Goal: Task Accomplishment & Management: Use online tool/utility

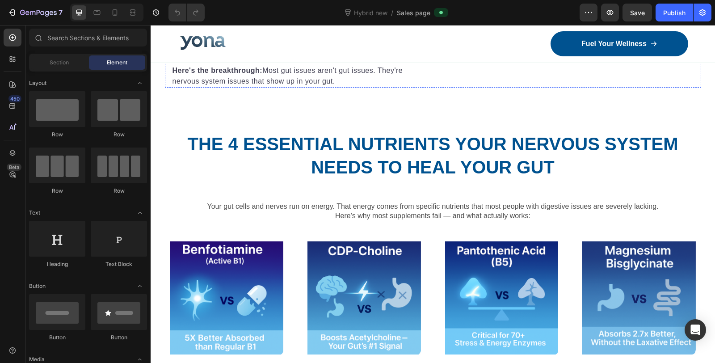
scroll to position [1241, 0]
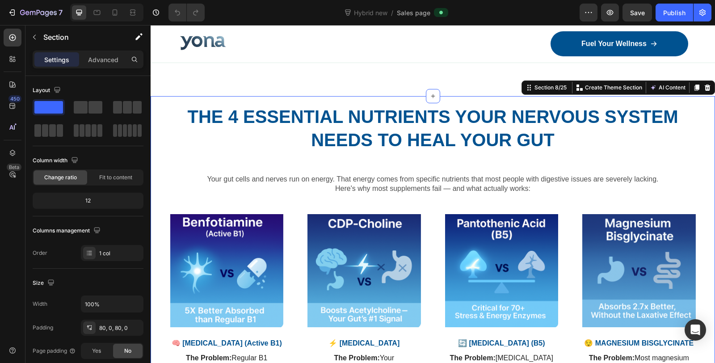
click at [311, 101] on div "The 4 Essential Nutrients Your Nervous System Needs to Heal Your Gut Heading Yo…" at bounding box center [433, 318] width 565 height 444
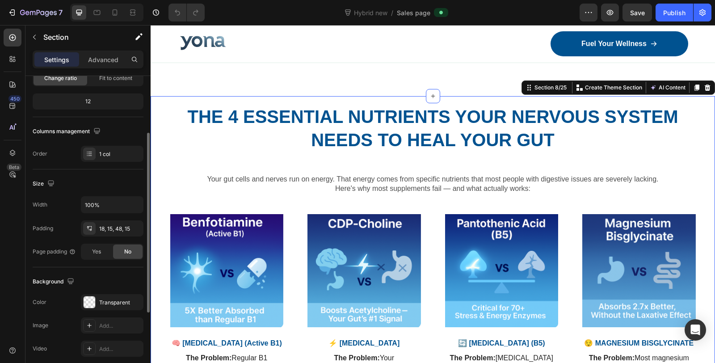
scroll to position [149, 0]
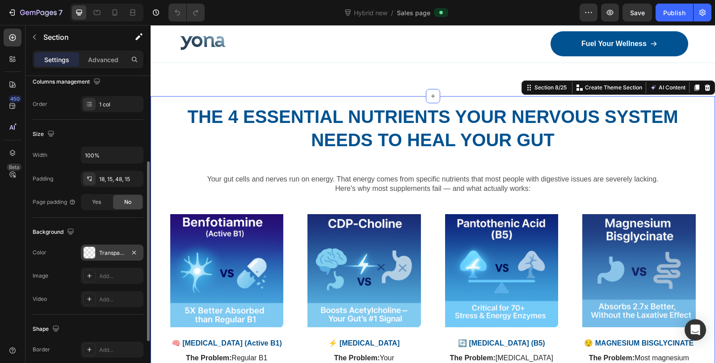
click at [90, 248] on div at bounding box center [90, 253] width 12 height 12
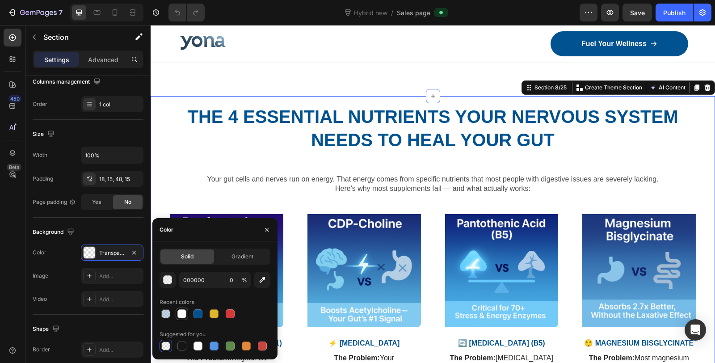
click at [180, 314] on div at bounding box center [181, 313] width 9 height 9
type input "FFFFFF"
type input "100"
click at [181, 315] on div at bounding box center [181, 313] width 9 height 9
click at [170, 282] on div "button" at bounding box center [168, 280] width 9 height 9
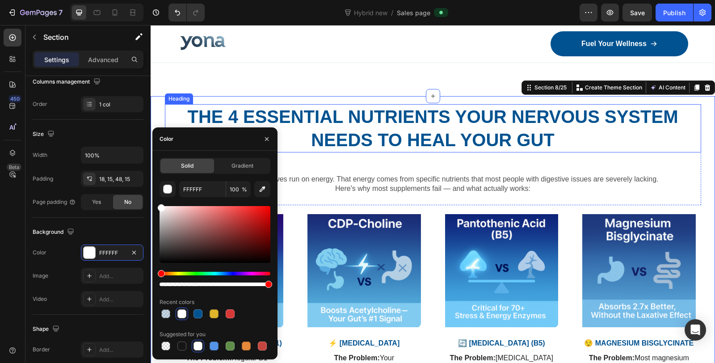
click at [372, 120] on h2 "The 4 Essential Nutrients Your Nervous System Needs to Heal Your Gut" at bounding box center [433, 128] width 536 height 48
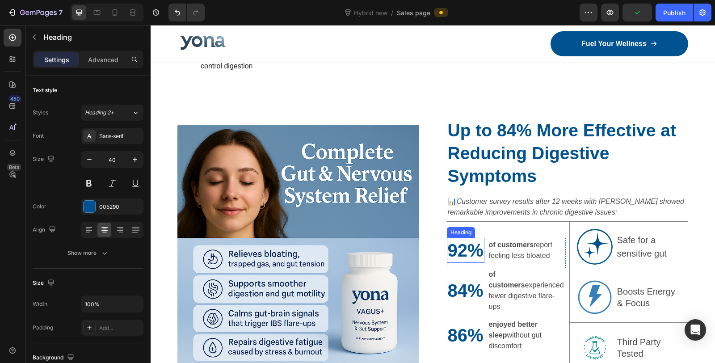
scroll to position [1589, 0]
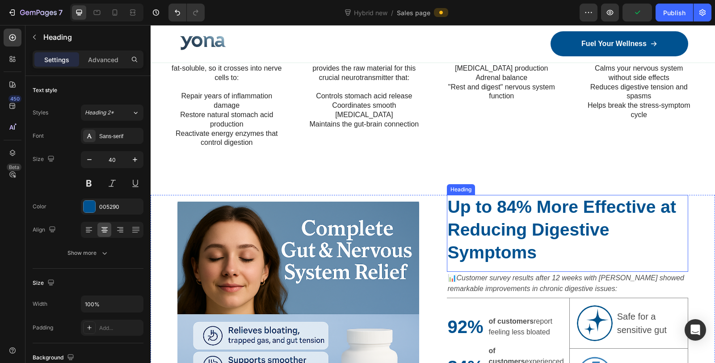
click at [555, 195] on h2 "Up to 84% More Effective at Reducing Digestive Symptoms" at bounding box center [568, 230] width 242 height 70
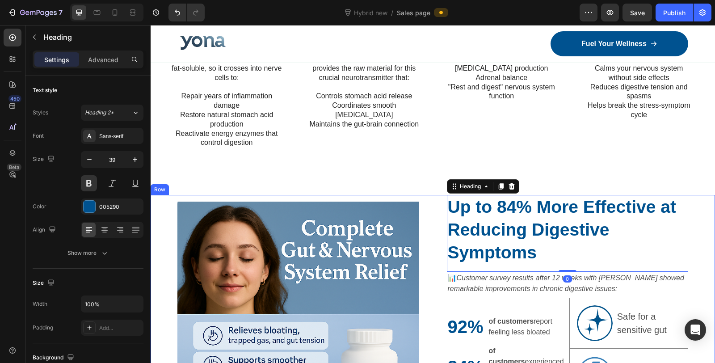
click at [695, 195] on div "Image Up to 84% More Effective at Reducing Digestive Symptoms Heading 0 📊 Custo…" at bounding box center [433, 324] width 565 height 259
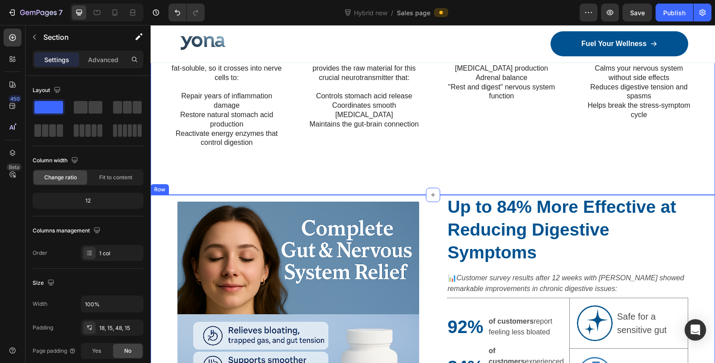
click at [693, 207] on div "Image Up to 84% More Effective at Reducing Digestive Symptoms Heading 📊 Custome…" at bounding box center [433, 324] width 565 height 259
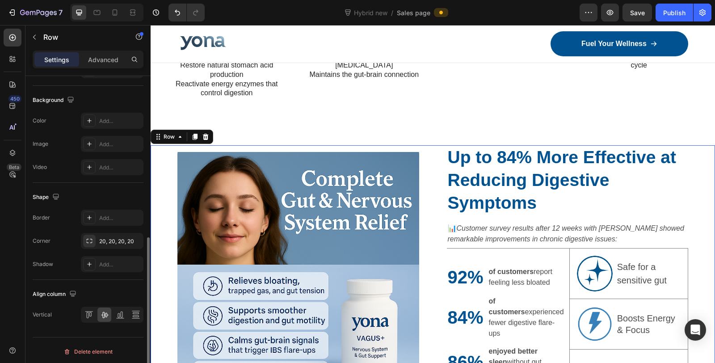
scroll to position [183, 0]
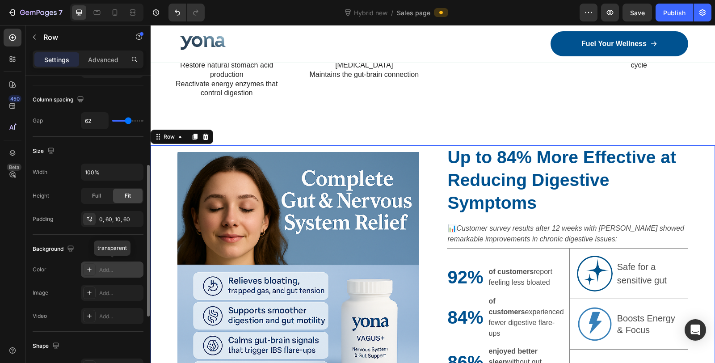
click at [109, 262] on div "Add..." at bounding box center [112, 270] width 63 height 16
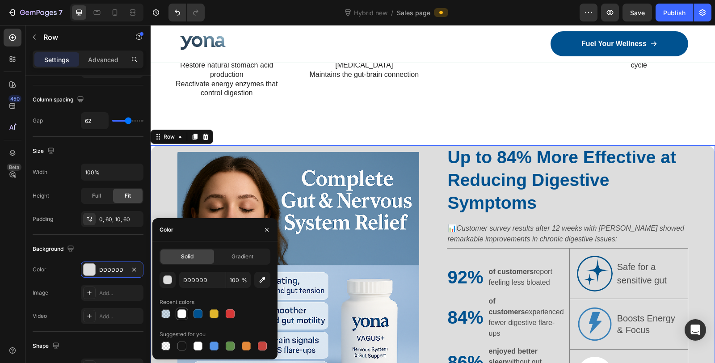
click at [180, 313] on div at bounding box center [181, 313] width 9 height 9
type input "FFFFFF"
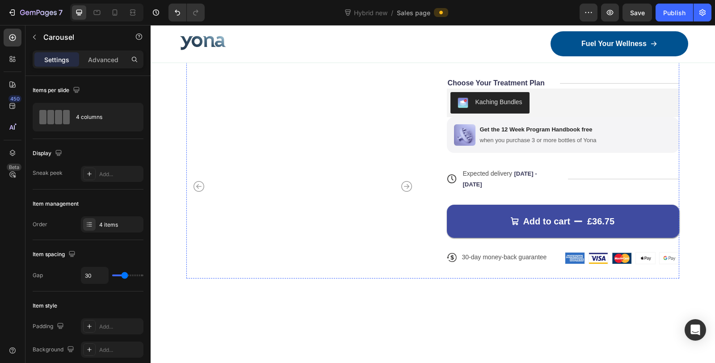
scroll to position [2930, 0]
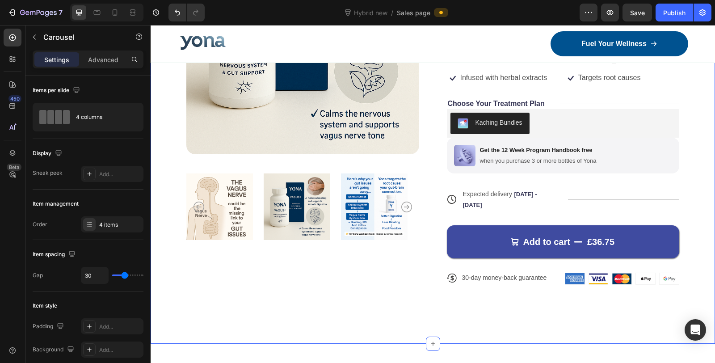
click at [607, 177] on div "Product Images Icon Icon Icon Icon Icon Icon List 7,200+ Happy Customers Text B…" at bounding box center [433, 119] width 565 height 450
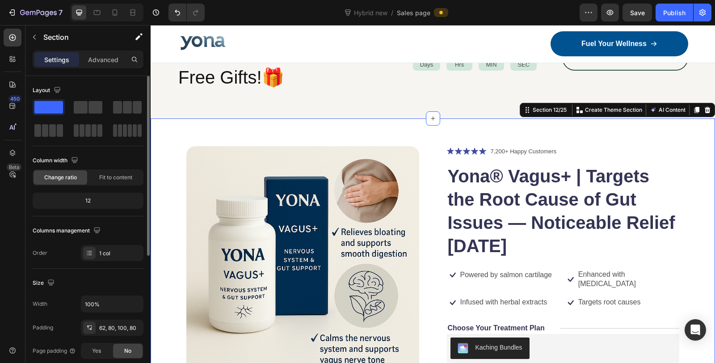
scroll to position [198, 0]
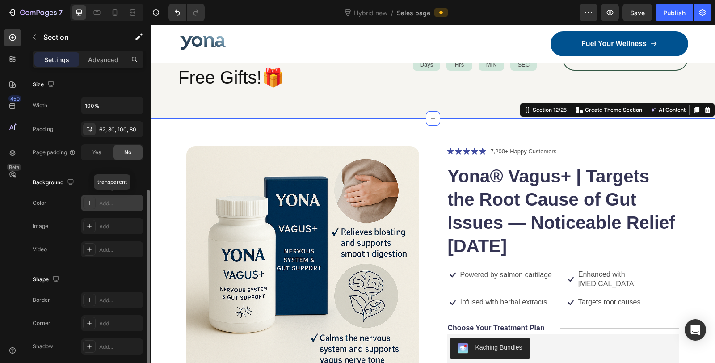
click at [108, 203] on div "Add..." at bounding box center [120, 203] width 42 height 8
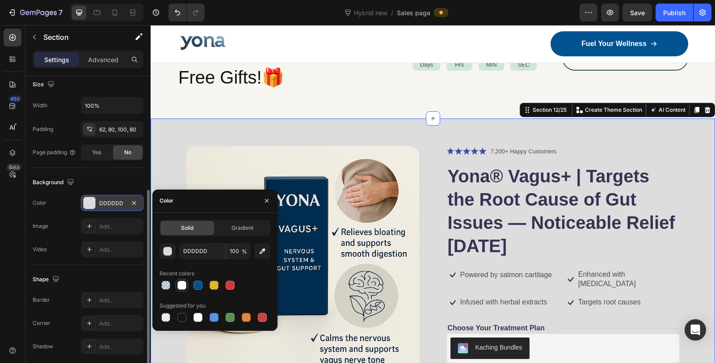
click at [181, 283] on div at bounding box center [181, 285] width 9 height 9
type input "FFFFFF"
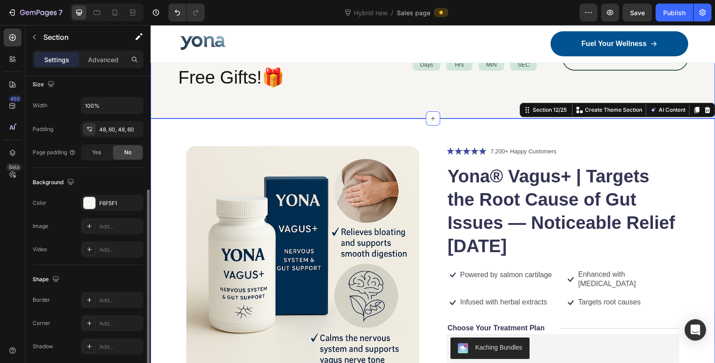
click at [372, 104] on div "Your first sip deserves a gift. Text Block 12 Week Plan Includes 2 Free Gifts!🎁…" at bounding box center [433, 61] width 565 height 113
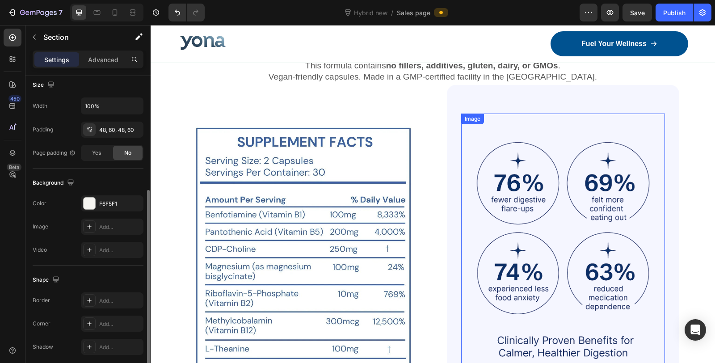
scroll to position [3229, 0]
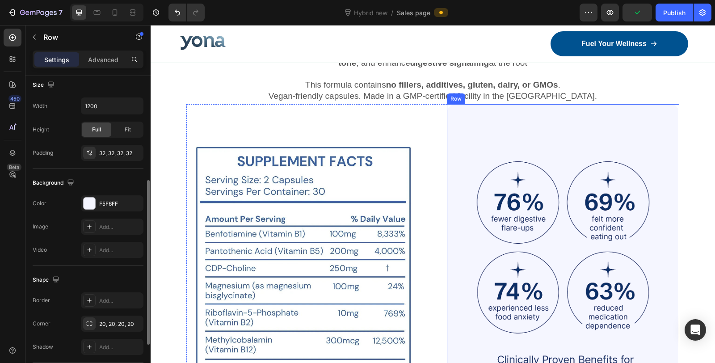
click at [465, 118] on div "Image Row Row" at bounding box center [563, 278] width 233 height 349
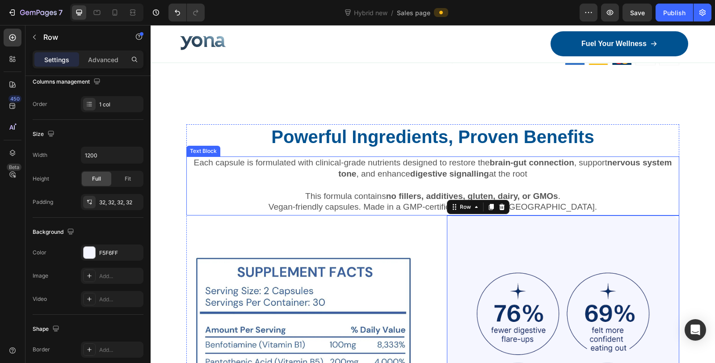
scroll to position [3079, 0]
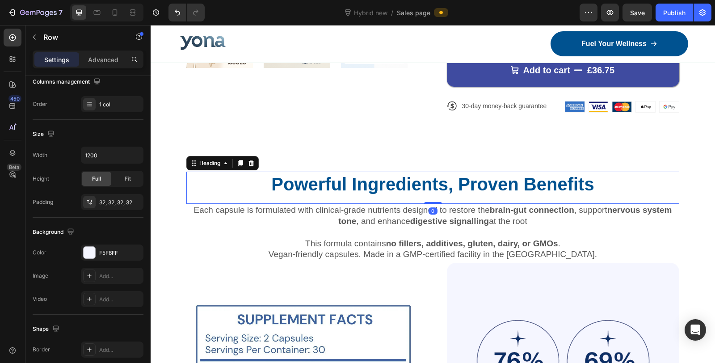
click at [227, 172] on h2 "Powerful Ingredients, Proven Benefits" at bounding box center [432, 184] width 493 height 25
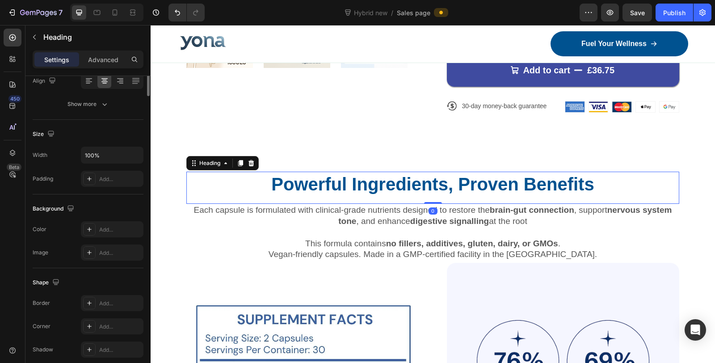
scroll to position [0, 0]
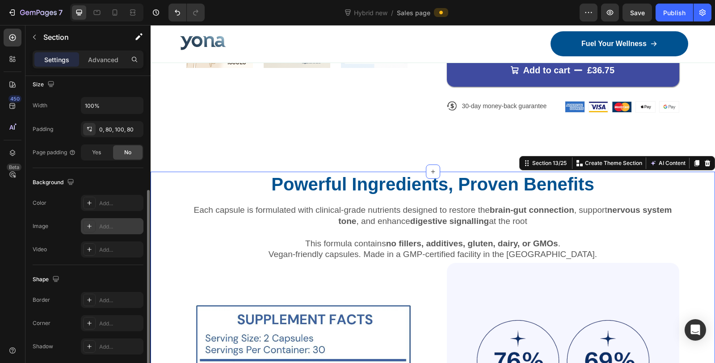
scroll to position [231, 0]
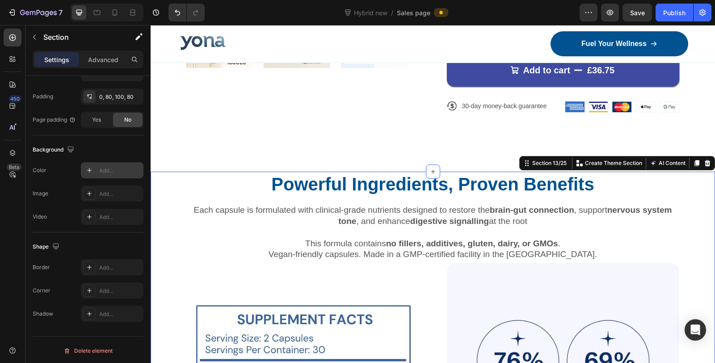
click at [96, 164] on div "Add..." at bounding box center [112, 170] width 63 height 16
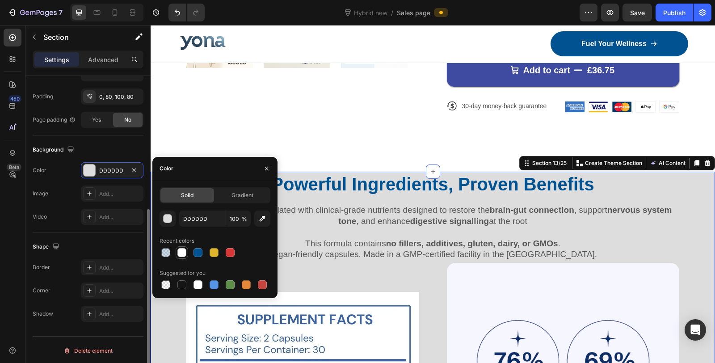
click at [183, 252] on div at bounding box center [181, 252] width 9 height 9
type input "FFFFFF"
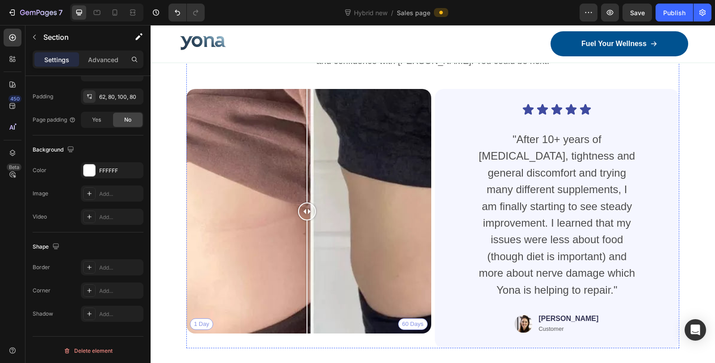
scroll to position [3924, 0]
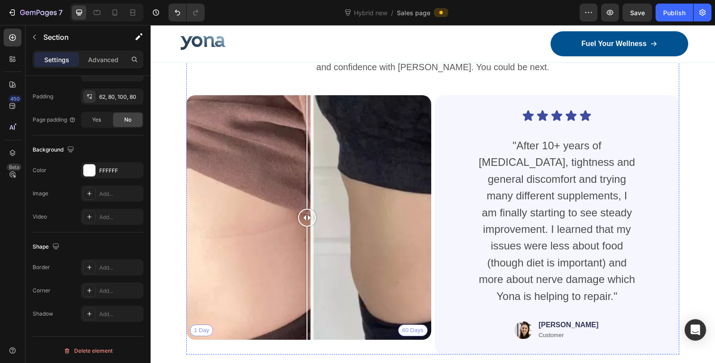
click at [642, 42] on h2 "From Food Fear to Food Freedom" at bounding box center [432, 29] width 493 height 25
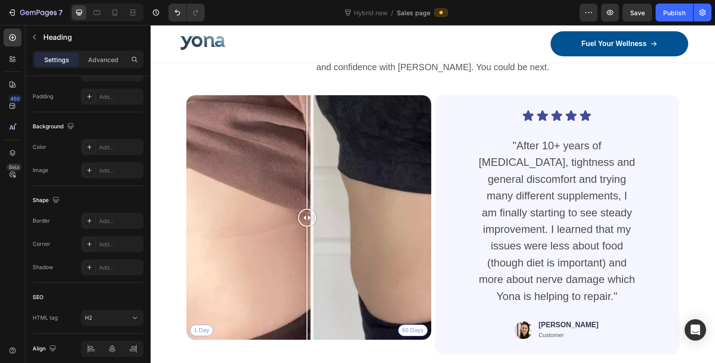
scroll to position [0, 0]
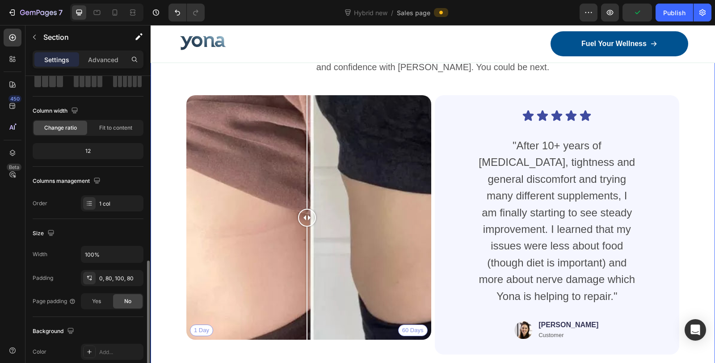
scroll to position [149, 0]
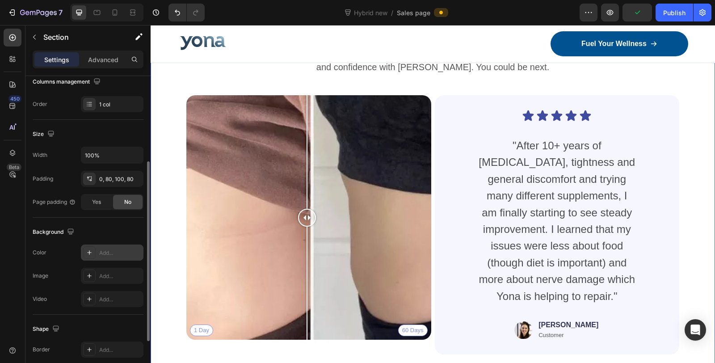
click at [108, 249] on div "Add..." at bounding box center [120, 253] width 42 height 8
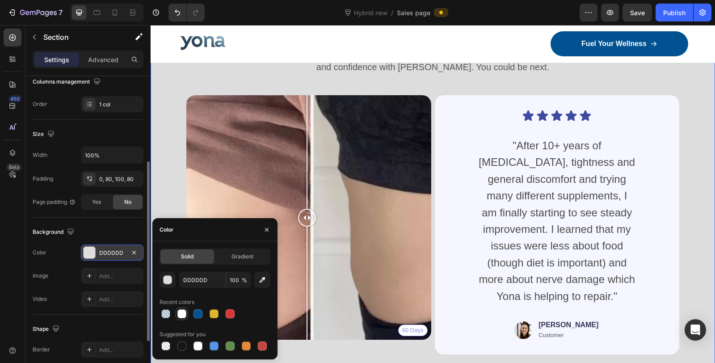
click at [182, 315] on div at bounding box center [181, 313] width 9 height 9
type input "FFFFFF"
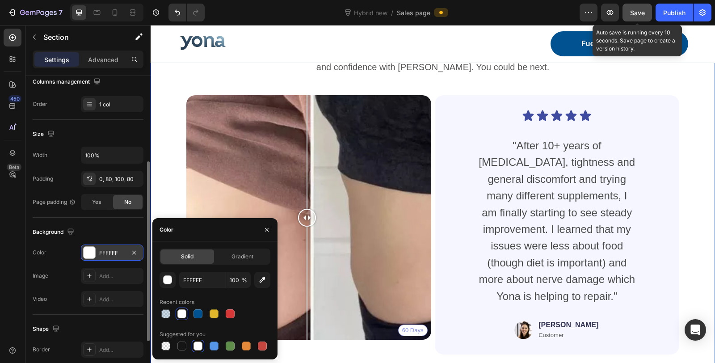
click at [633, 14] on span "Save" at bounding box center [637, 13] width 15 height 8
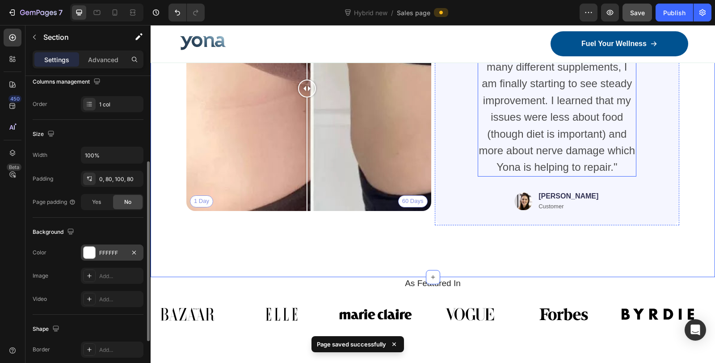
scroll to position [4321, 0]
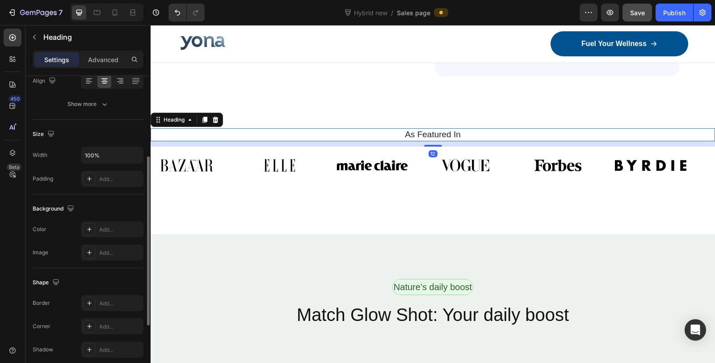
click at [591, 139] on h2 "As Featured In" at bounding box center [432, 134] width 551 height 13
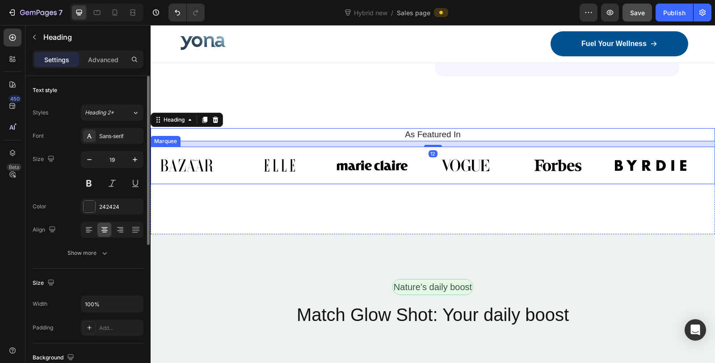
click at [704, 161] on div "Image" at bounding box center [661, 165] width 93 height 26
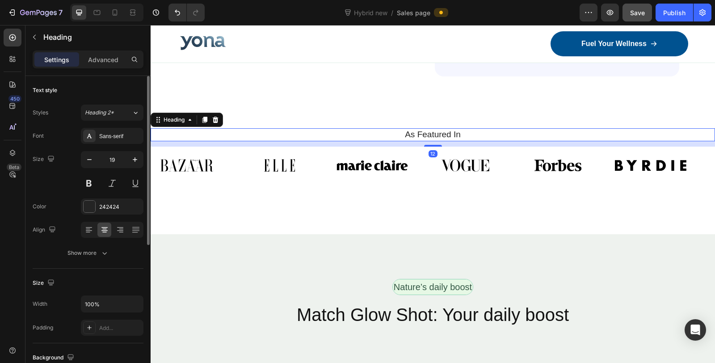
click at [699, 135] on h2 "As Featured In" at bounding box center [432, 134] width 551 height 13
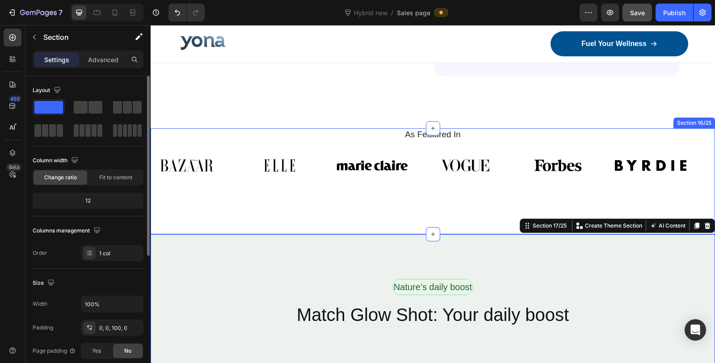
click at [327, 203] on div "As Featured In Heading Image Image Image Image Image Image Image Image Image Im…" at bounding box center [433, 181] width 565 height 106
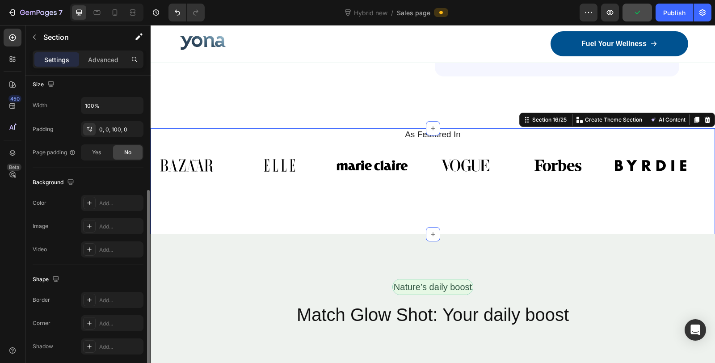
scroll to position [231, 0]
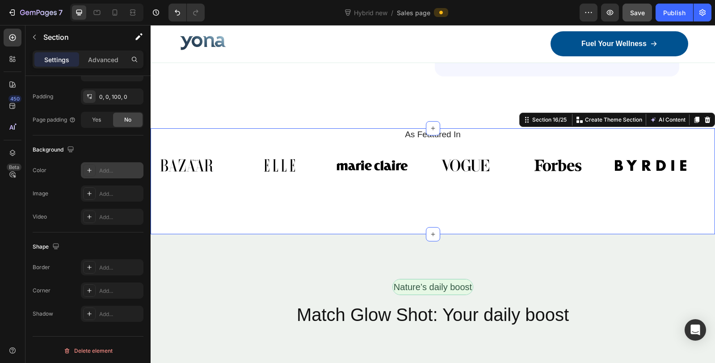
click at [101, 172] on div "Add..." at bounding box center [120, 171] width 42 height 8
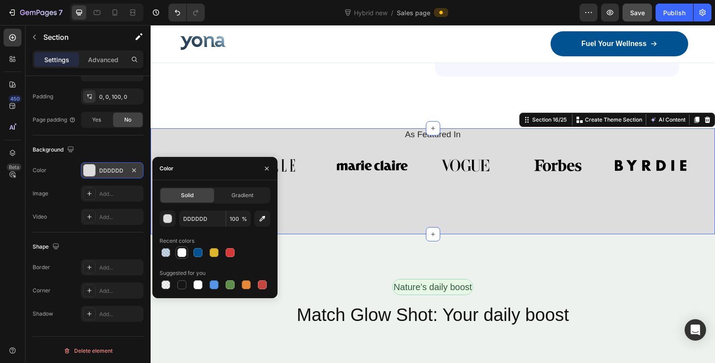
click at [180, 253] on div at bounding box center [181, 252] width 9 height 9
type input "FFFFFF"
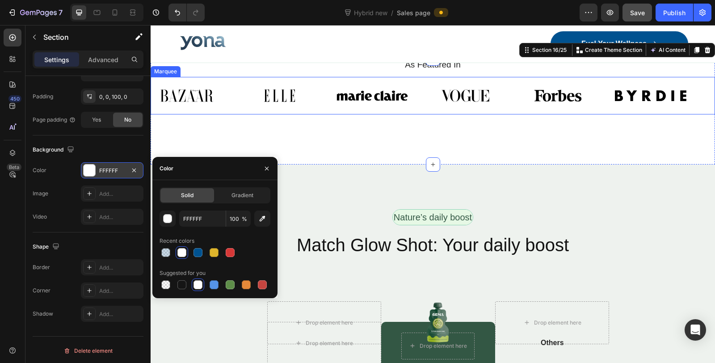
scroll to position [4470, 0]
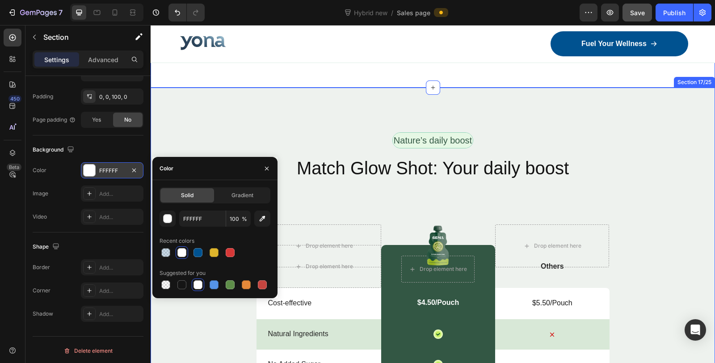
click at [645, 99] on div "Nature’s daily boost Text Block Row Match Glow Shot: Your daily boost Heading D…" at bounding box center [433, 363] width 565 height 551
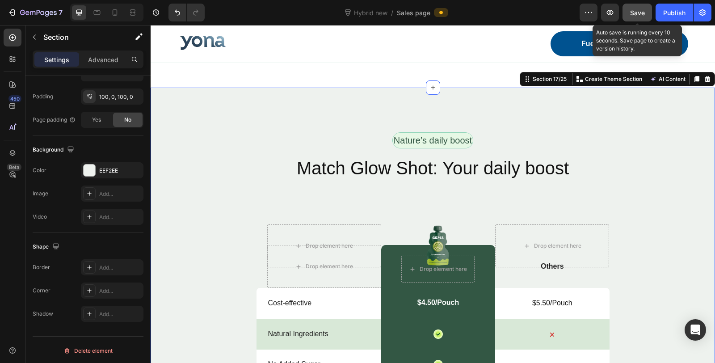
click at [635, 10] on span "Save" at bounding box center [637, 13] width 15 height 8
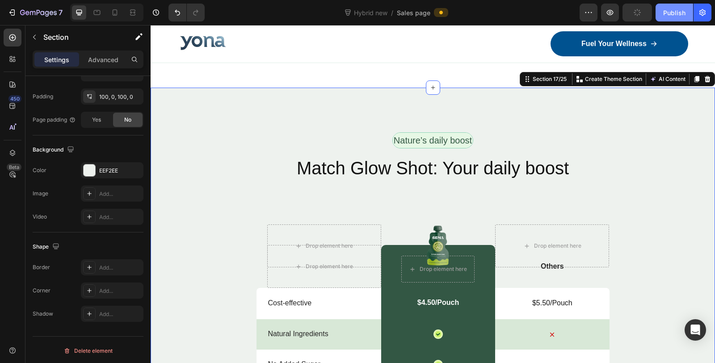
click at [666, 13] on div "Publish" at bounding box center [674, 12] width 22 height 9
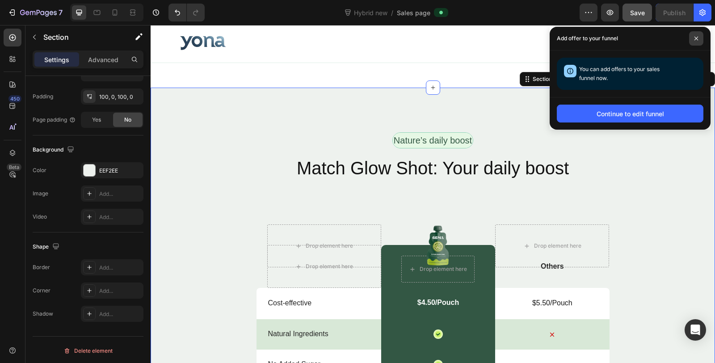
click at [694, 39] on icon at bounding box center [696, 38] width 4 height 4
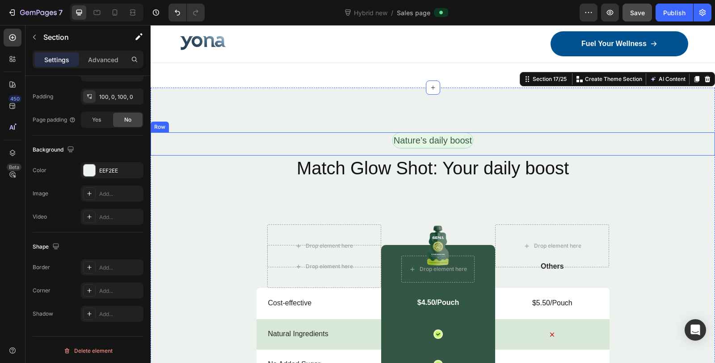
scroll to position [4321, 0]
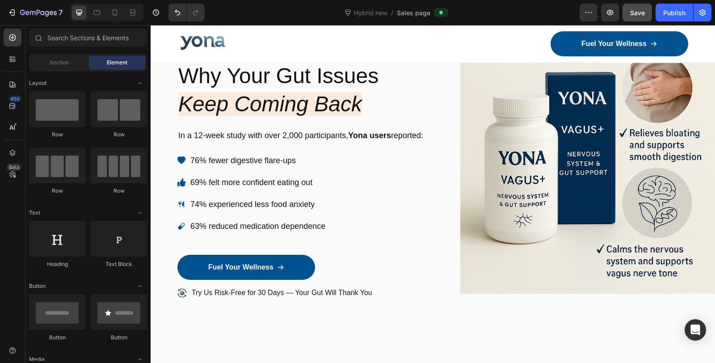
drag, startPoint x: 713, startPoint y: 257, endPoint x: 865, endPoint y: 29, distance: 274.6
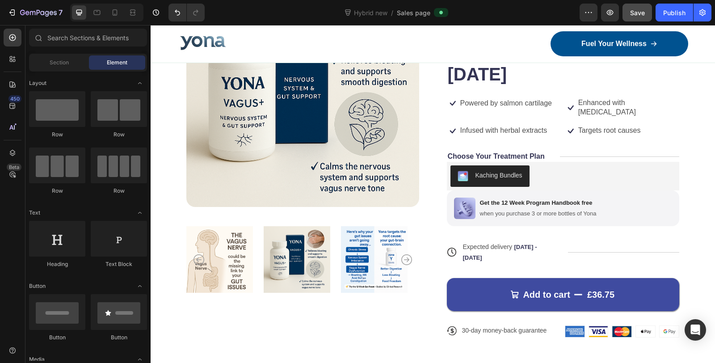
scroll to position [2888, 0]
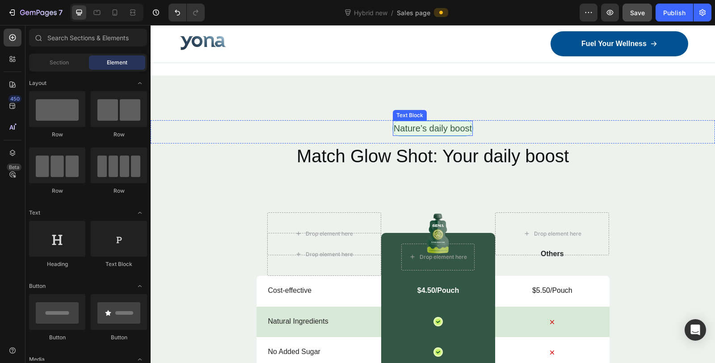
scroll to position [4618, 0]
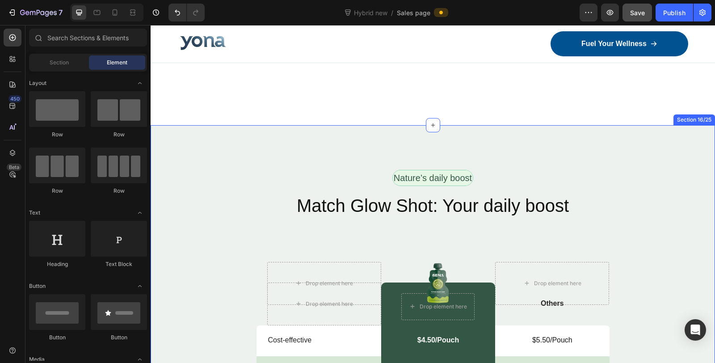
click at [454, 177] on p "Nature’s daily boost" at bounding box center [433, 177] width 78 height 13
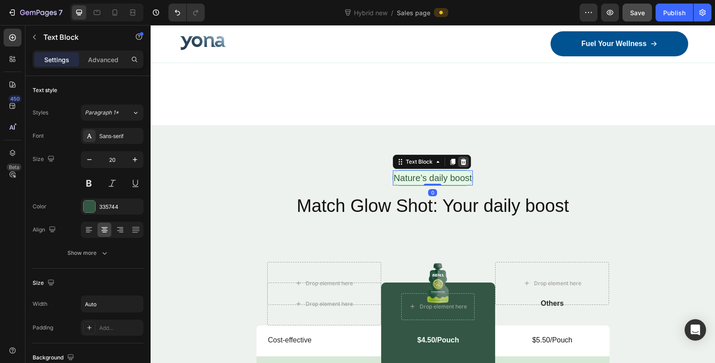
click at [458, 161] on div at bounding box center [463, 161] width 11 height 11
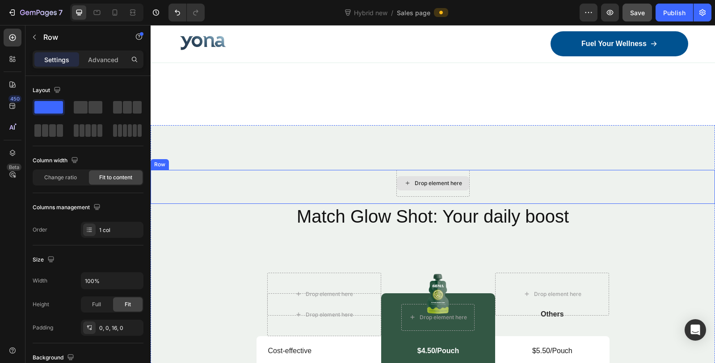
click at [456, 174] on div "Drop element here" at bounding box center [433, 183] width 73 height 27
click at [205, 159] on icon at bounding box center [206, 161] width 6 height 6
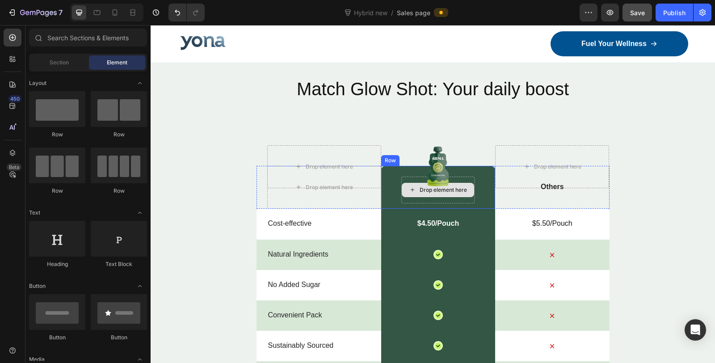
scroll to position [4766, 0]
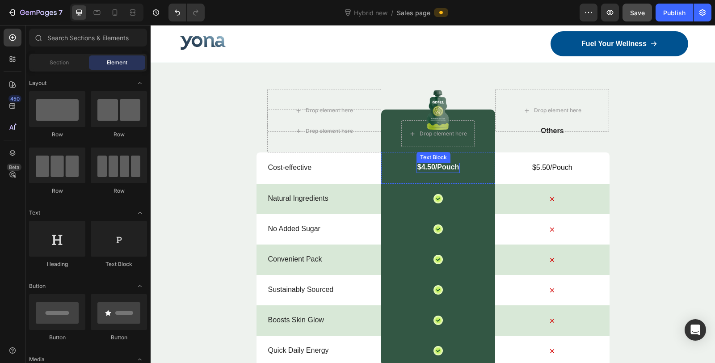
click at [422, 163] on p "$4.50/Pouch" at bounding box center [439, 167] width 42 height 9
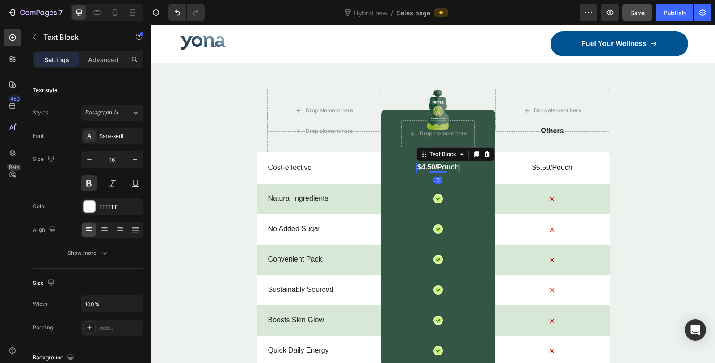
click at [422, 168] on p "$4.50/Pouch" at bounding box center [439, 167] width 42 height 9
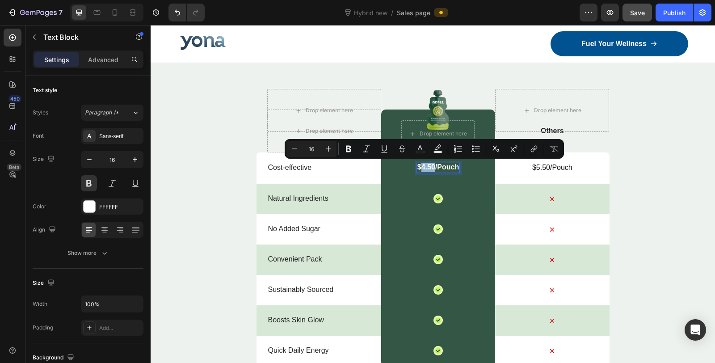
click at [422, 168] on p "$4.50/Pouch" at bounding box center [439, 167] width 42 height 9
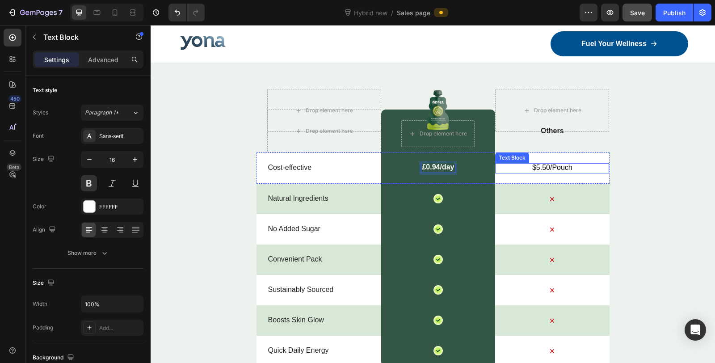
click at [553, 169] on p "$5.50/Pouch" at bounding box center [552, 167] width 112 height 9
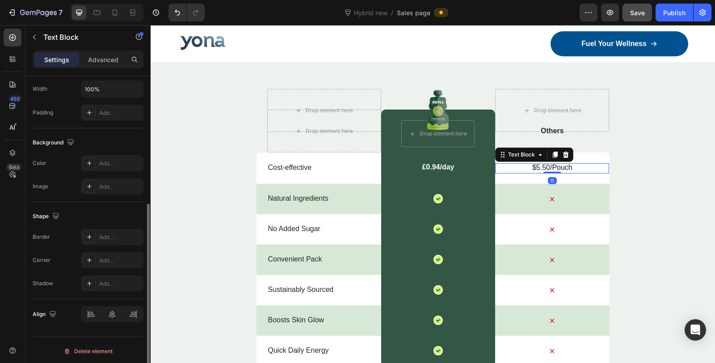
click at [557, 169] on p "$5.50/Pouch" at bounding box center [552, 167] width 112 height 9
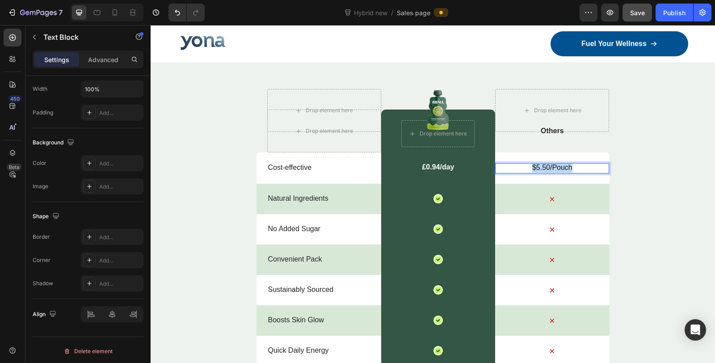
click at [557, 169] on p "$5.50/Pouch" at bounding box center [552, 167] width 112 height 9
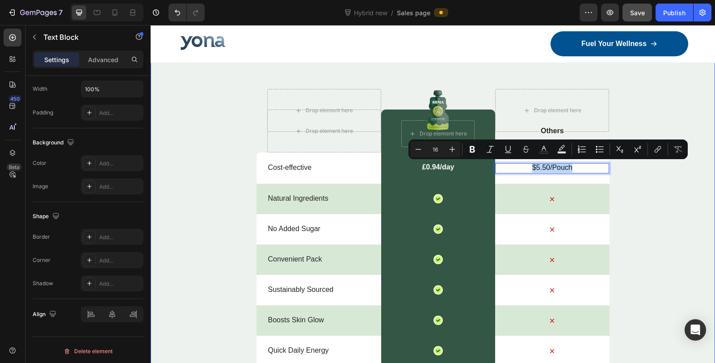
click at [676, 224] on div "Match Glow Shot: Your daily boost Heading Drop element here Image Drop element …" at bounding box center [433, 239] width 565 height 438
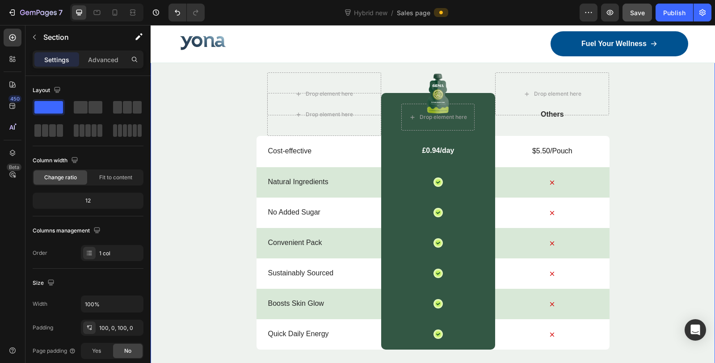
scroll to position [4766, 0]
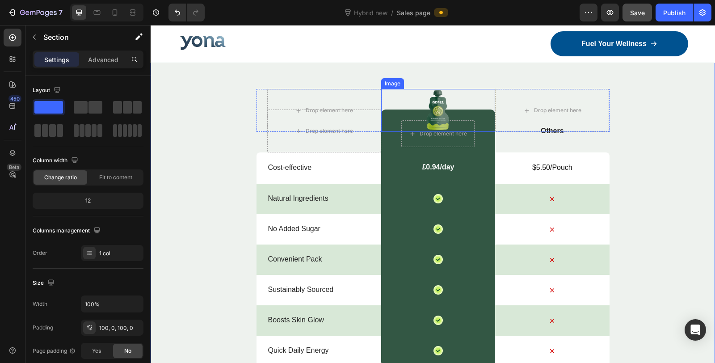
click at [387, 114] on div at bounding box center [438, 110] width 114 height 43
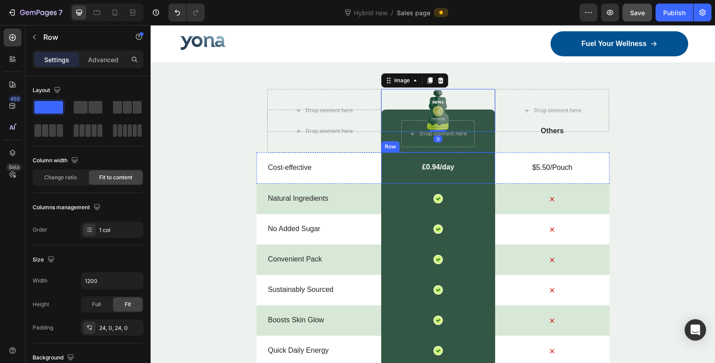
click at [395, 181] on div "£0.94/day Text Block Row" at bounding box center [438, 168] width 114 height 32
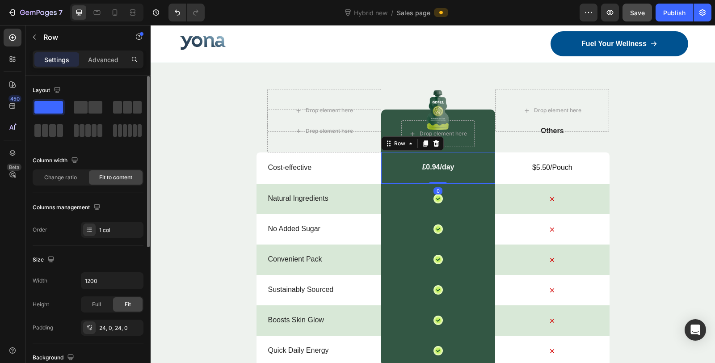
scroll to position [149, 0]
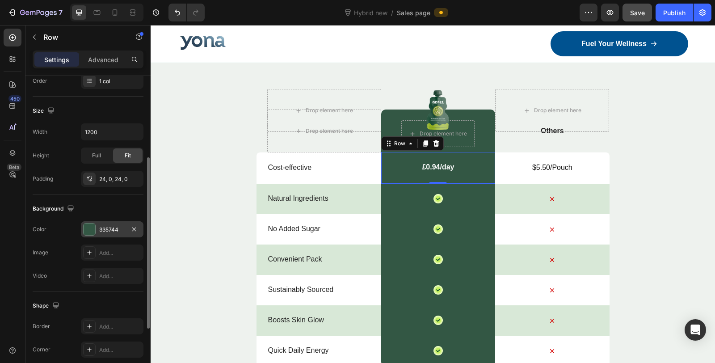
click at [89, 229] on div at bounding box center [90, 230] width 12 height 12
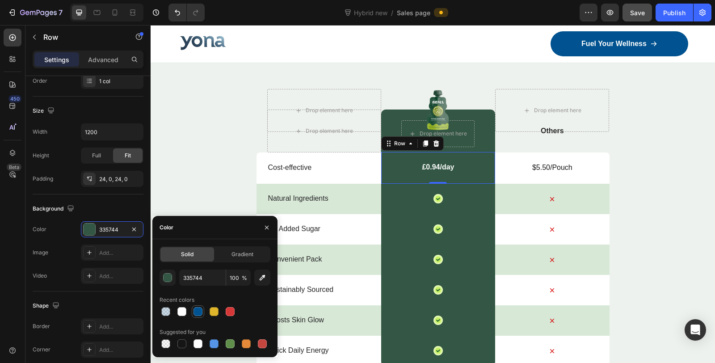
click at [198, 309] on div at bounding box center [198, 311] width 9 height 9
type input "005290"
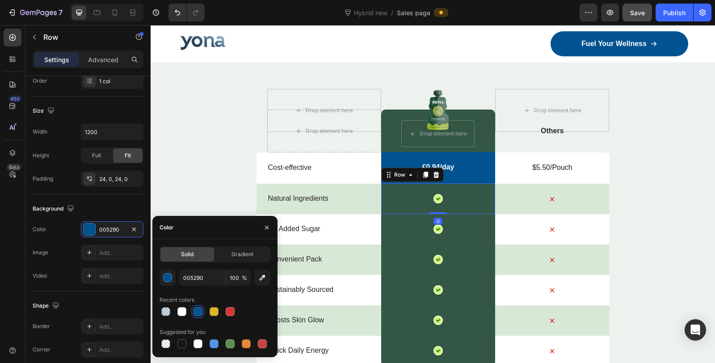
click at [404, 200] on div "Icon Row 0" at bounding box center [438, 198] width 114 height 31
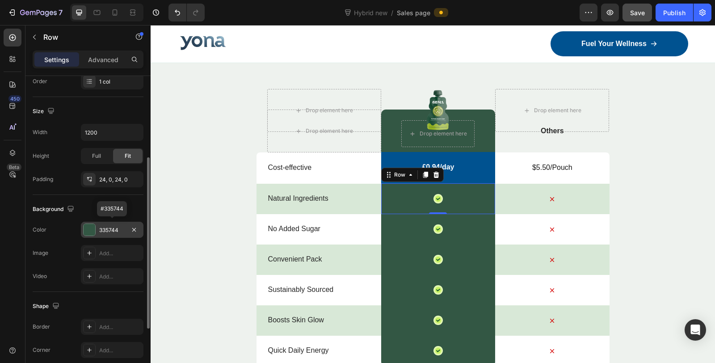
click at [88, 228] on div at bounding box center [90, 230] width 12 height 12
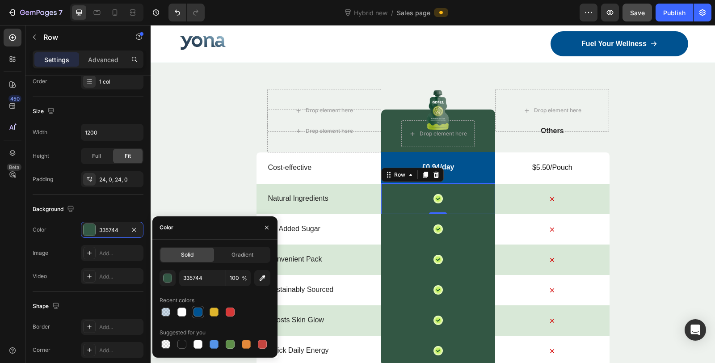
click at [197, 309] on div at bounding box center [198, 312] width 9 height 9
type input "005290"
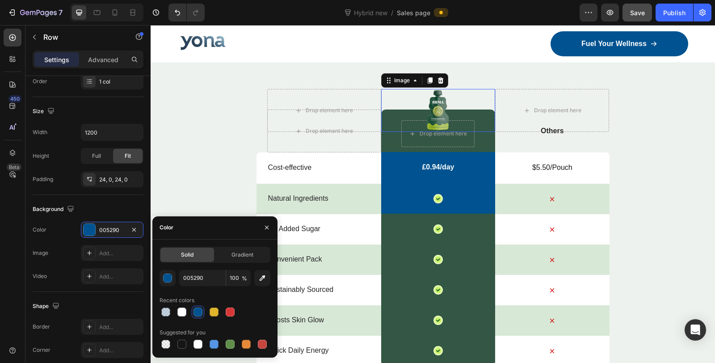
click at [381, 129] on div at bounding box center [438, 110] width 114 height 43
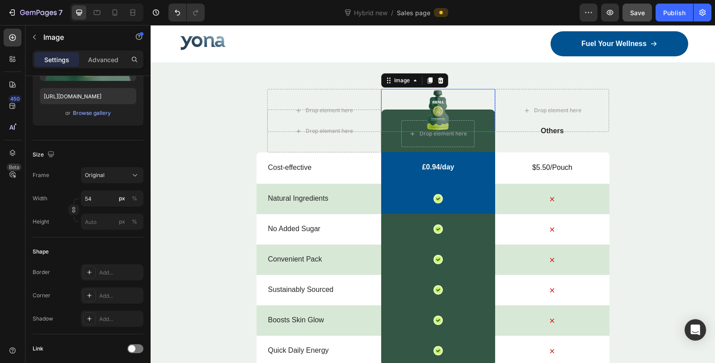
scroll to position [0, 0]
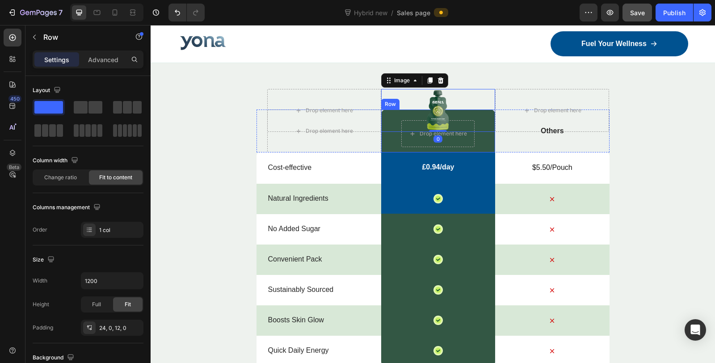
click at [384, 149] on div "Drop element here Row" at bounding box center [438, 131] width 114 height 43
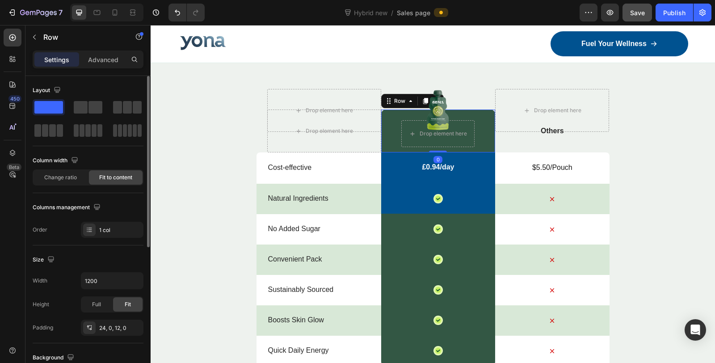
scroll to position [149, 0]
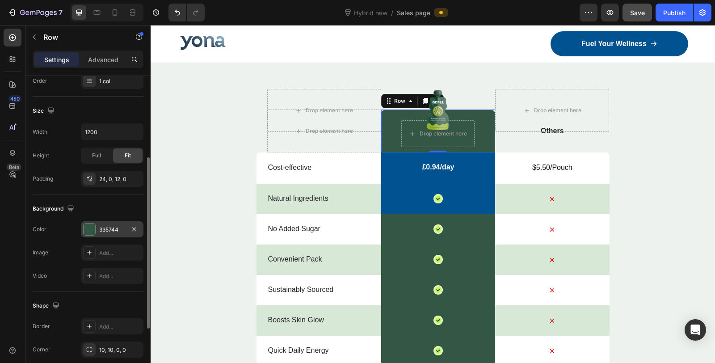
click at [90, 228] on div at bounding box center [90, 230] width 12 height 12
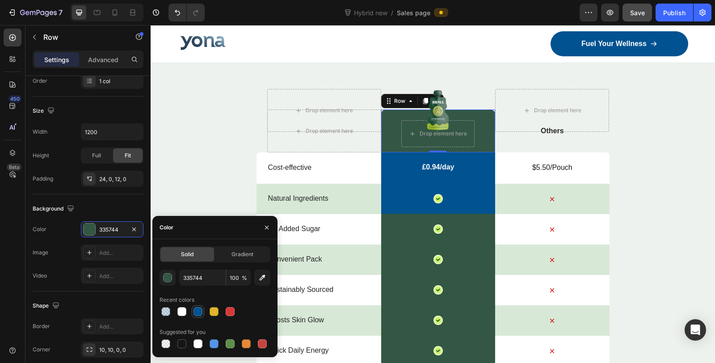
click at [196, 310] on div at bounding box center [198, 311] width 9 height 9
type input "005290"
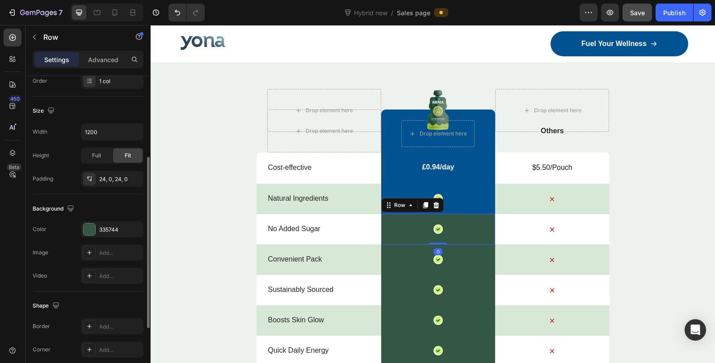
click at [477, 234] on div "Icon Row 0" at bounding box center [438, 229] width 114 height 31
click at [104, 228] on div "335744" at bounding box center [112, 230] width 26 height 8
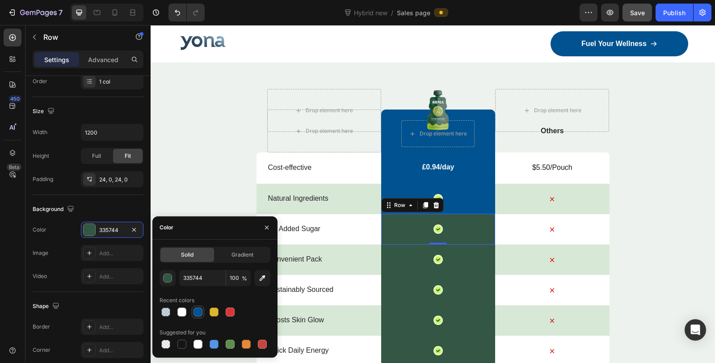
click at [201, 318] on div at bounding box center [198, 312] width 13 height 13
type input "005290"
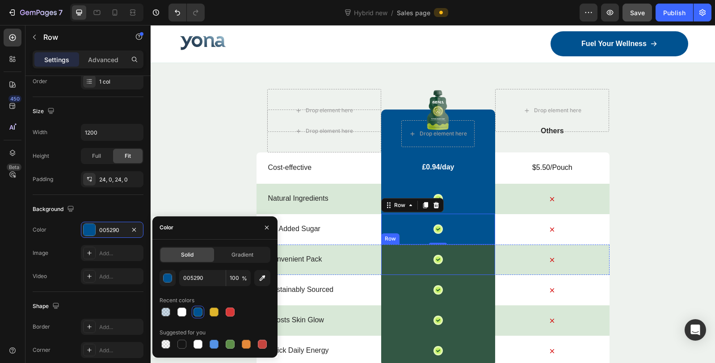
click at [473, 267] on div "Icon Row" at bounding box center [438, 259] width 114 height 31
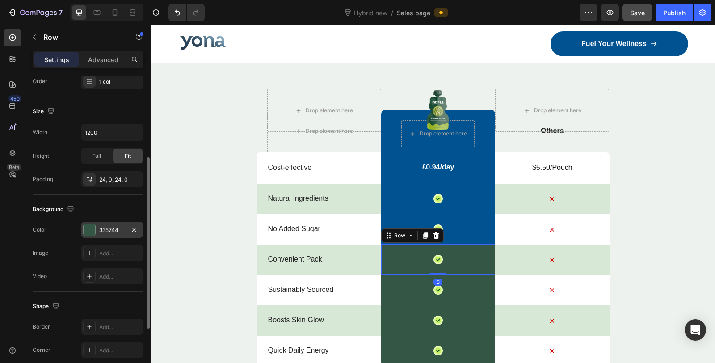
click at [119, 219] on div "Background The changes might be hidden by the video. Color 335744 Image Add... …" at bounding box center [88, 243] width 111 height 97
click at [118, 222] on div "335744" at bounding box center [112, 230] width 63 height 16
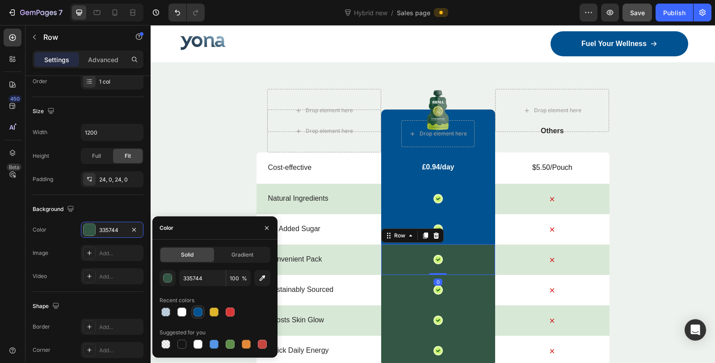
click at [201, 309] on div at bounding box center [198, 312] width 9 height 9
type input "005290"
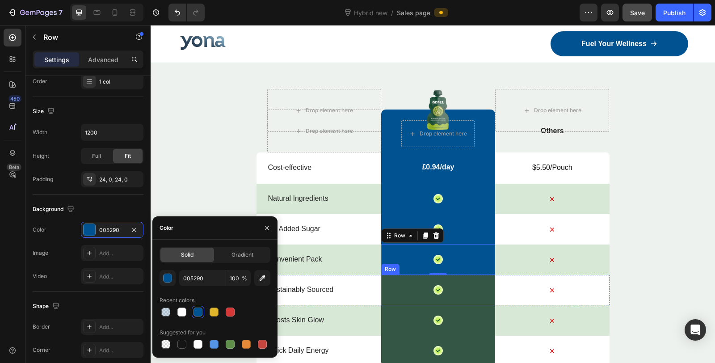
click at [474, 295] on div "Icon Row" at bounding box center [438, 289] width 114 height 31
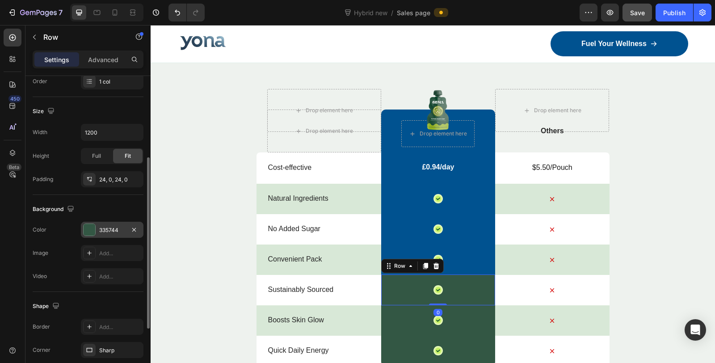
click at [125, 230] on div "335744" at bounding box center [112, 230] width 26 height 8
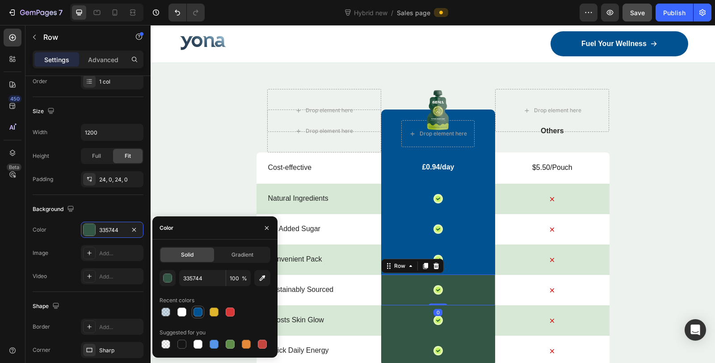
click at [195, 313] on div at bounding box center [198, 312] width 9 height 9
type input "005290"
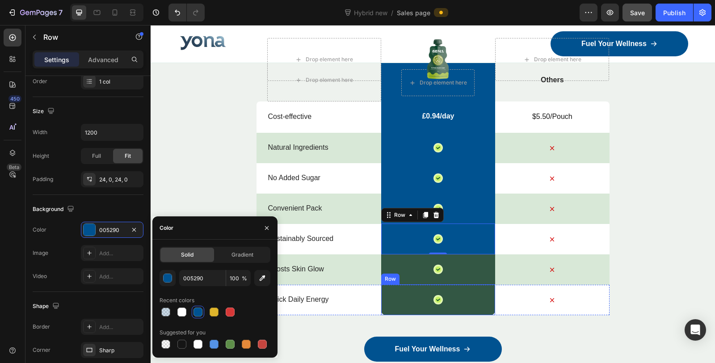
scroll to position [4866, 0]
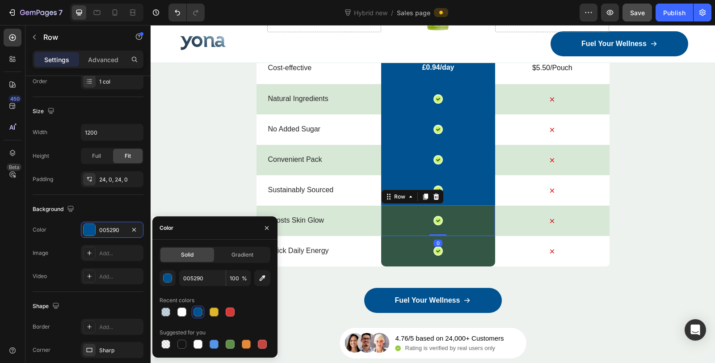
click at [489, 227] on div "Icon Row 0" at bounding box center [438, 220] width 114 height 31
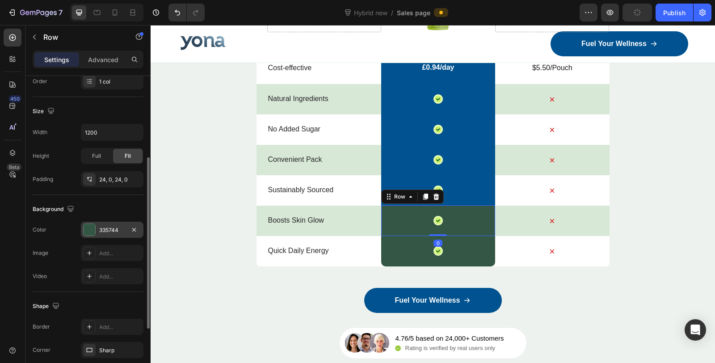
click at [109, 226] on div "335744" at bounding box center [112, 230] width 26 height 8
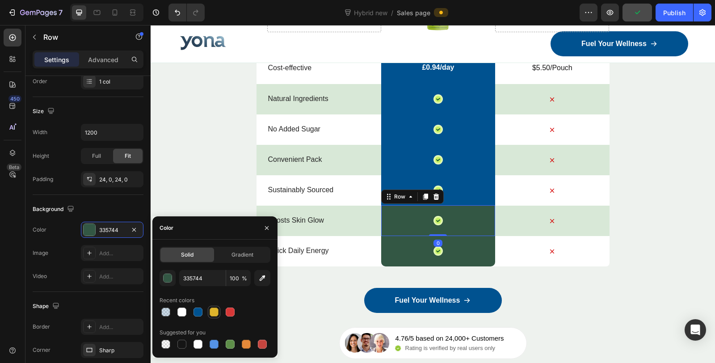
drag, startPoint x: 195, startPoint y: 312, endPoint x: 215, endPoint y: 311, distance: 19.7
click at [195, 312] on div at bounding box center [198, 312] width 9 height 9
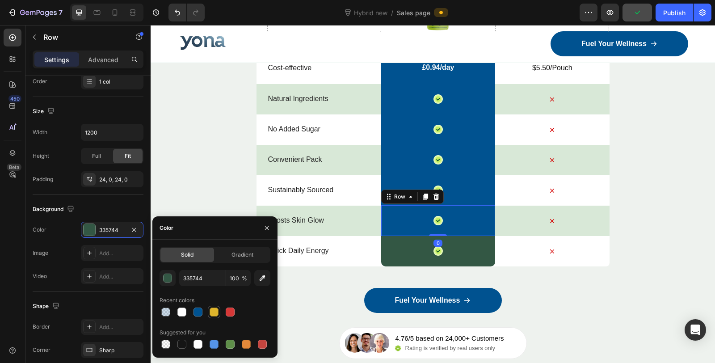
type input "005290"
click at [476, 261] on div "Icon Row" at bounding box center [438, 251] width 114 height 31
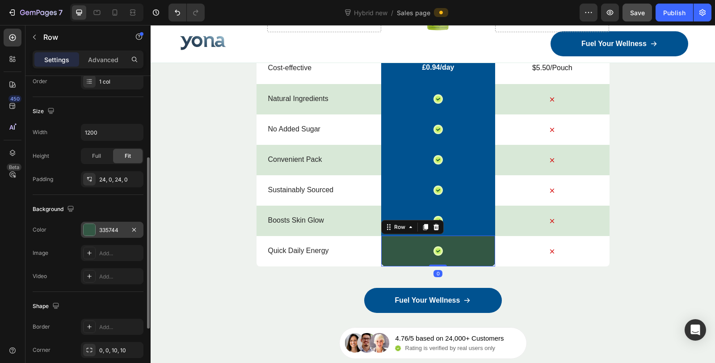
click at [122, 228] on div "335744" at bounding box center [112, 230] width 26 height 8
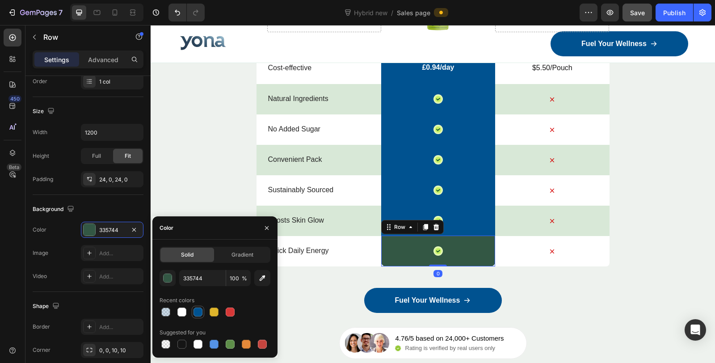
click at [200, 317] on div at bounding box center [198, 312] width 11 height 11
type input "005290"
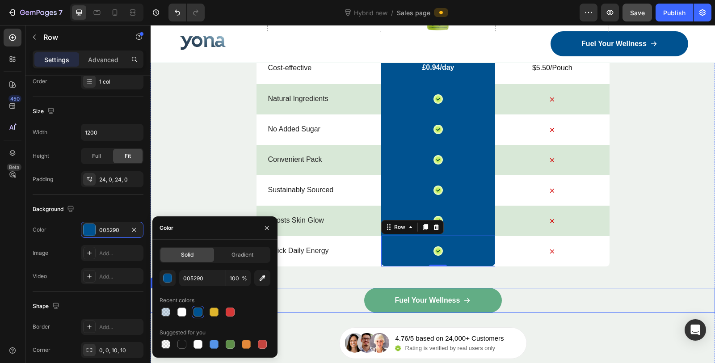
click at [487, 299] on link "Fuel Your Wellness" at bounding box center [433, 300] width 138 height 25
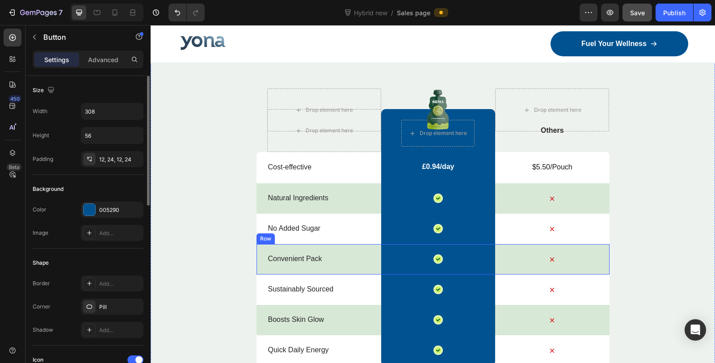
scroll to position [4766, 0]
click at [438, 201] on div "Icon" at bounding box center [438, 198] width 9 height 9
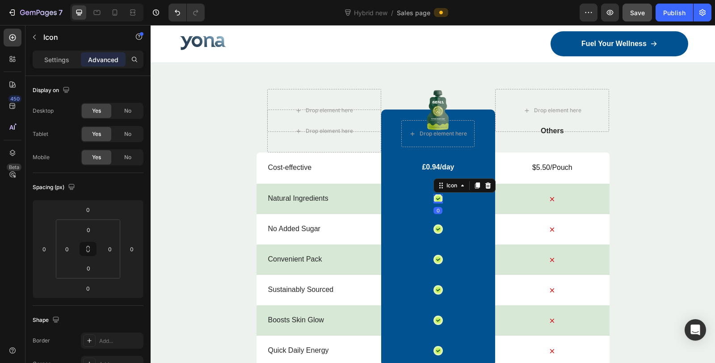
click at [435, 195] on icon at bounding box center [438, 198] width 9 height 9
click at [435, 197] on icon at bounding box center [438, 199] width 6 height 6
click at [62, 63] on p "Settings" at bounding box center [56, 59] width 25 height 9
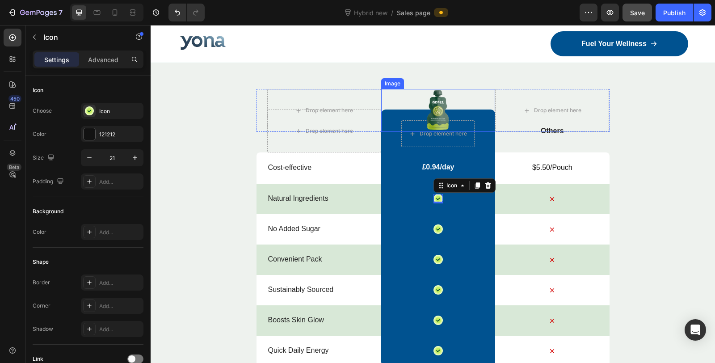
click at [441, 109] on img at bounding box center [438, 110] width 24 height 43
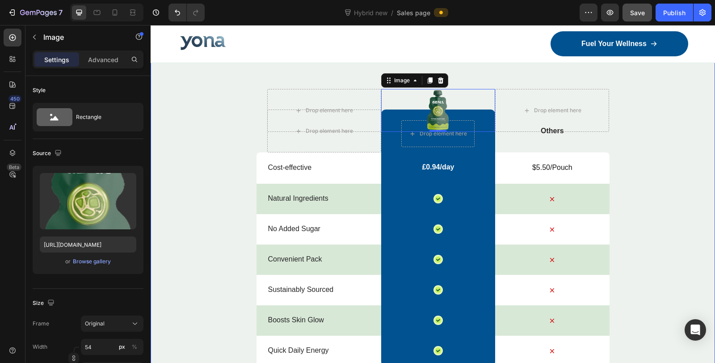
click at [671, 158] on div "Match Glow Shot: Your daily boost Heading Drop element here Image 0 Drop elemen…" at bounding box center [433, 239] width 565 height 438
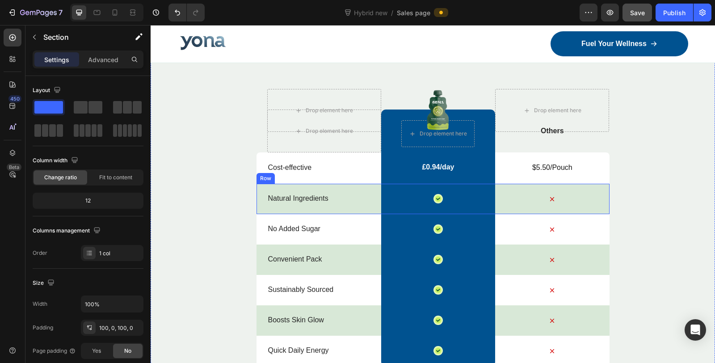
click at [257, 186] on div "Natural Ingredients Text Block Icon Row Icon Row" at bounding box center [433, 199] width 353 height 30
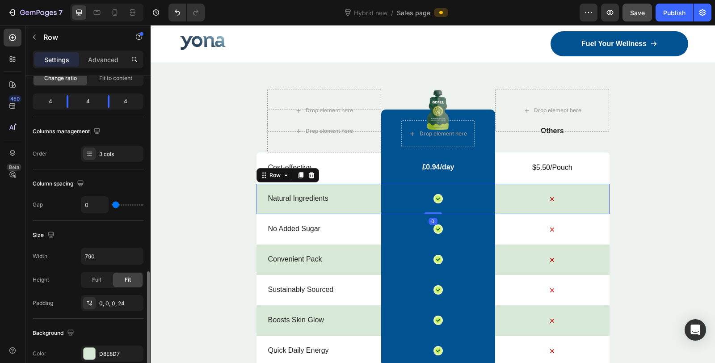
scroll to position [198, 0]
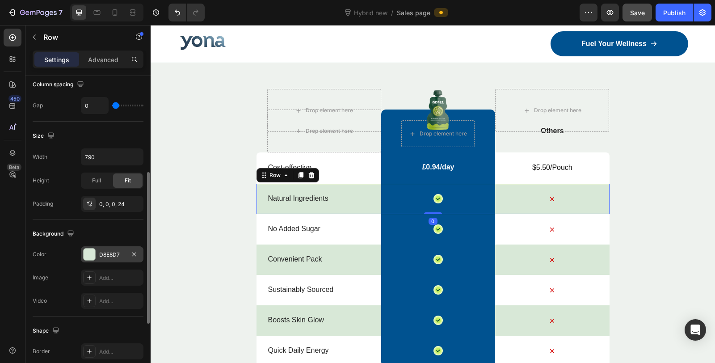
click at [90, 249] on div at bounding box center [90, 255] width 12 height 12
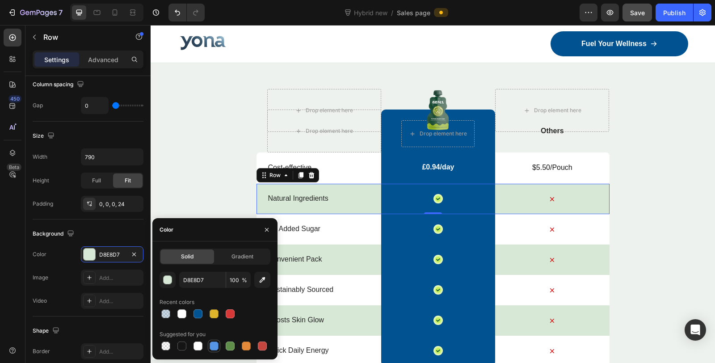
click at [211, 347] on div at bounding box center [214, 346] width 9 height 9
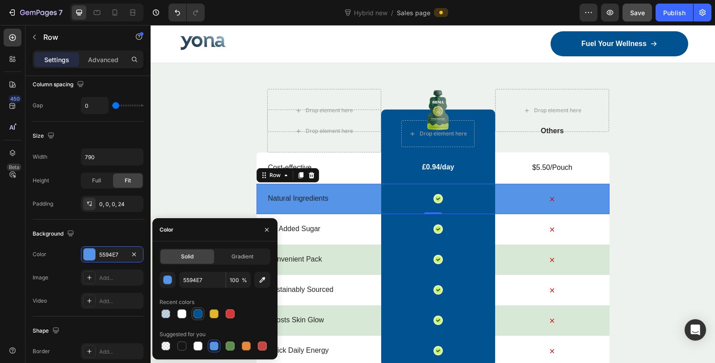
click at [198, 315] on div at bounding box center [198, 313] width 9 height 9
type input "005290"
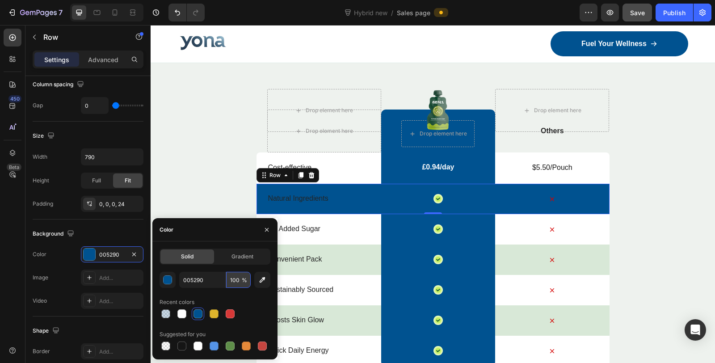
click at [236, 280] on input "100" at bounding box center [238, 280] width 25 height 16
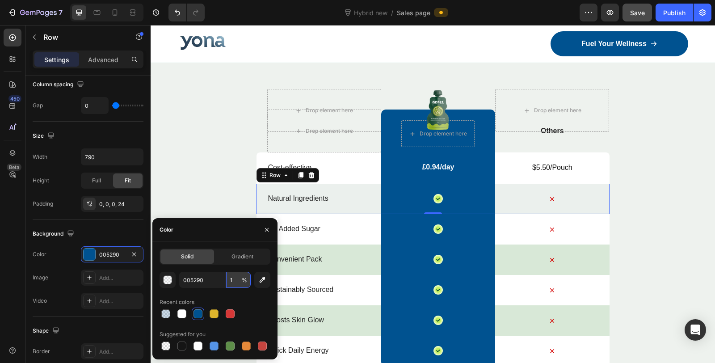
type input "10"
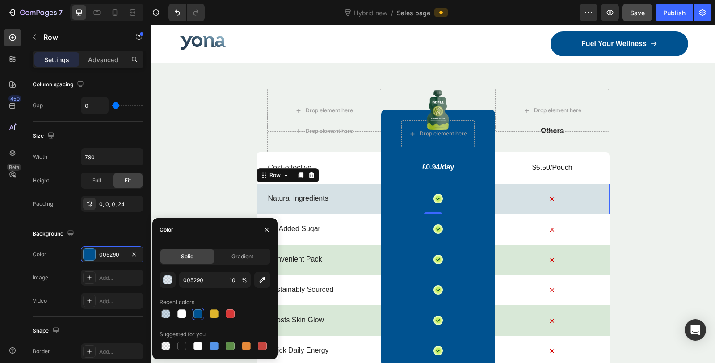
click at [200, 173] on div "Match Glow Shot: Your daily boost Heading Drop element here Image Drop element …" at bounding box center [433, 239] width 565 height 438
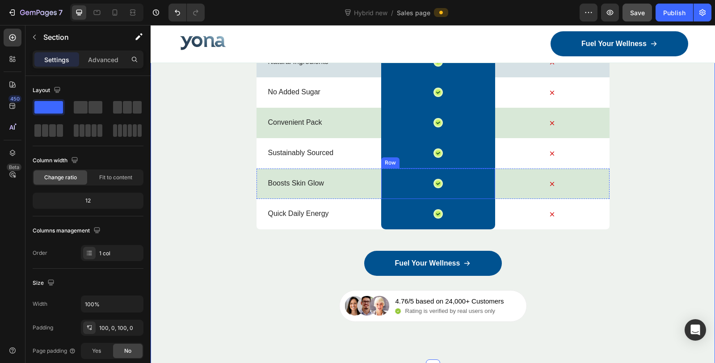
scroll to position [4916, 0]
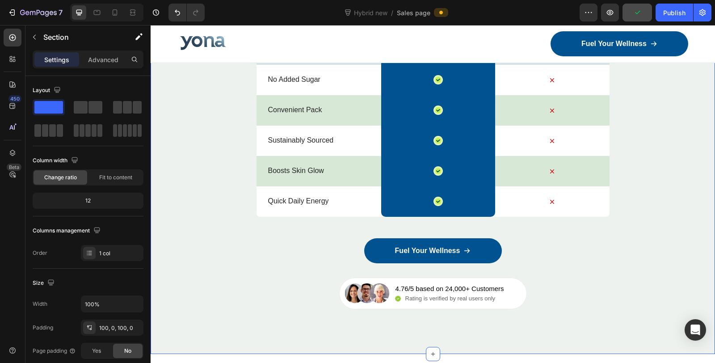
click at [575, 293] on div "Match Glow Shot: Your daily boost Heading Drop element here Image Drop element …" at bounding box center [433, 90] width 565 height 438
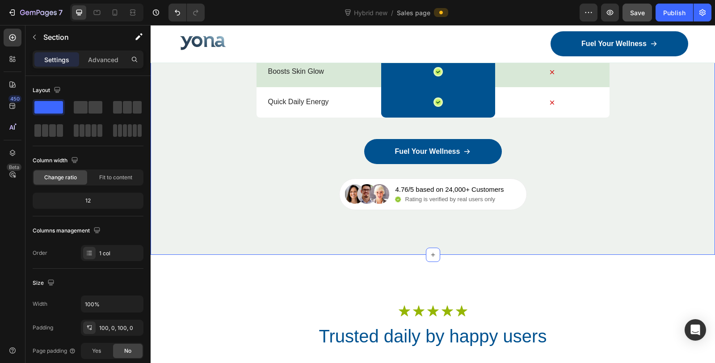
scroll to position [5213, 0]
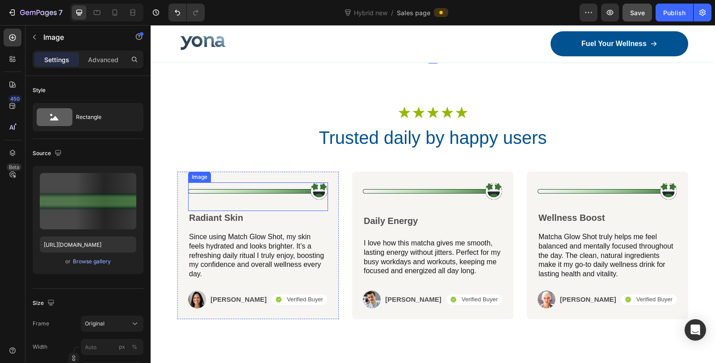
click at [310, 188] on img at bounding box center [258, 191] width 140 height 18
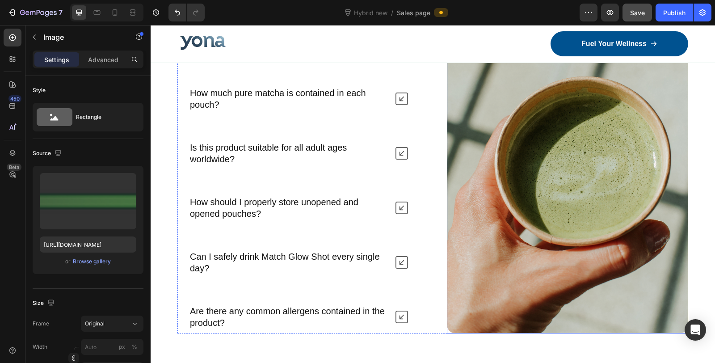
scroll to position [5512, 0]
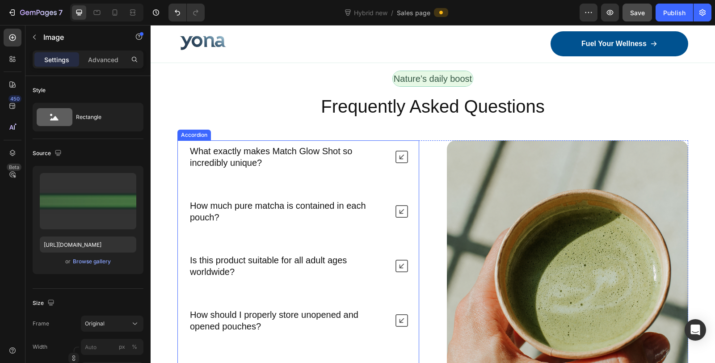
click at [247, 154] on p "What exactly makes Match Glow Shot so incredibly unique?" at bounding box center [288, 156] width 197 height 23
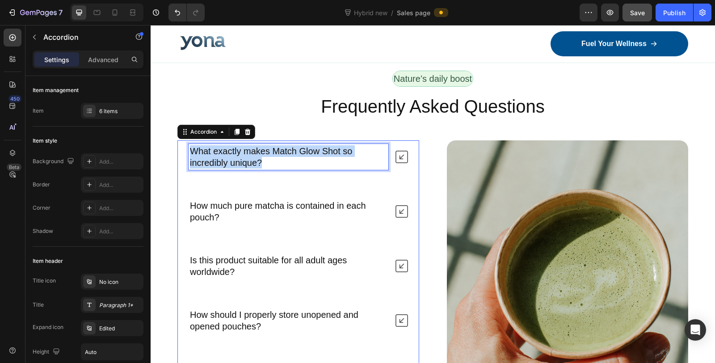
click at [247, 154] on p "What exactly makes Match Glow Shot so incredibly unique?" at bounding box center [288, 156] width 197 height 23
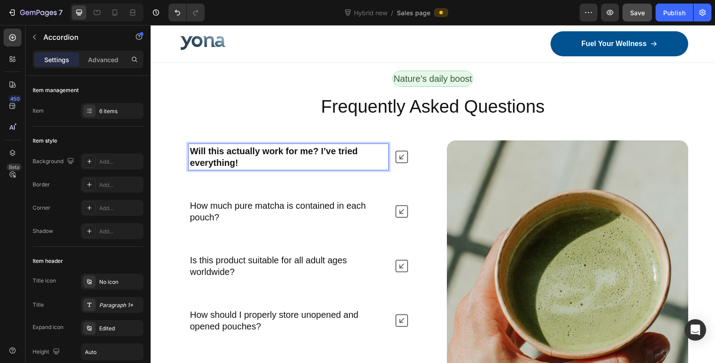
click at [396, 158] on icon at bounding box center [402, 157] width 13 height 13
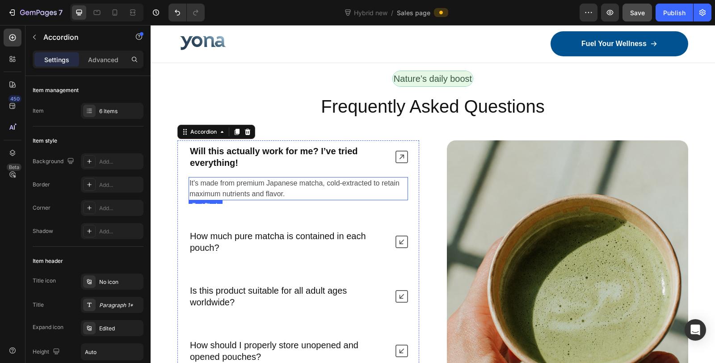
click at [222, 182] on p "It's made from premium Japanese matcha, cold-extracted to retain maximum nutrie…" at bounding box center [299, 188] width 218 height 21
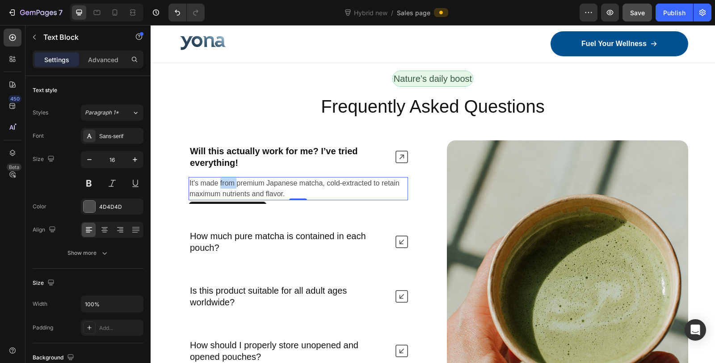
click at [222, 182] on p "It's made from premium Japanese matcha, cold-extracted to retain maximum nutrie…" at bounding box center [299, 188] width 218 height 21
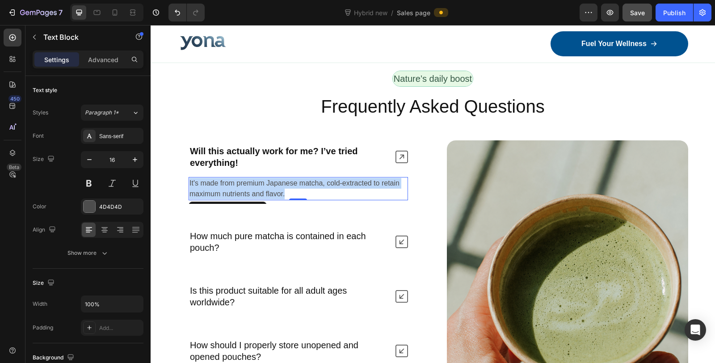
click at [222, 182] on p "It's made from premium Japanese matcha, cold-extracted to retain maximum nutrie…" at bounding box center [299, 188] width 218 height 21
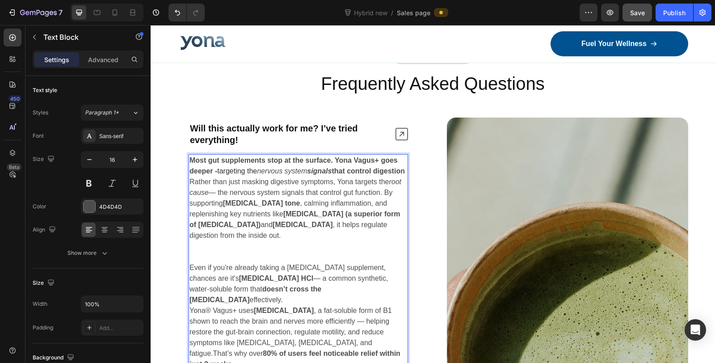
scroll to position [5536, 0]
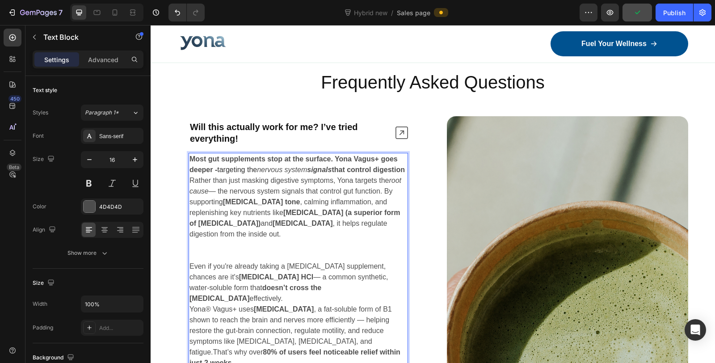
click at [228, 255] on p "Rich Text Editor. Editing area: main" at bounding box center [299, 250] width 218 height 21
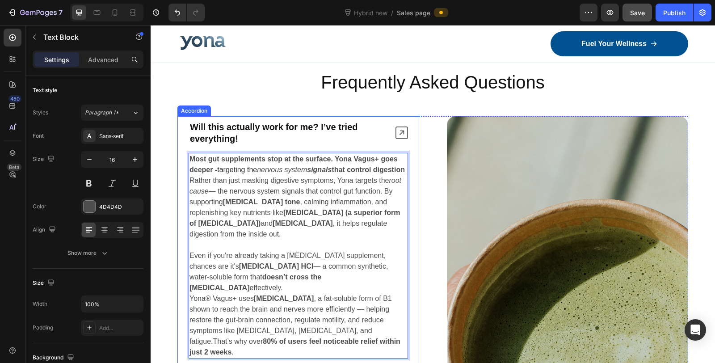
click at [403, 134] on icon at bounding box center [402, 133] width 13 height 13
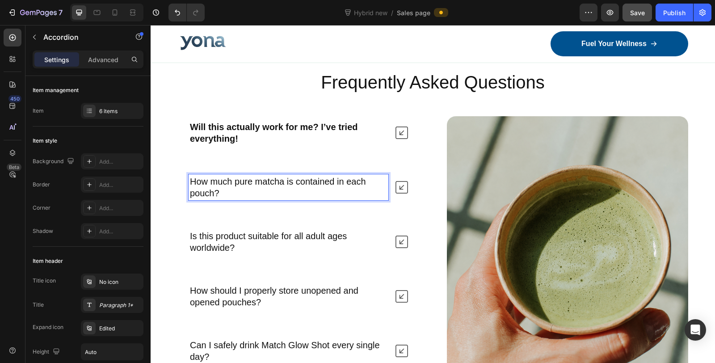
click at [249, 180] on p "How much pure matcha is contained in each pouch?" at bounding box center [288, 187] width 197 height 23
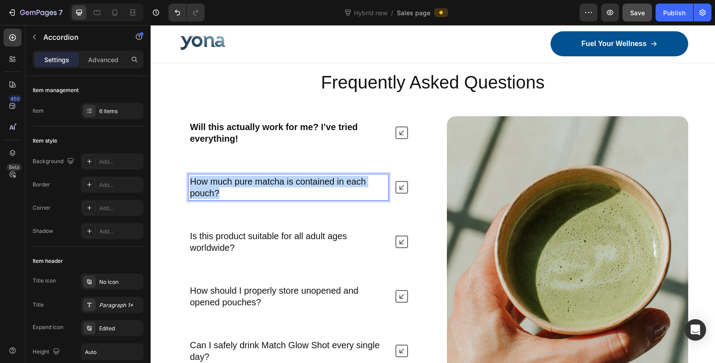
click at [249, 180] on p "How much pure matcha is contained in each pouch?" at bounding box center [288, 187] width 197 height 23
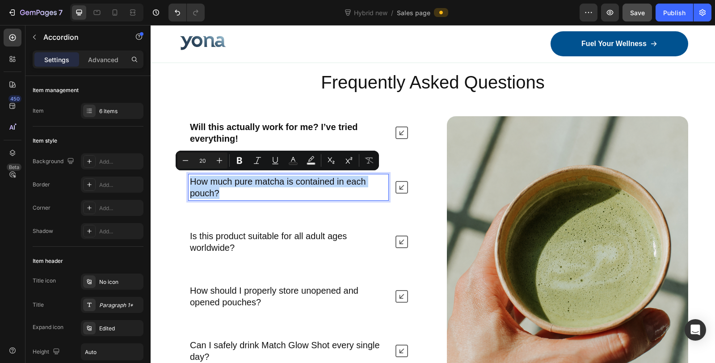
copy p "How much pure matcha is contained in each pouch?"
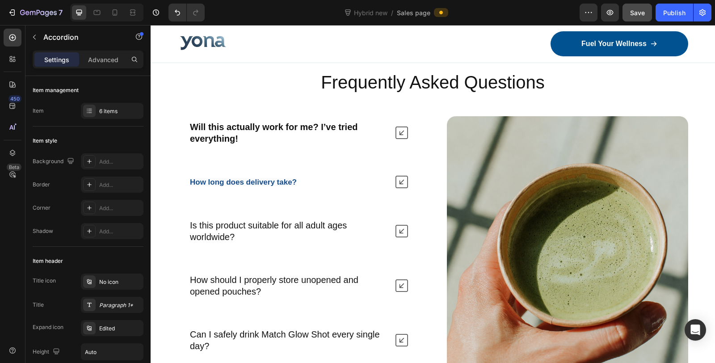
click at [320, 186] on div "How long does delivery take?" at bounding box center [298, 182] width 241 height 22
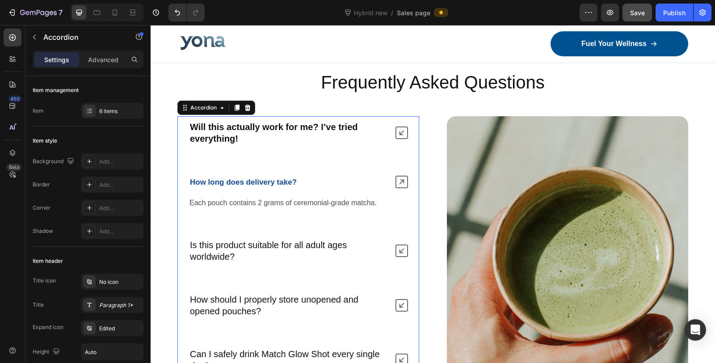
click at [234, 178] on strong "How long does delivery take?" at bounding box center [243, 182] width 107 height 8
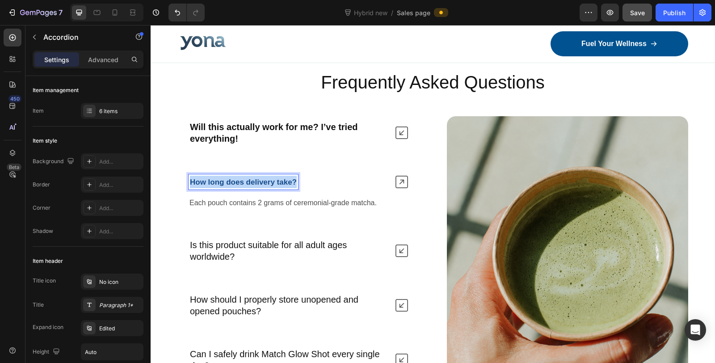
click at [234, 178] on strong "How long does delivery take?" at bounding box center [243, 182] width 107 height 8
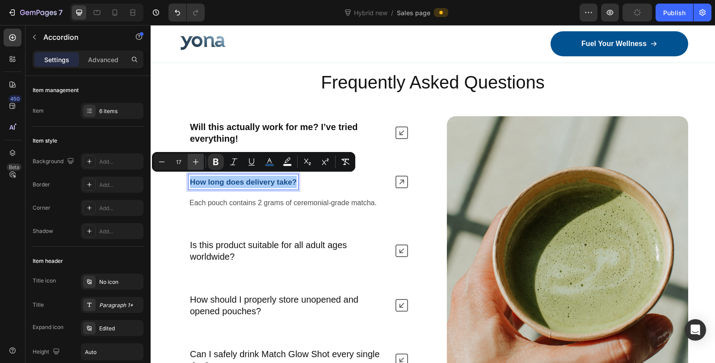
click at [198, 165] on icon "Editor contextual toolbar" at bounding box center [195, 161] width 9 height 9
type input "18"
click at [234, 124] on strong "Will this actually work for me? I’ve tried everything!" at bounding box center [274, 132] width 168 height 21
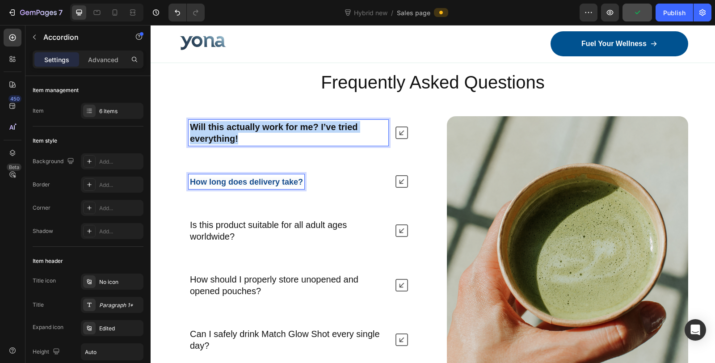
click at [234, 124] on strong "Will this actually work for me? I’ve tried everything!" at bounding box center [274, 132] width 168 height 21
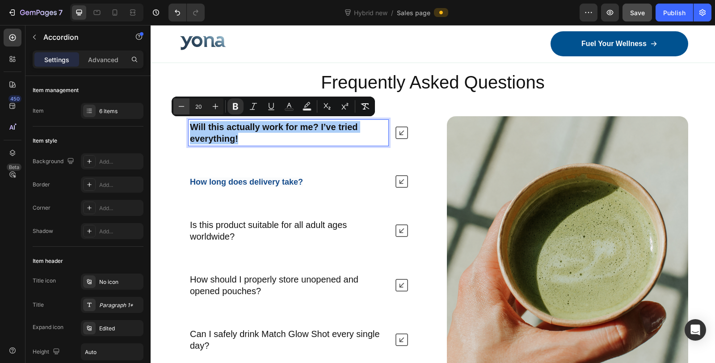
click at [183, 110] on icon "Editor contextual toolbar" at bounding box center [181, 106] width 9 height 9
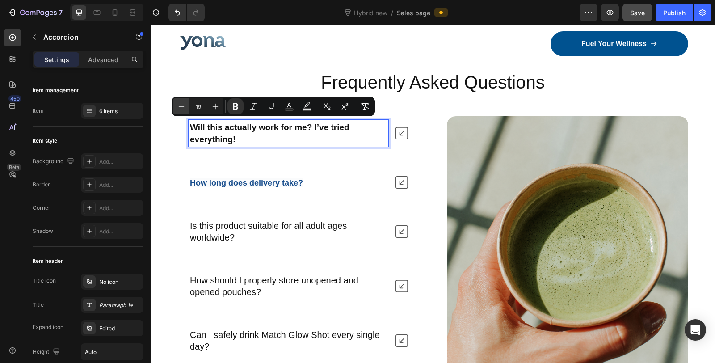
click at [183, 110] on icon "Editor contextual toolbar" at bounding box center [181, 106] width 9 height 9
type input "18"
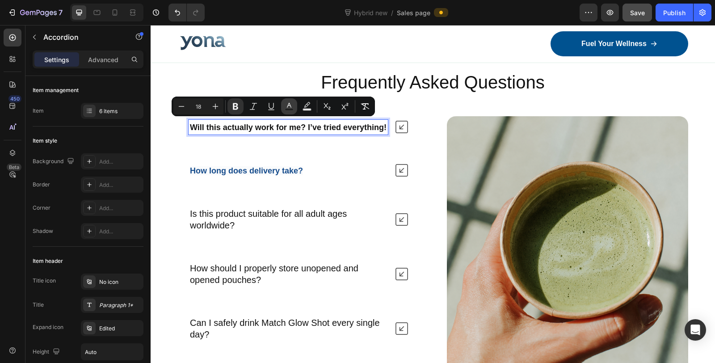
click at [291, 110] on rect "Editor contextual toolbar" at bounding box center [289, 110] width 8 height 2
type input "121212"
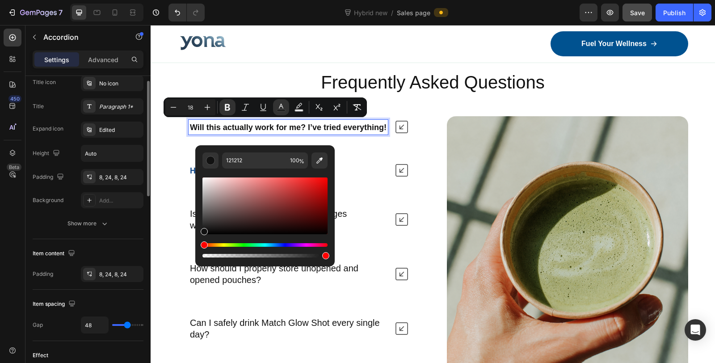
scroll to position [0, 0]
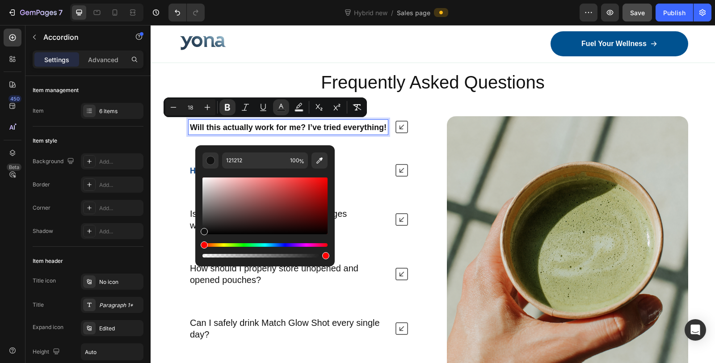
click at [279, 133] on p "Will this actually work for me? I’ve tried everything!" at bounding box center [288, 127] width 197 height 12
click at [382, 176] on div "How long does delivery take?" at bounding box center [289, 170] width 200 height 15
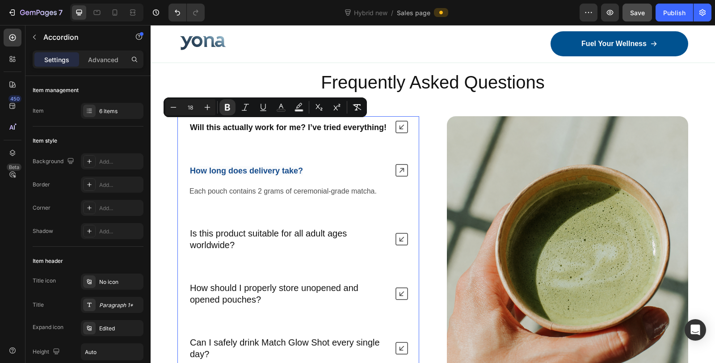
click at [279, 133] on p "Will this actually work for me? I’ve tried everything!" at bounding box center [288, 127] width 197 height 12
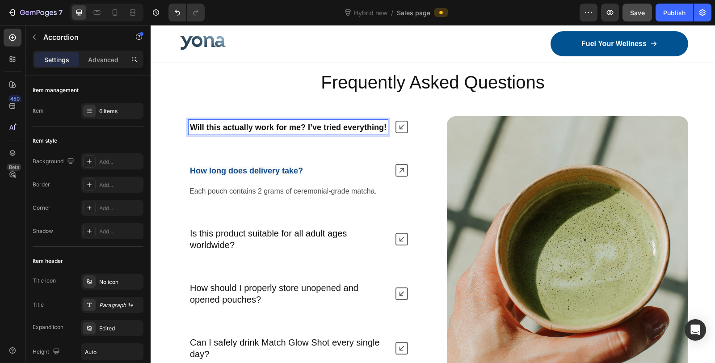
click at [279, 133] on p "Will this actually work for me? I’ve tried everything!" at bounding box center [288, 127] width 197 height 12
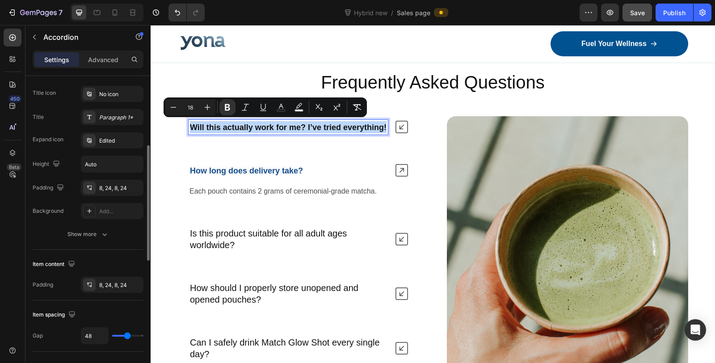
scroll to position [138, 0]
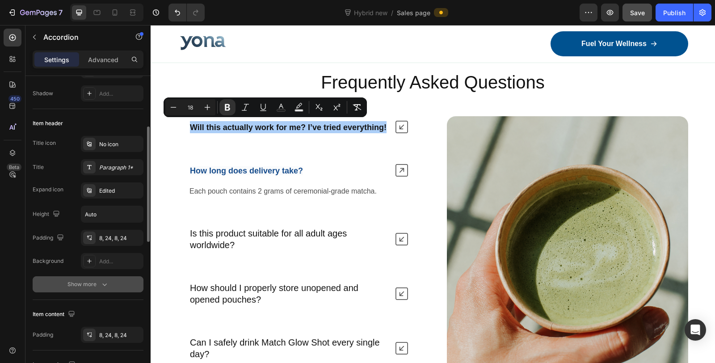
click at [85, 282] on div "Show more" at bounding box center [89, 284] width 42 height 9
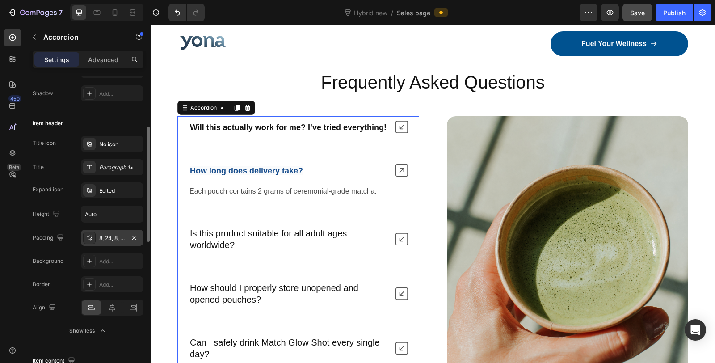
scroll to position [0, 0]
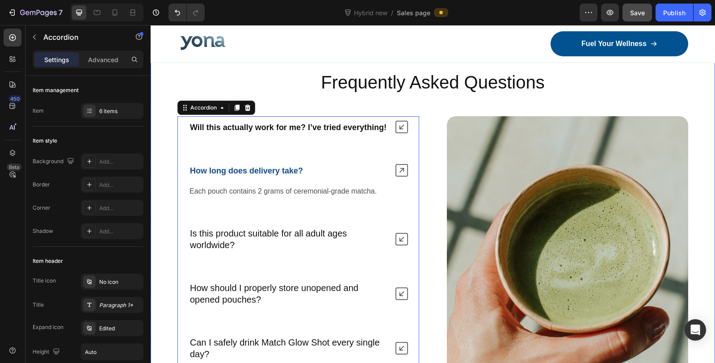
click at [162, 163] on div "Nature’s daily boost Text Block Row Frequently Asked Questions Heading Will thi…" at bounding box center [433, 257] width 565 height 423
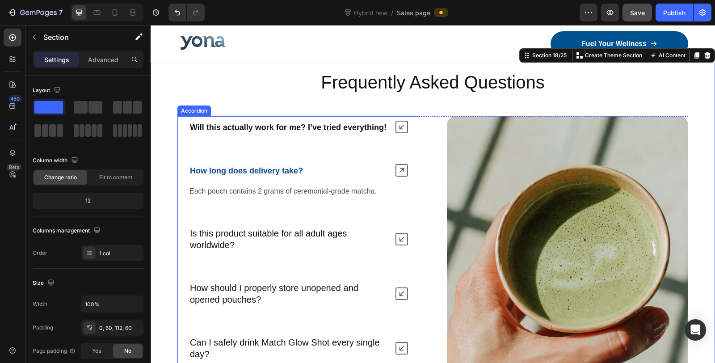
click at [208, 175] on strong "How long does delivery take?" at bounding box center [246, 170] width 113 height 9
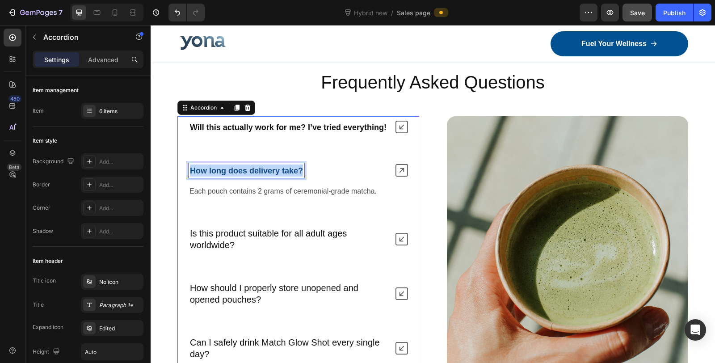
click at [208, 175] on strong "How long does delivery take?" at bounding box center [246, 170] width 113 height 9
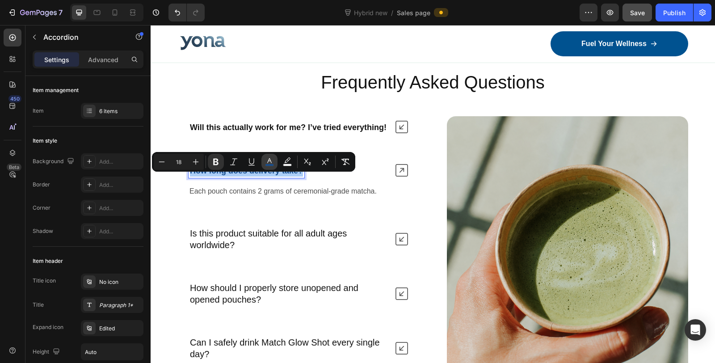
click at [271, 161] on icon "Editor contextual toolbar" at bounding box center [269, 161] width 9 height 9
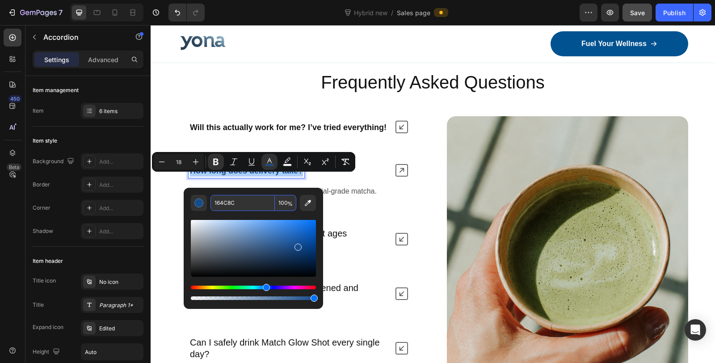
click at [233, 197] on input "164C8C" at bounding box center [243, 203] width 64 height 16
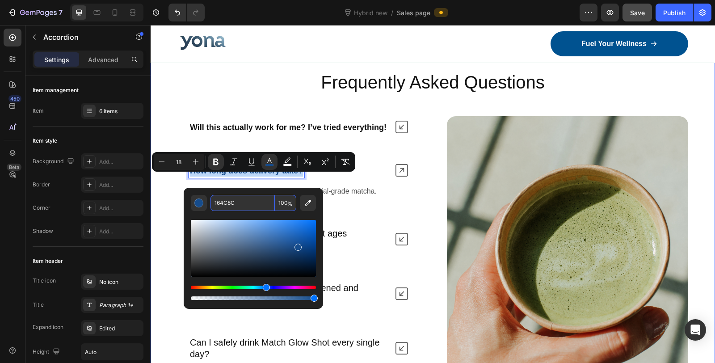
click at [175, 194] on div "Nature’s daily boost Text Block Row Frequently Asked Questions Heading Will thi…" at bounding box center [433, 257] width 565 height 423
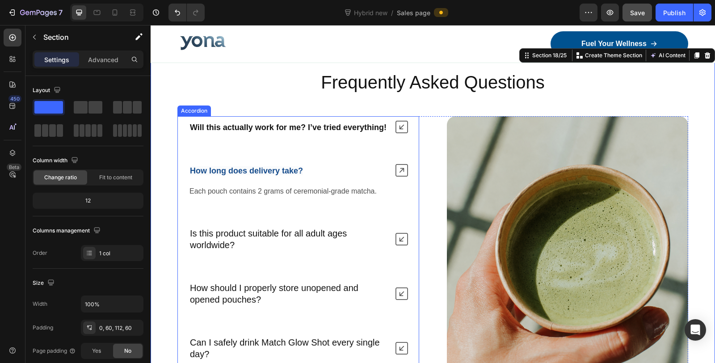
click at [240, 131] on p "Will this actually work for me? I’ve tried everything!" at bounding box center [288, 127] width 197 height 12
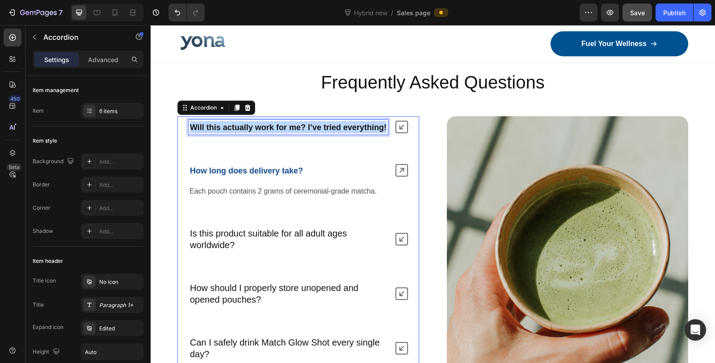
click at [240, 131] on p "Will this actually work for me? I’ve tried everything!" at bounding box center [288, 127] width 197 height 12
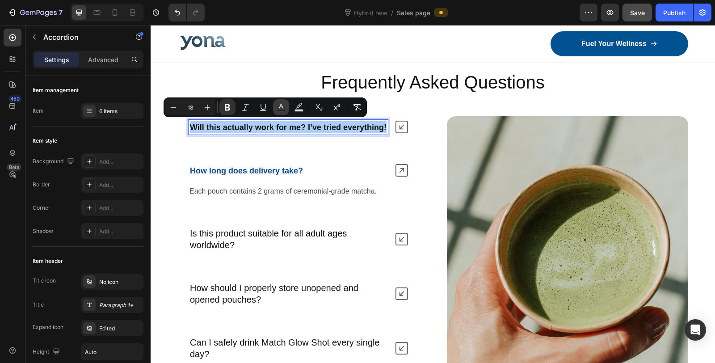
click at [281, 108] on icon "Editor contextual toolbar" at bounding box center [281, 107] width 9 height 9
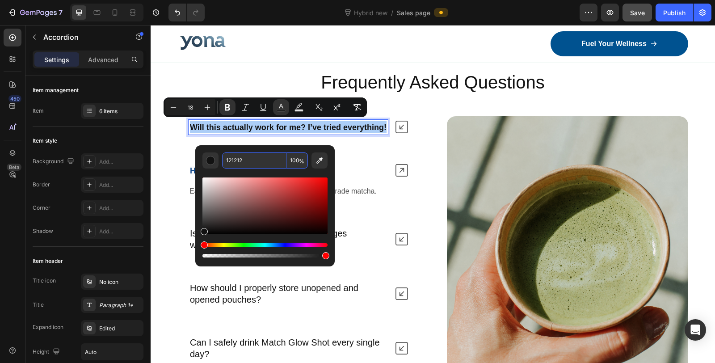
click at [234, 157] on input "121212" at bounding box center [254, 160] width 64 height 16
paste input "64C8C"
type input "164C8C"
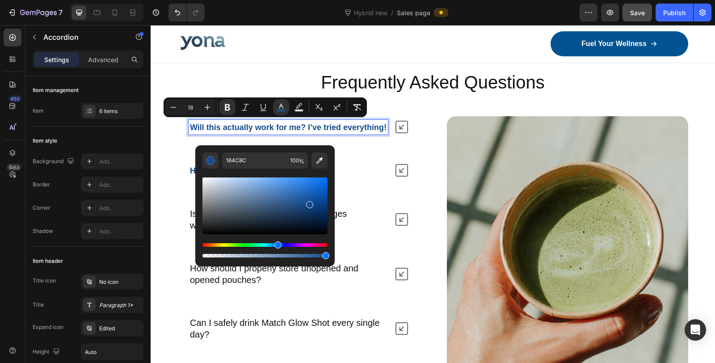
click at [408, 171] on div "How long does delivery take?" at bounding box center [298, 171] width 241 height 22
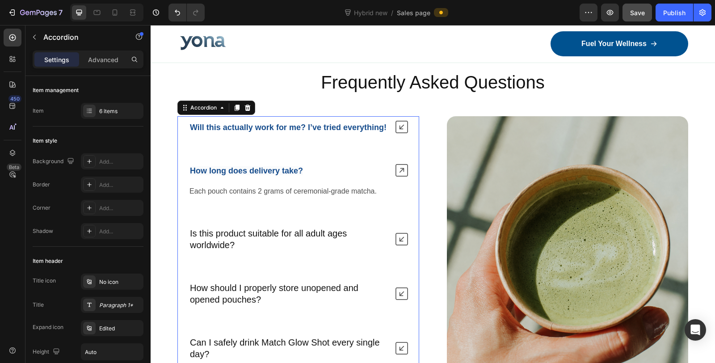
click at [398, 128] on icon at bounding box center [402, 127] width 13 height 13
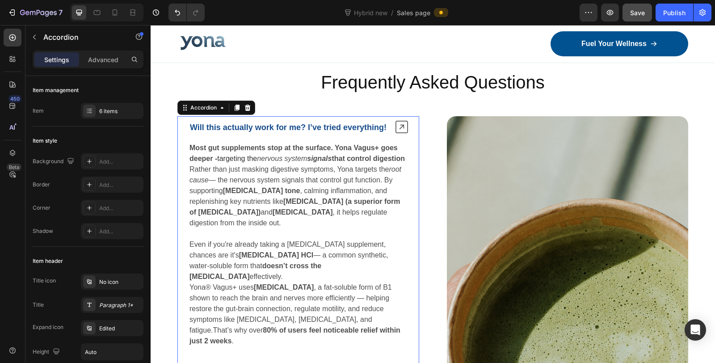
click at [403, 133] on icon at bounding box center [402, 127] width 13 height 13
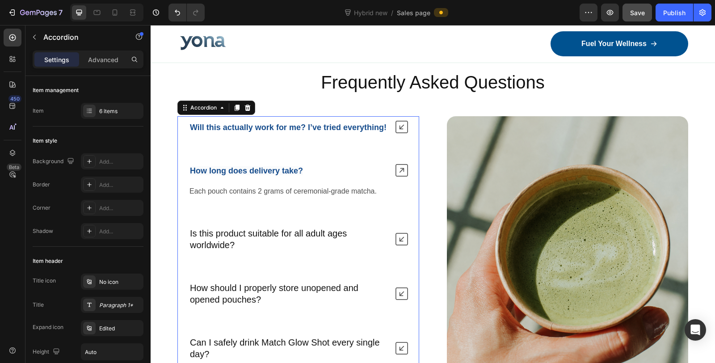
click at [325, 197] on p "Each pouch contains 2 grams of ceremonial-grade matcha." at bounding box center [299, 191] width 218 height 11
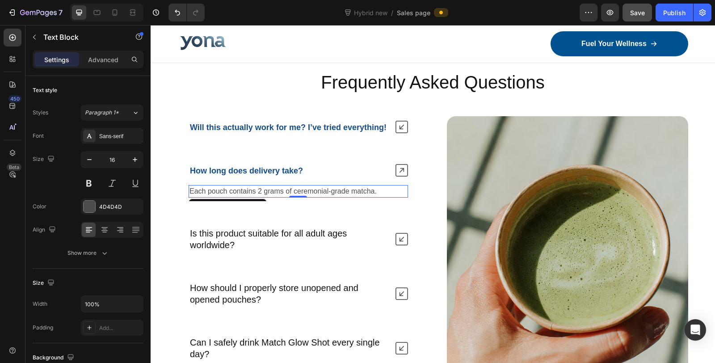
click at [276, 197] on p "Each pouch contains 2 grams of ceremonial-grade matcha." at bounding box center [299, 191] width 218 height 11
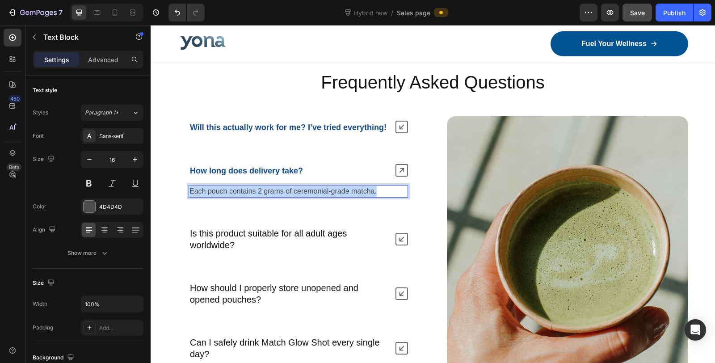
click at [276, 197] on p "Each pouch contains 2 grams of ceremonial-grade matcha." at bounding box center [299, 191] width 218 height 11
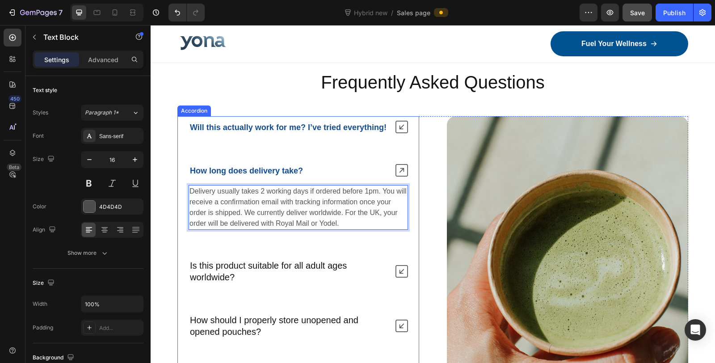
click at [279, 123] on strong "Will this actually work for me? I’ve tried everything!" at bounding box center [288, 127] width 197 height 9
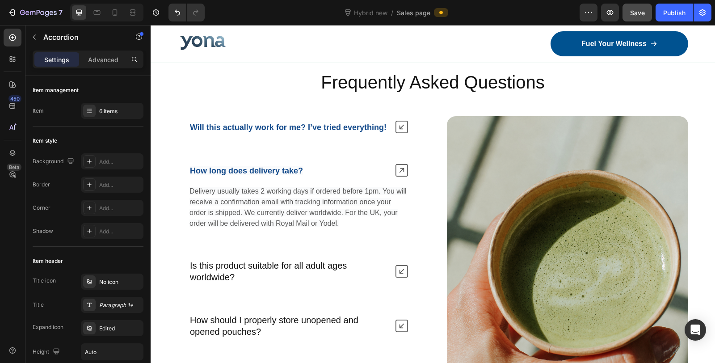
click at [396, 126] on icon at bounding box center [402, 127] width 13 height 13
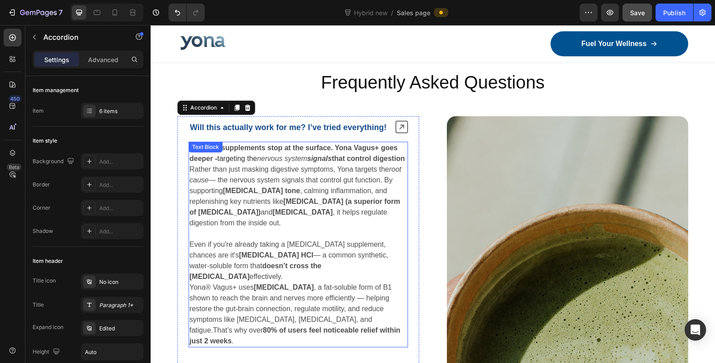
click at [298, 193] on p "Rather than just masking digestive symptoms, Yona targets the root cause — the …" at bounding box center [299, 201] width 218 height 75
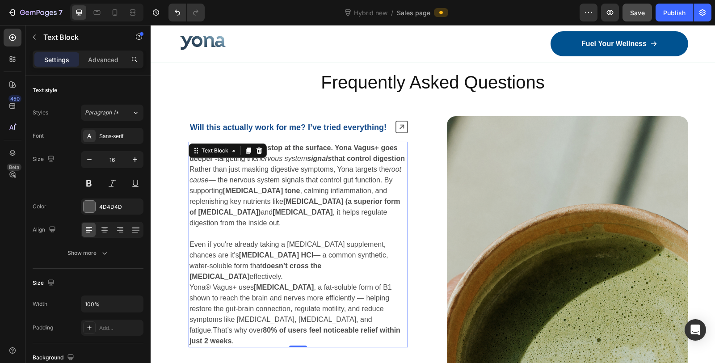
click at [304, 191] on p "Rather than just masking digestive symptoms, Yona targets the root cause — the …" at bounding box center [299, 201] width 218 height 75
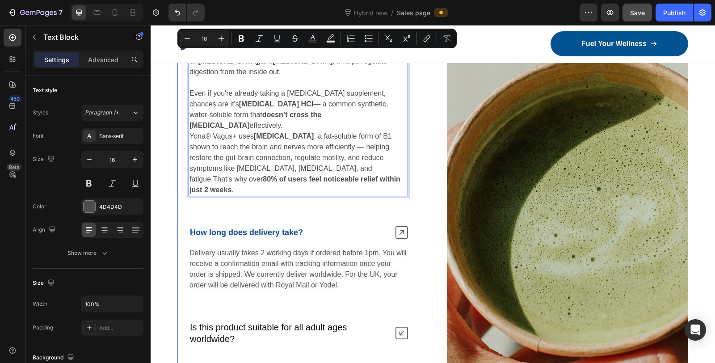
scroll to position [5784, 0]
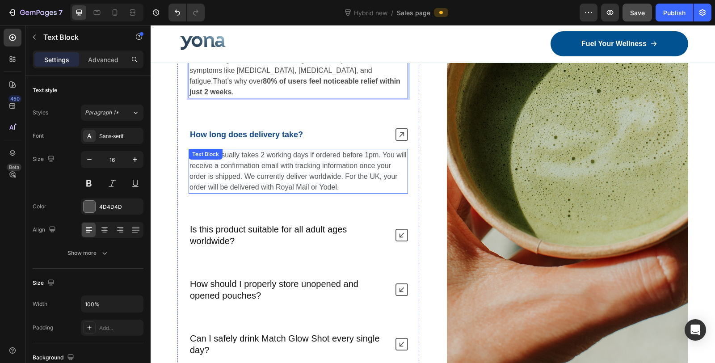
click at [283, 176] on span "Delivery usually takes 2 working days if ordered before 1pm. You will receive a…" at bounding box center [298, 171] width 217 height 40
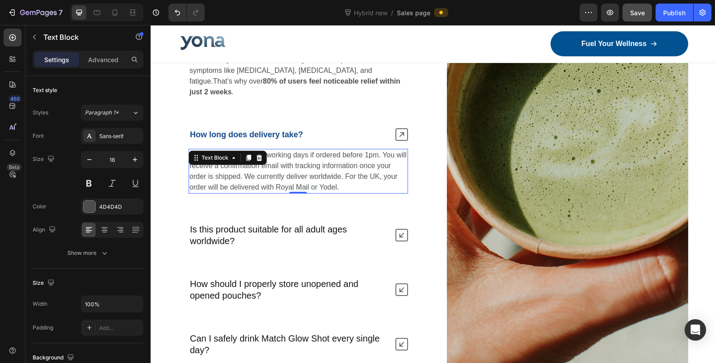
click at [283, 176] on span "Delivery usually takes 2 working days if ordered before 1pm. You will receive a…" at bounding box center [298, 171] width 217 height 40
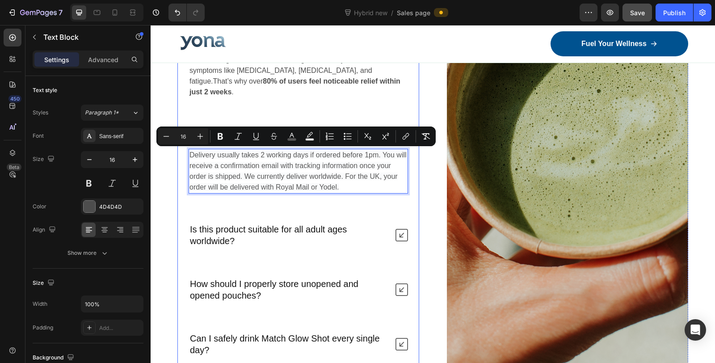
click at [289, 236] on p "Is this product suitable for all adult ages worldwide?" at bounding box center [288, 235] width 197 height 23
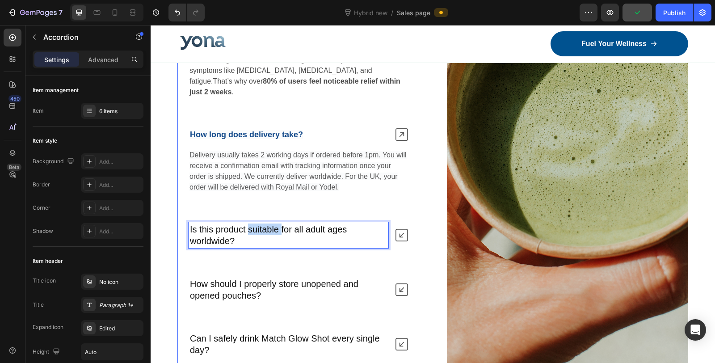
click at [266, 227] on p "Is this product suitable for all adult ages worldwide?" at bounding box center [288, 235] width 197 height 23
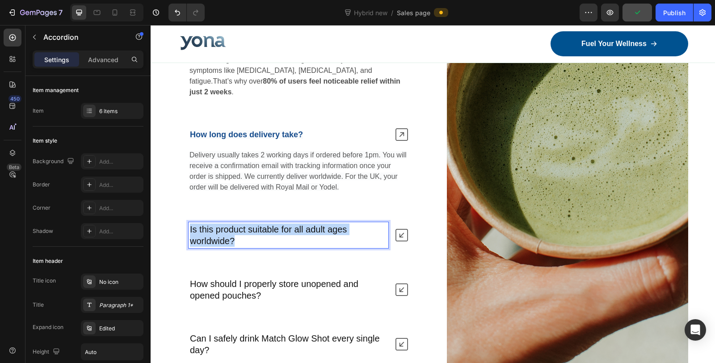
click at [266, 227] on p "Is this product suitable for all adult ages worldwide?" at bounding box center [288, 235] width 197 height 23
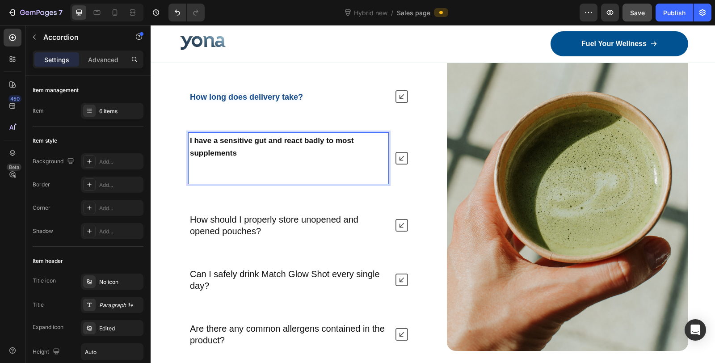
scroll to position [5530, 0]
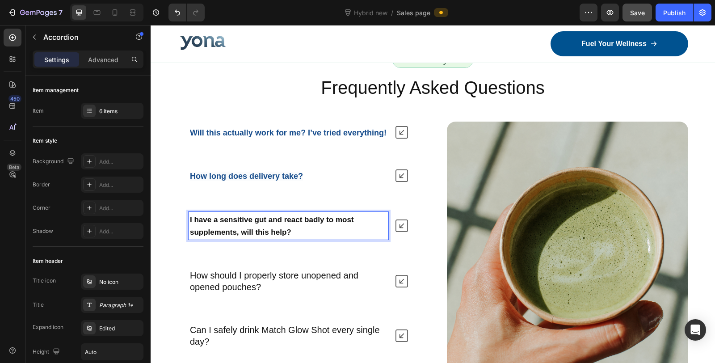
click at [266, 236] on strong "I have a sensitive gut and react badly to most supplements, will this help?" at bounding box center [272, 225] width 164 height 21
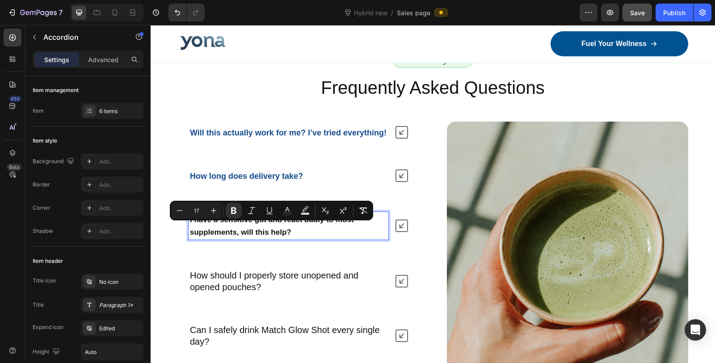
click at [286, 181] on strong "How long does delivery take?" at bounding box center [246, 176] width 113 height 9
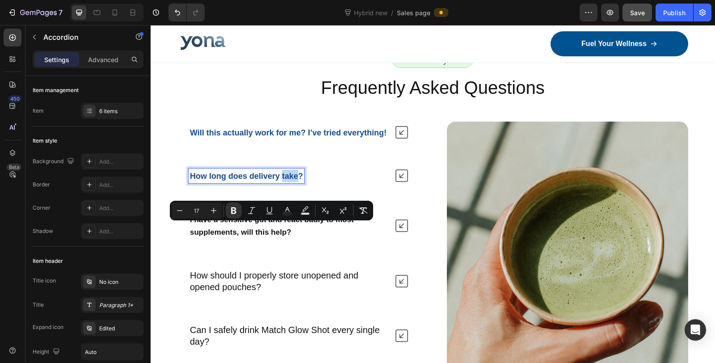
click at [286, 181] on strong "How long does delivery take?" at bounding box center [246, 176] width 113 height 9
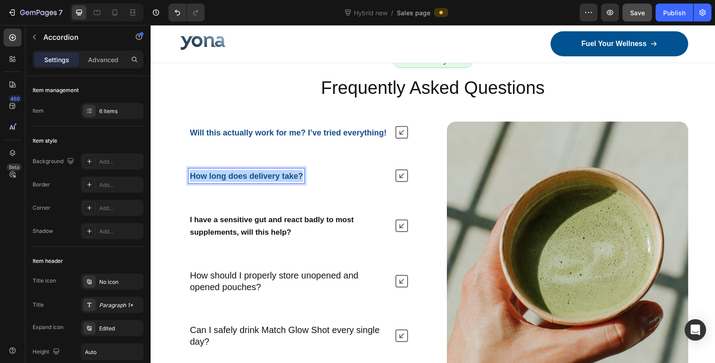
click at [286, 181] on strong "How long does delivery take?" at bounding box center [246, 176] width 113 height 9
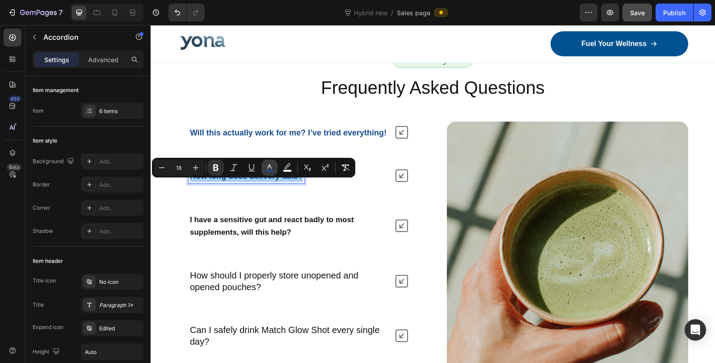
click at [266, 164] on icon "Editor contextual toolbar" at bounding box center [269, 167] width 9 height 9
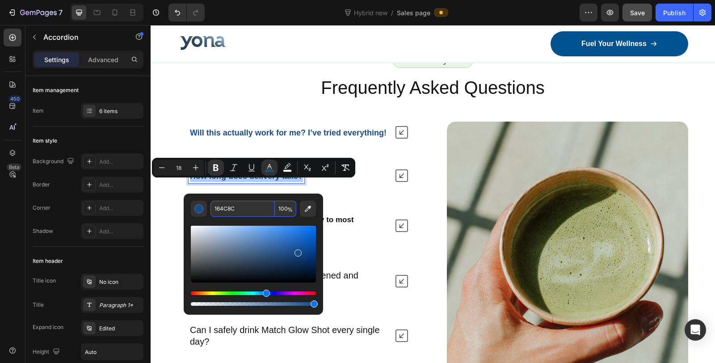
click at [252, 209] on input "164C8C" at bounding box center [243, 209] width 64 height 16
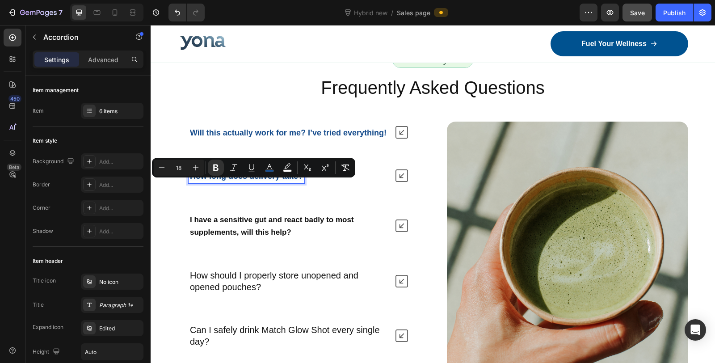
click at [366, 238] on p "I have a sensitive gut and react badly to most supplements, will this help?" at bounding box center [288, 225] width 197 height 25
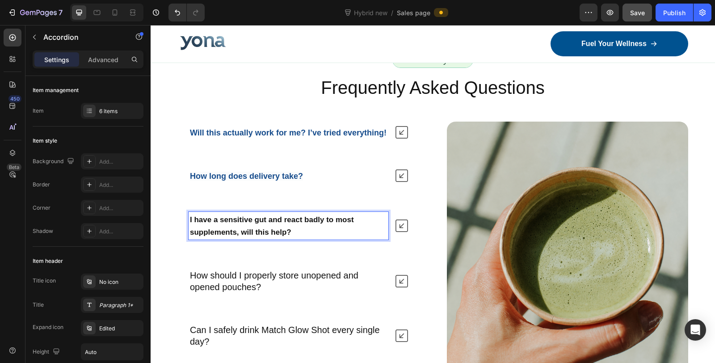
click at [327, 230] on strong "I have a sensitive gut and react badly to most supplements, will this help?" at bounding box center [272, 225] width 164 height 21
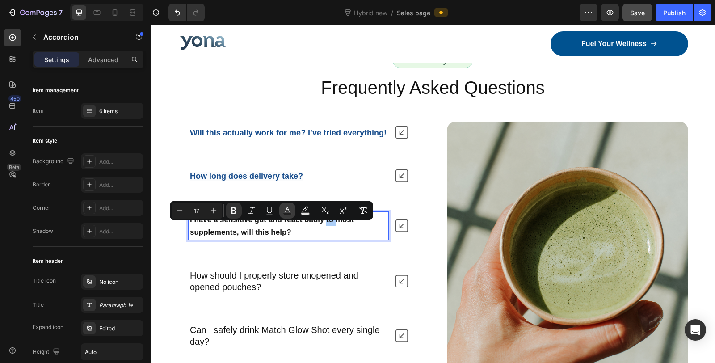
click at [287, 205] on button "Text Color" at bounding box center [287, 211] width 16 height 16
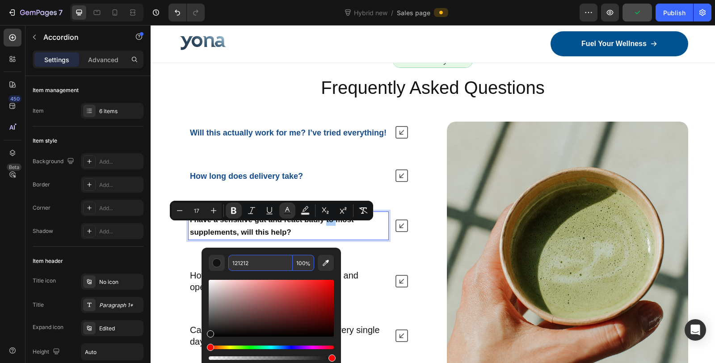
click at [266, 261] on input "121212" at bounding box center [260, 263] width 64 height 16
paste input "64C8C"
type input "164C8C"
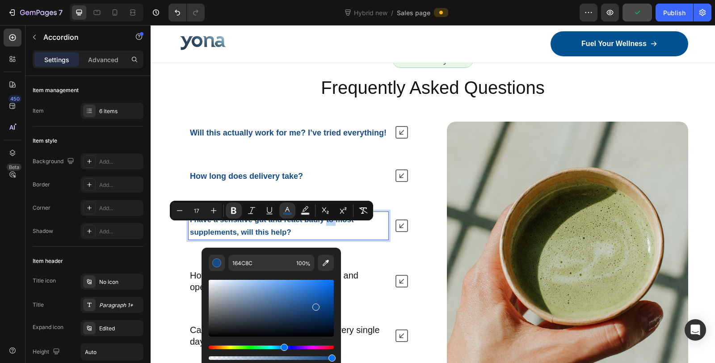
click at [369, 264] on div "Will this actually work for me? I’ve tried everything! How long does delivery t…" at bounding box center [298, 264] width 242 height 285
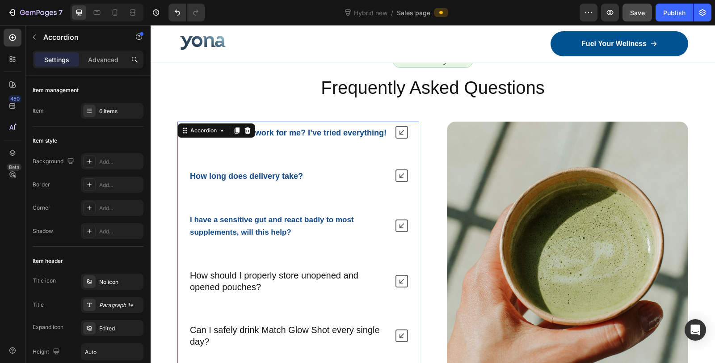
click at [338, 276] on div "How should I properly store unopened and opened pouches?" at bounding box center [289, 281] width 200 height 26
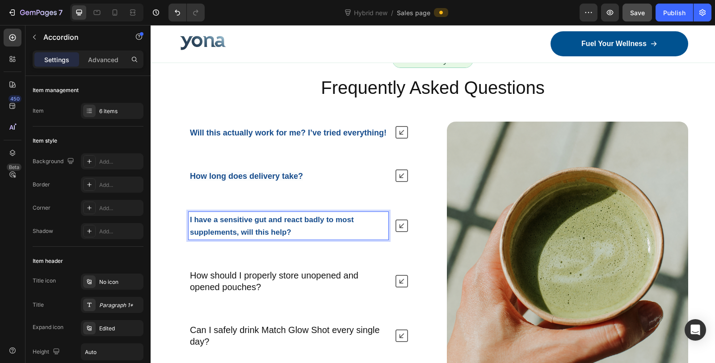
click at [297, 238] on p "I have a sensitive gut and react badly to most supplements, will this help?" at bounding box center [288, 225] width 197 height 25
click at [287, 236] on strong "I have a sensitive gut and react badly to most supplements, will this help?" at bounding box center [272, 225] width 164 height 21
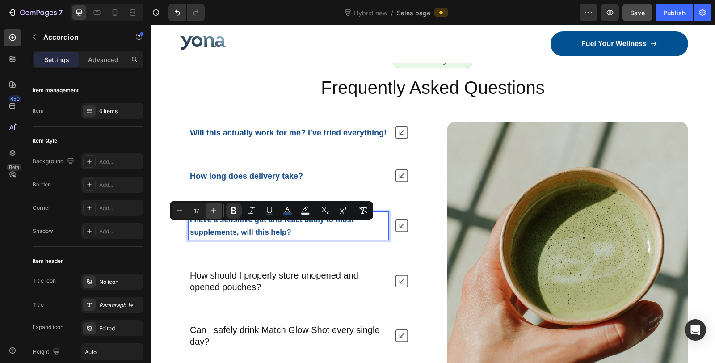
click at [211, 212] on icon "Editor contextual toolbar" at bounding box center [213, 210] width 9 height 9
type input "18"
click at [233, 181] on strong "How long does delivery take?" at bounding box center [246, 176] width 113 height 9
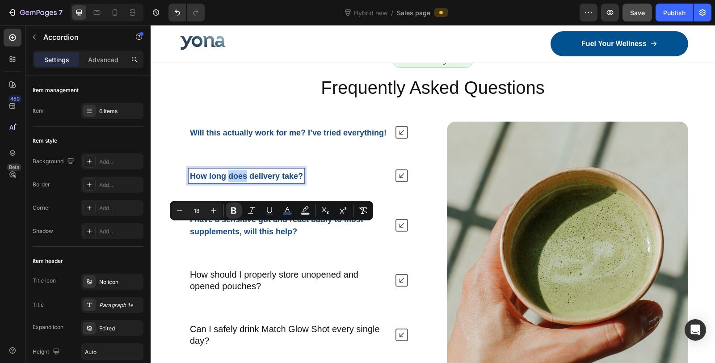
click at [233, 181] on strong "How long does delivery take?" at bounding box center [246, 176] width 113 height 9
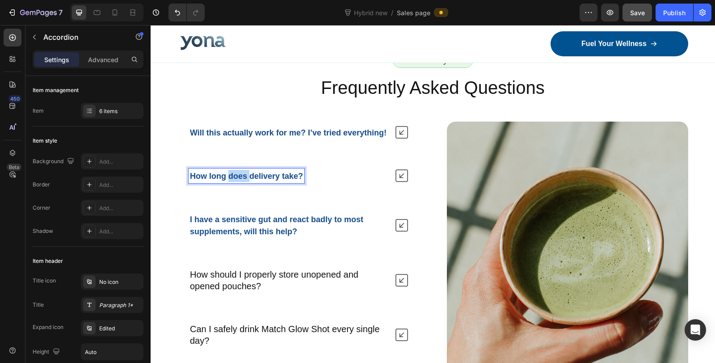
click at [233, 181] on strong "How long does delivery take?" at bounding box center [246, 176] width 113 height 9
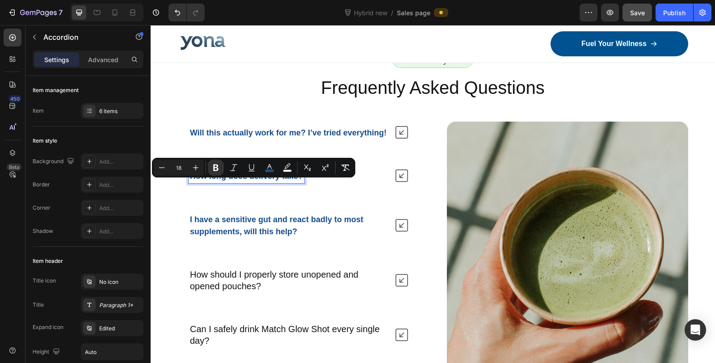
click at [274, 236] on strong "I have a sensitive gut and react badly to most supplements, will this help?" at bounding box center [276, 225] width 173 height 21
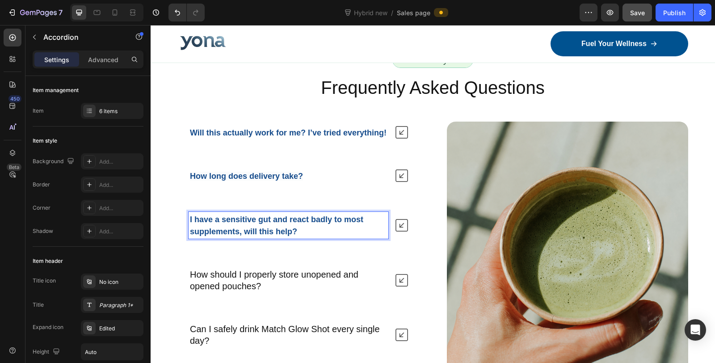
click at [389, 228] on div "I have a sensitive gut and react badly to most supplements, will this help?" at bounding box center [298, 225] width 241 height 34
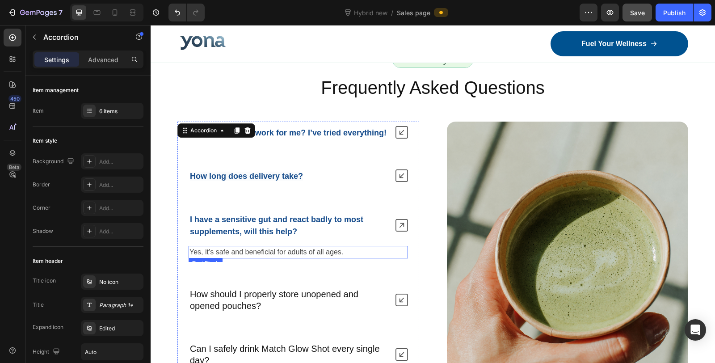
click at [276, 257] on p "Yes, it’s safe and beneficial for adults of all ages." at bounding box center [299, 252] width 218 height 11
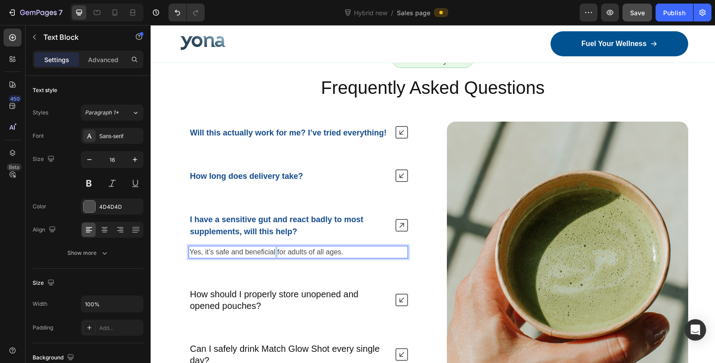
click at [276, 257] on p "Yes, it’s safe and beneficial for adults of all ages." at bounding box center [299, 252] width 218 height 11
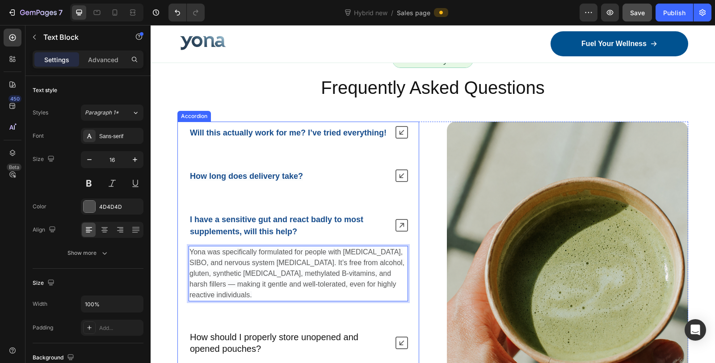
click at [270, 187] on div "How long does delivery take?" at bounding box center [298, 176] width 241 height 22
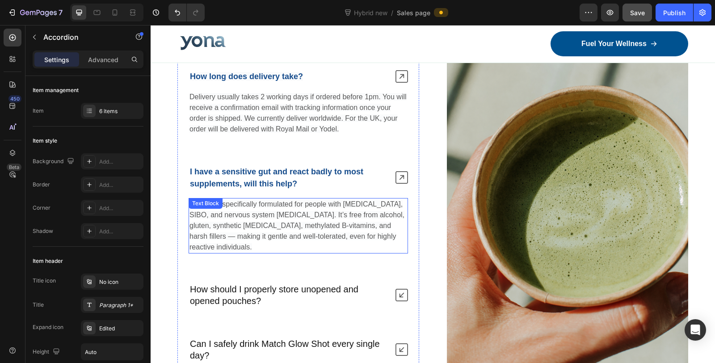
scroll to position [5679, 0]
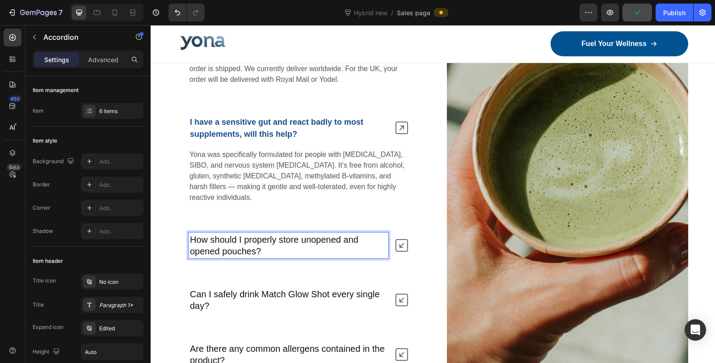
click at [244, 252] on p "How should I properly store unopened and opened pouches?" at bounding box center [288, 245] width 197 height 23
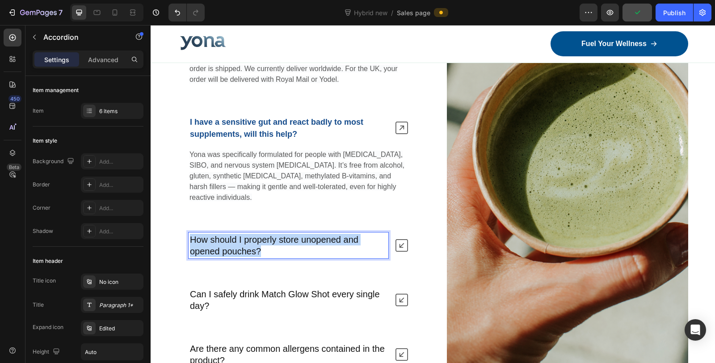
click at [244, 252] on p "How should I properly store unopened and opened pouches?" at bounding box center [288, 245] width 197 height 23
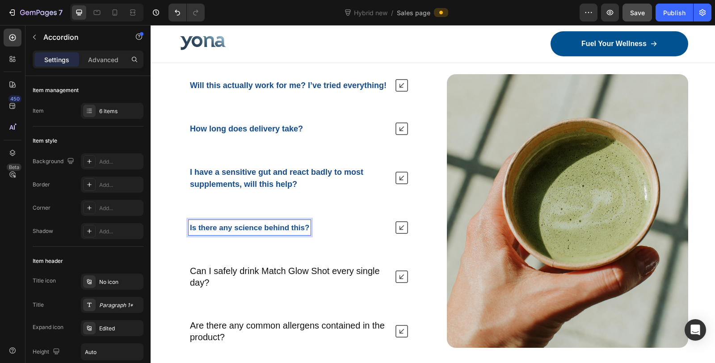
scroll to position [5565, 0]
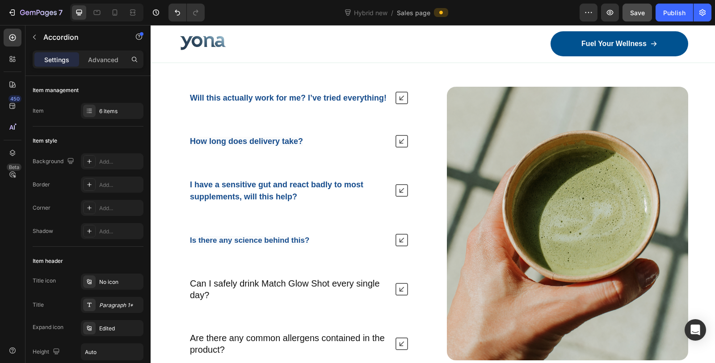
click at [396, 246] on icon at bounding box center [402, 240] width 13 height 13
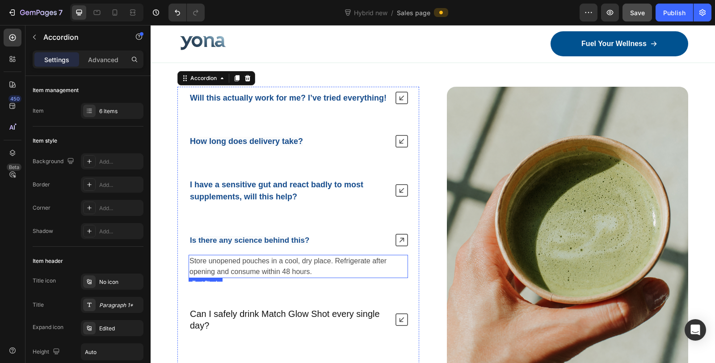
click at [237, 269] on p "Store unopened pouches in a cool, dry place. Refrigerate after opening and cons…" at bounding box center [299, 266] width 218 height 21
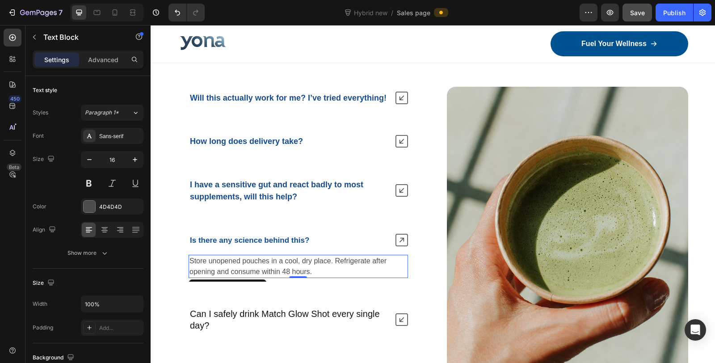
click at [237, 269] on p "Store unopened pouches in a cool, dry place. Refrigerate after opening and cons…" at bounding box center [299, 266] width 218 height 21
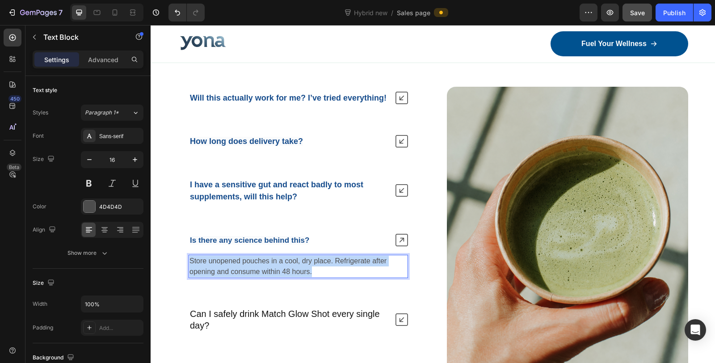
click at [237, 269] on p "Store unopened pouches in a cool, dry place. Refrigerate after opening and cons…" at bounding box center [299, 266] width 218 height 21
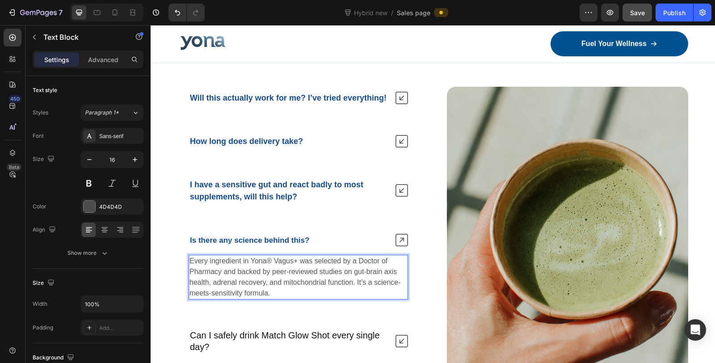
click at [296, 267] on span "Every ingredient in Yona® Vagus+ was selected by a Doctor of Pharmacy and backe…" at bounding box center [295, 277] width 211 height 40
click at [269, 269] on span "Every ingredient in Yona® Vagus+ was selected by a Doctor of Pharmacy and backe…" at bounding box center [295, 277] width 211 height 40
click at [274, 284] on p "Every ingredient in Yona Vagus+ was selected by a Doctor of Pharmacy and backed…" at bounding box center [299, 277] width 218 height 43
click at [275, 284] on p "Every ingredient in Yona Vagus+ was selected by a Doctor of Pharmacy and backed…" at bounding box center [299, 277] width 218 height 43
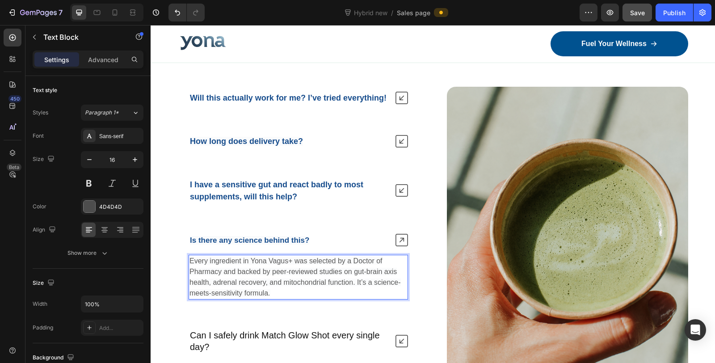
click at [289, 279] on span "Every ingredient in Yona Vagus+ was selected by a Doctor of Pharmacy and backed…" at bounding box center [295, 277] width 211 height 40
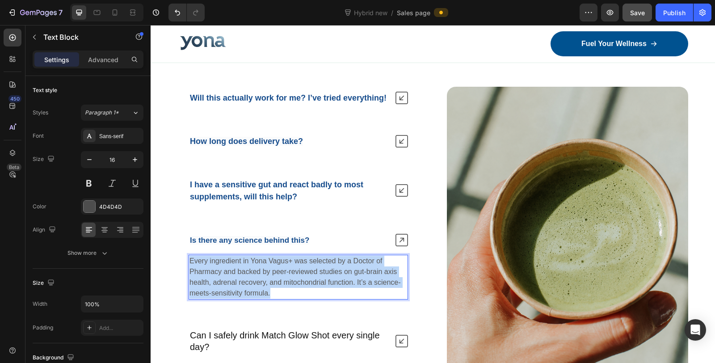
click at [289, 279] on span "Every ingredient in Yona Vagus+ was selected by a Doctor of Pharmacy and backed…" at bounding box center [295, 277] width 211 height 40
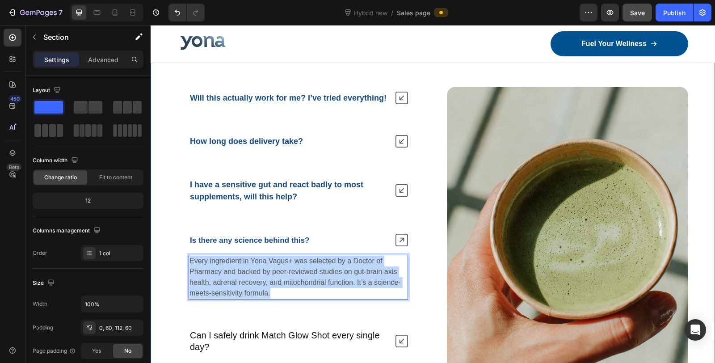
click at [159, 311] on div "Nature’s daily boost Text Block Row Frequently Asked Questions Heading Will thi…" at bounding box center [433, 239] width 565 height 445
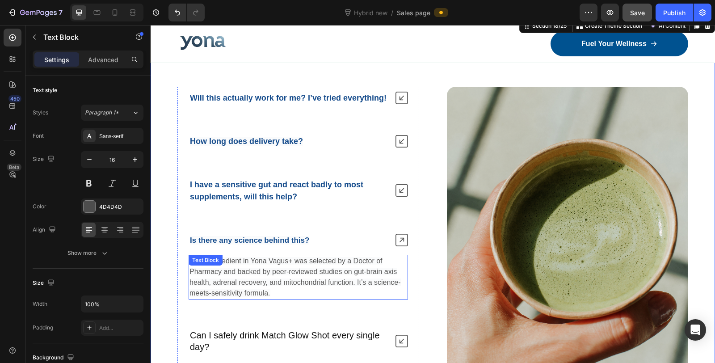
click at [237, 297] on span "Every ingredient in Yona Vagus+ was selected by a Doctor of Pharmacy and backed…" at bounding box center [295, 277] width 211 height 40
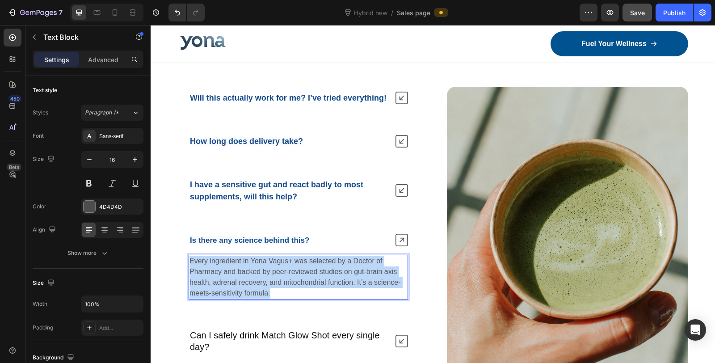
click at [237, 297] on span "Every ingredient in Yona Vagus+ was selected by a Doctor of Pharmacy and backed…" at bounding box center [295, 277] width 211 height 40
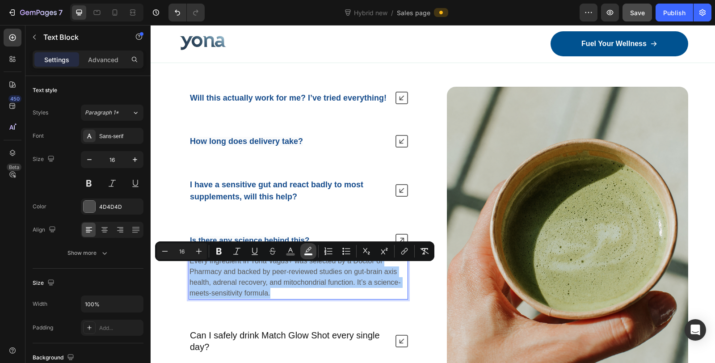
click at [307, 249] on icon "Editor contextual toolbar" at bounding box center [308, 251] width 9 height 9
type input "FAFBFC"
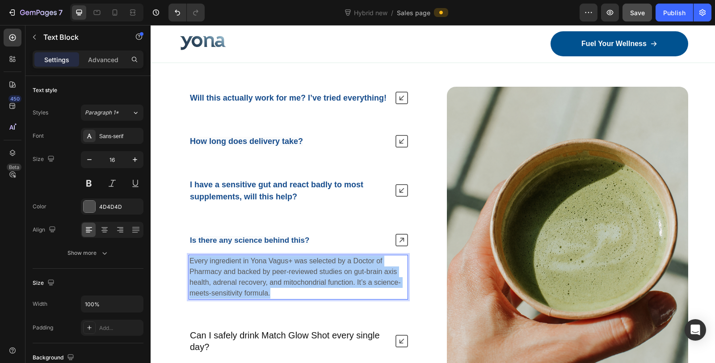
drag, startPoint x: 390, startPoint y: 251, endPoint x: 237, endPoint y: 228, distance: 154.1
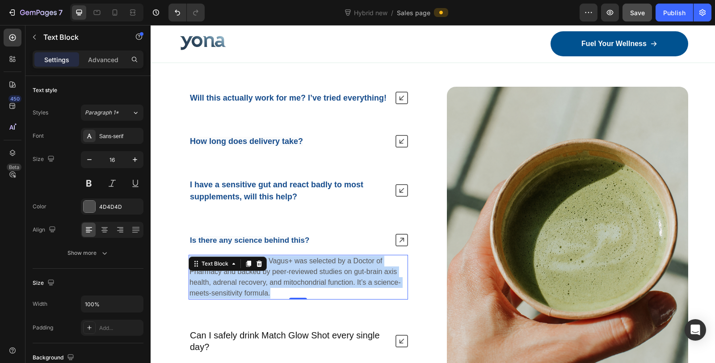
click at [307, 280] on span "Every ingredient in Yona Vagus+ was selected by a Doctor of Pharmacy and backed…" at bounding box center [295, 277] width 211 height 40
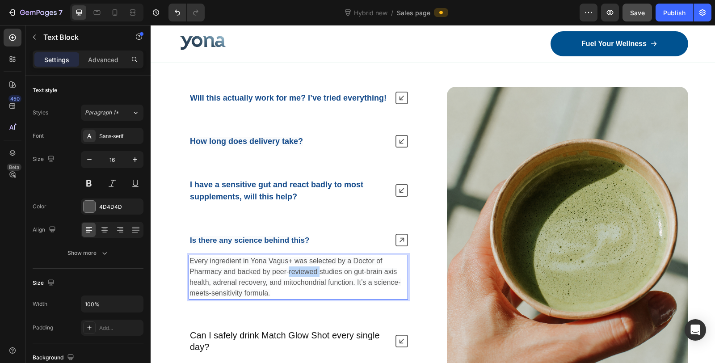
click at [307, 280] on span "Every ingredient in Yona Vagus+ was selected by a Doctor of Pharmacy and backed…" at bounding box center [295, 277] width 211 height 40
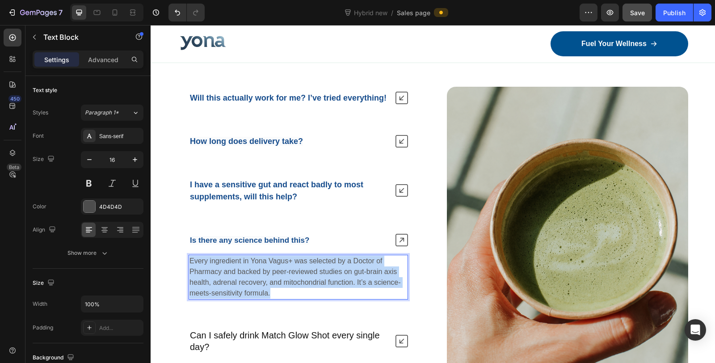
click at [307, 280] on span "Every ingredient in Yona Vagus+ was selected by a Doctor of Pharmacy and backed…" at bounding box center [295, 277] width 211 height 40
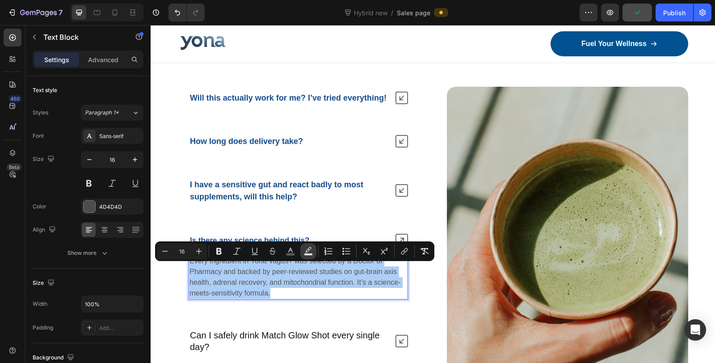
click at [305, 253] on rect "Editor contextual toolbar" at bounding box center [308, 254] width 8 height 2
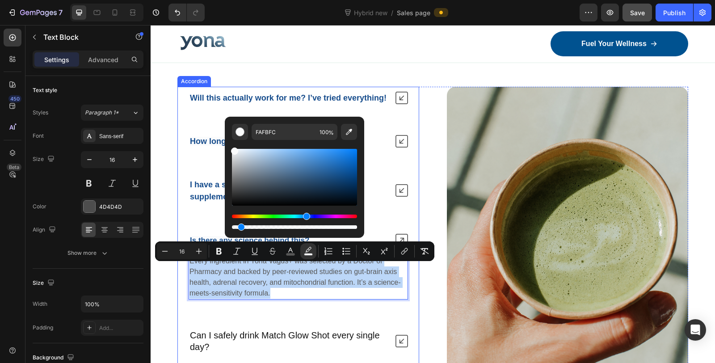
type input "0"
drag, startPoint x: 505, startPoint y: 254, endPoint x: 389, endPoint y: 258, distance: 115.9
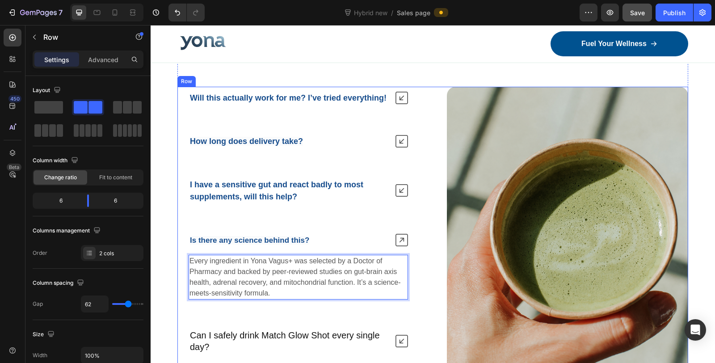
click at [427, 292] on div "Will this actually work for me? I’ve tried everything! How long does delivery t…" at bounding box center [432, 249] width 511 height 325
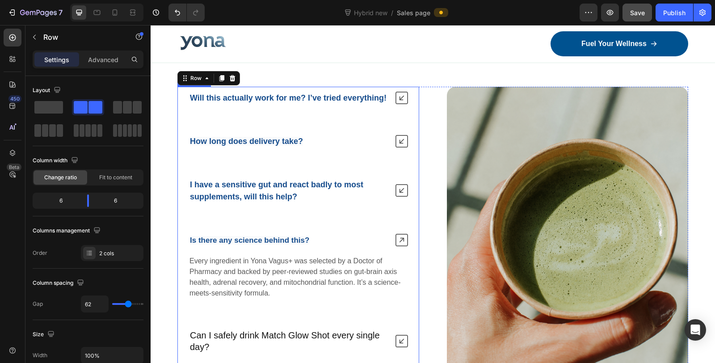
click at [378, 203] on p "I have a sensitive gut and react badly to most supplements, will this help?" at bounding box center [288, 190] width 197 height 24
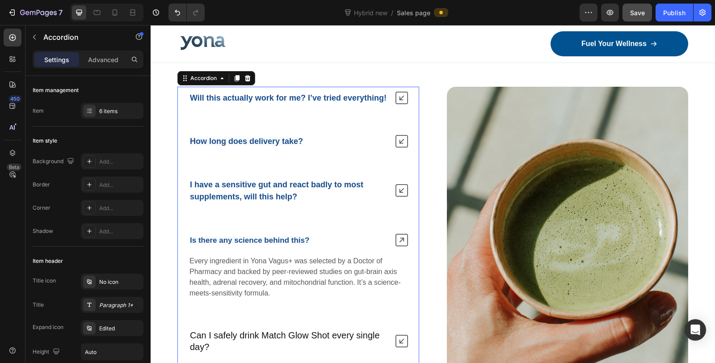
click at [398, 197] on icon at bounding box center [402, 190] width 13 height 13
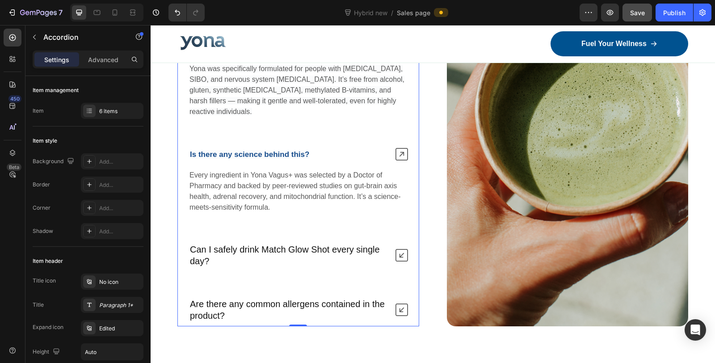
scroll to position [5714, 0]
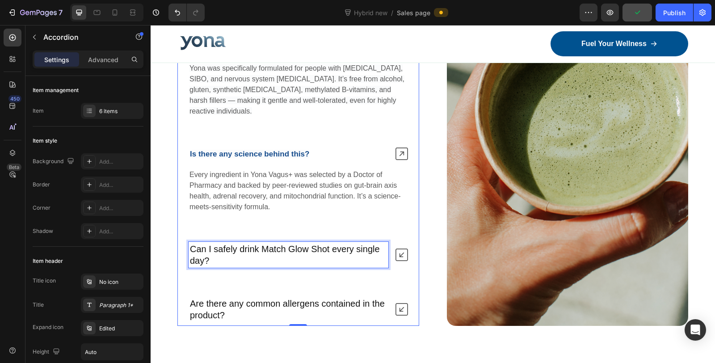
click at [222, 251] on p "Can I safely drink Match Glow Shot every single day?" at bounding box center [288, 254] width 197 height 23
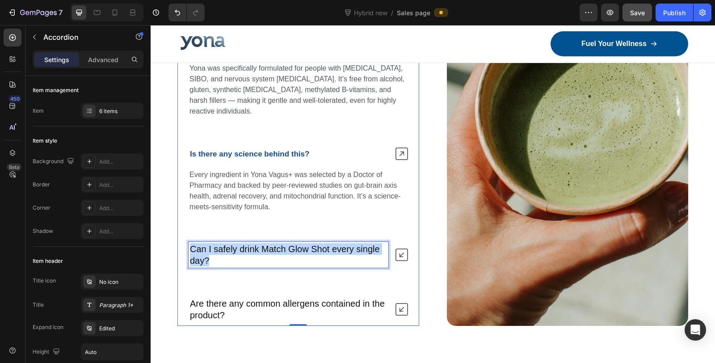
click at [222, 251] on p "Can I safely drink Match Glow Shot every single day?" at bounding box center [288, 254] width 197 height 23
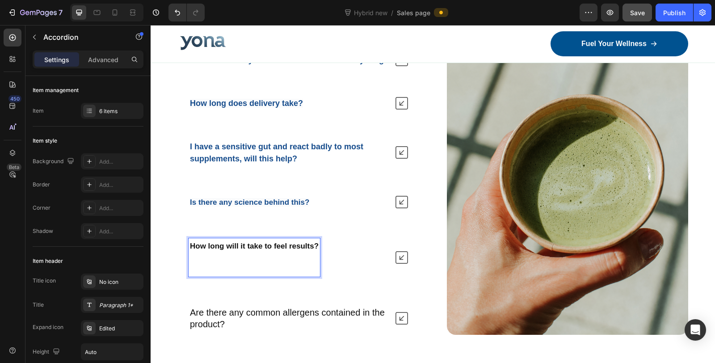
scroll to position [5600, 0]
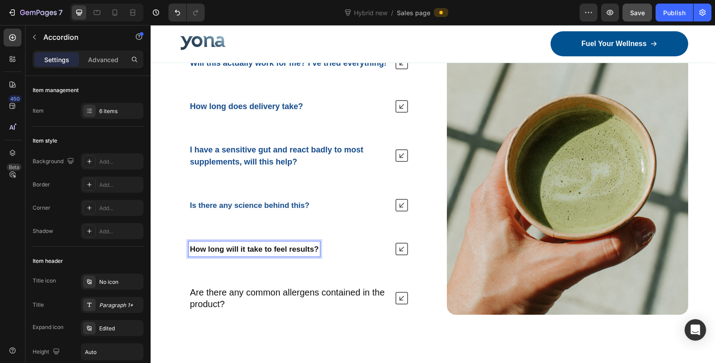
click at [301, 210] on strong "Is there any science behind this?" at bounding box center [249, 205] width 119 height 8
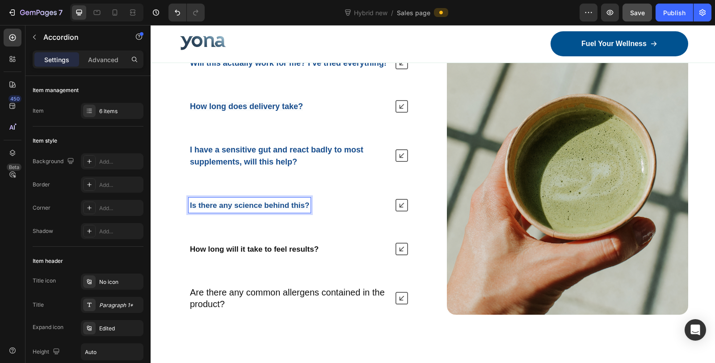
click at [275, 210] on strong "Is there any science behind this?" at bounding box center [249, 205] width 119 height 8
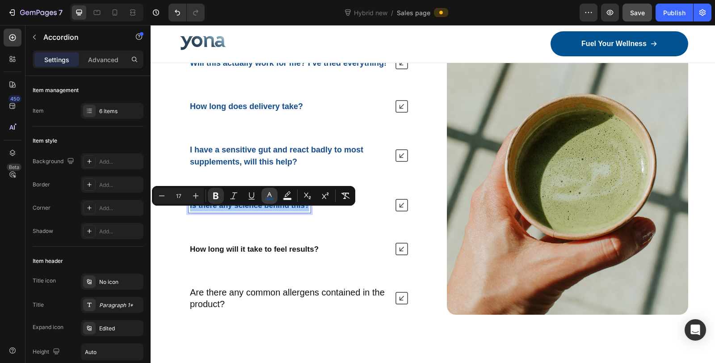
click at [272, 196] on icon "Editor contextual toolbar" at bounding box center [269, 195] width 9 height 9
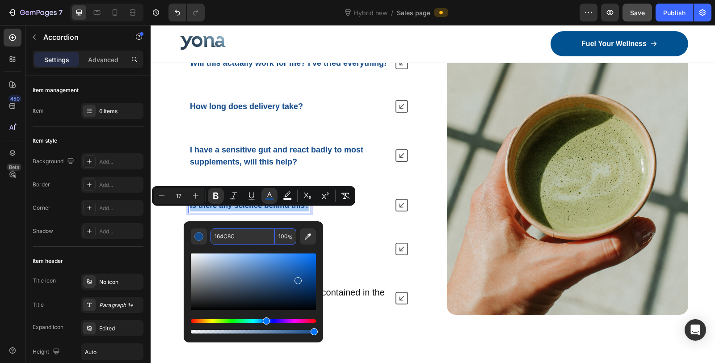
click at [252, 240] on input "164C8C" at bounding box center [243, 236] width 64 height 16
click at [357, 270] on div "Will this actually work for me? I’ve tried everything! How long does delivery t…" at bounding box center [298, 183] width 242 height 263
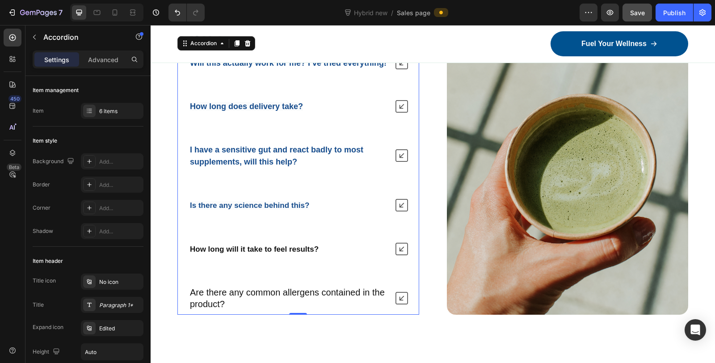
click at [275, 253] on strong "How long will it take to feel results?" at bounding box center [254, 249] width 129 height 8
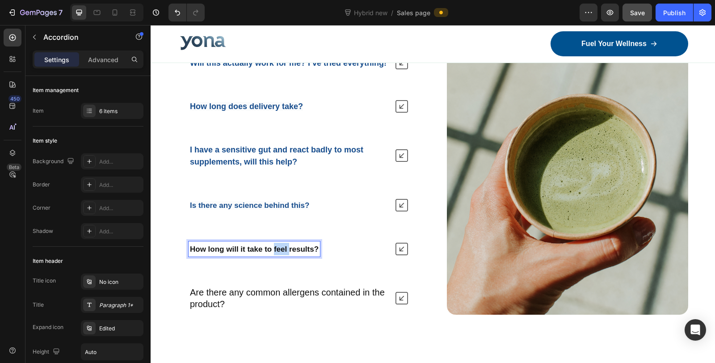
click at [275, 253] on strong "How long will it take to feel results?" at bounding box center [254, 249] width 129 height 8
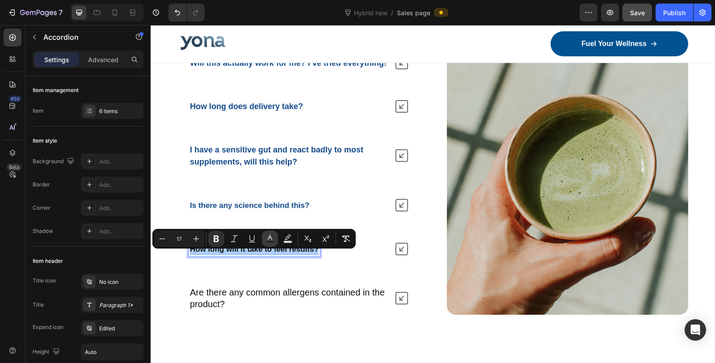
click at [270, 239] on icon "Editor contextual toolbar" at bounding box center [270, 238] width 9 height 9
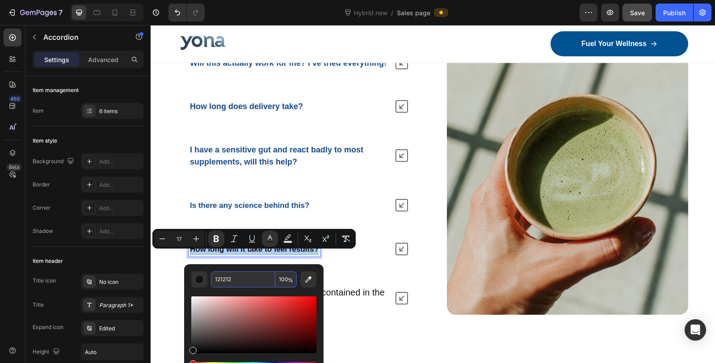
click at [252, 280] on input "121212" at bounding box center [243, 279] width 64 height 16
paste input "64C8C"
type input "164C8C"
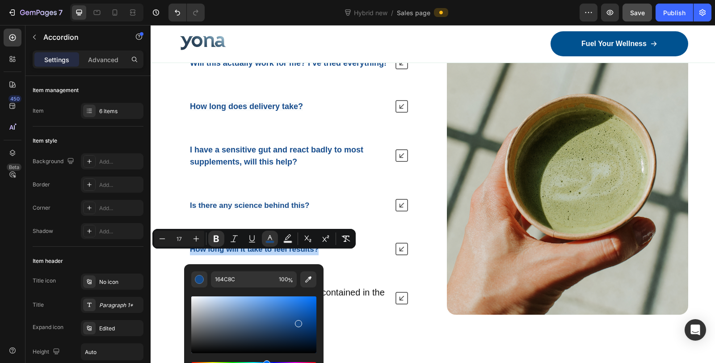
click at [356, 279] on div "Will this actually work for me? I’ve tried everything! How long does delivery t…" at bounding box center [298, 183] width 242 height 263
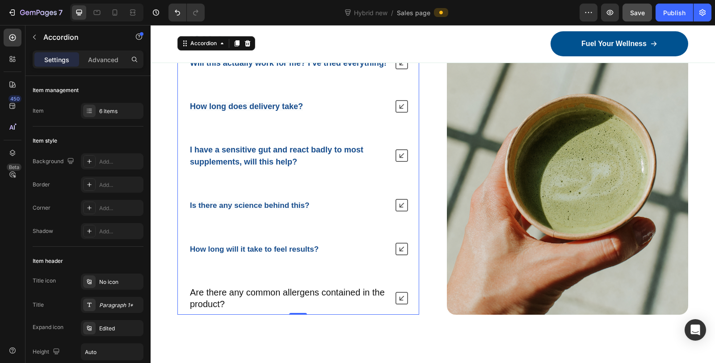
click at [403, 250] on icon at bounding box center [402, 249] width 13 height 13
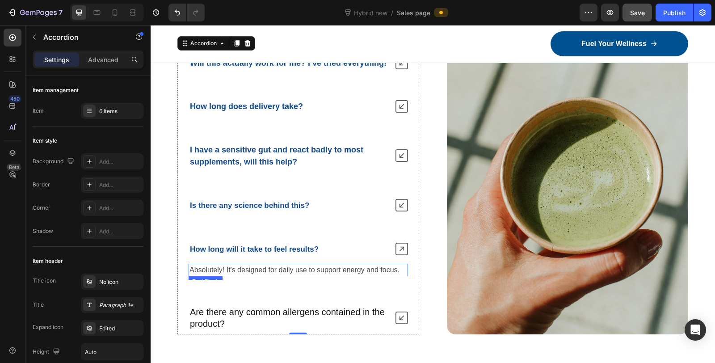
click at [310, 275] on p "Absolutely! It's designed for daily use to support energy and focus." at bounding box center [299, 270] width 218 height 11
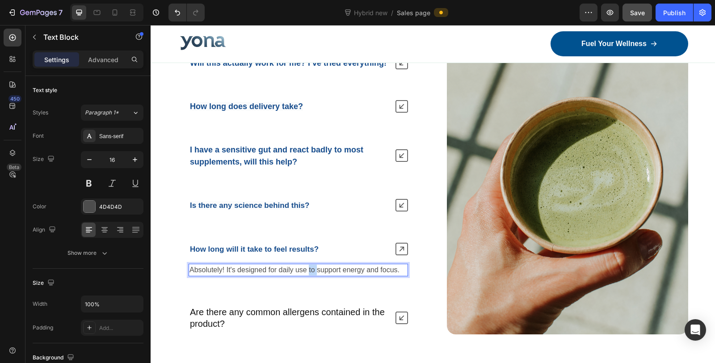
click at [310, 275] on p "Absolutely! It's designed for daily use to support energy and focus." at bounding box center [299, 270] width 218 height 11
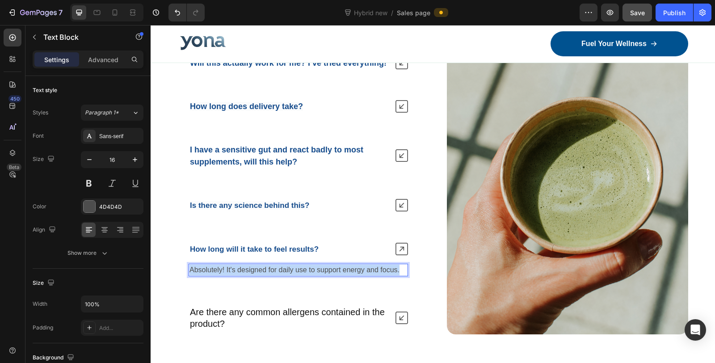
click at [310, 275] on p "Absolutely! It's designed for daily use to support energy and focus." at bounding box center [299, 270] width 218 height 11
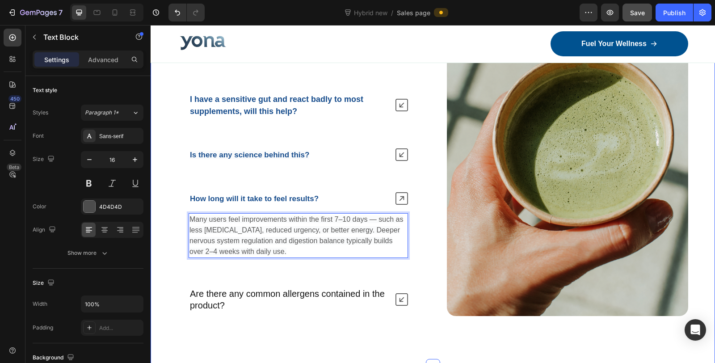
scroll to position [5699, 0]
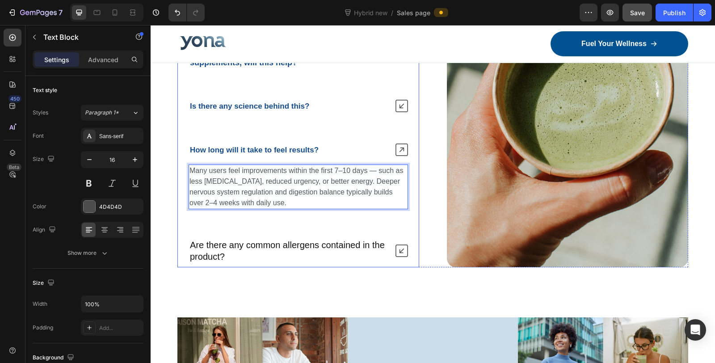
click at [241, 250] on p "Are there any common allergens contained in the product?" at bounding box center [288, 250] width 197 height 23
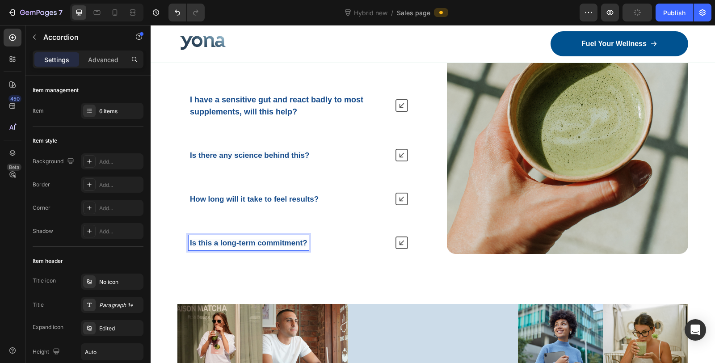
scroll to position [5647, 0]
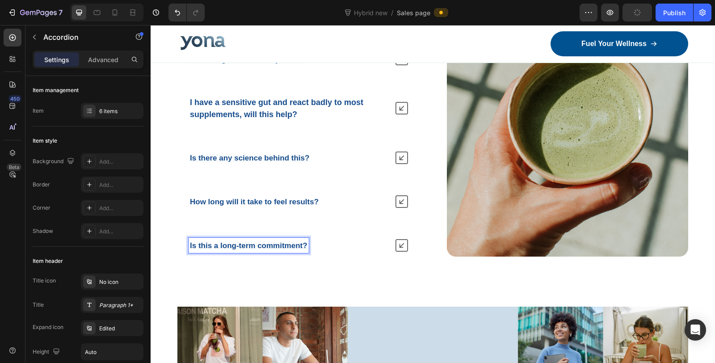
click at [398, 249] on icon at bounding box center [402, 245] width 13 height 13
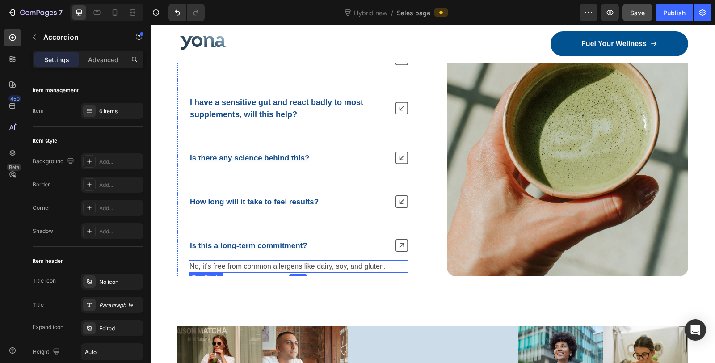
click at [241, 272] on p "No, it’s free from common allergens like dairy, soy, and gluten." at bounding box center [299, 266] width 218 height 11
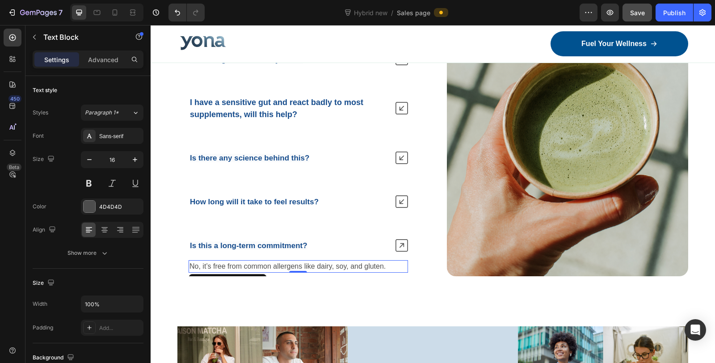
click at [241, 272] on p "No, it’s free from common allergens like dairy, soy, and gluten." at bounding box center [299, 266] width 218 height 11
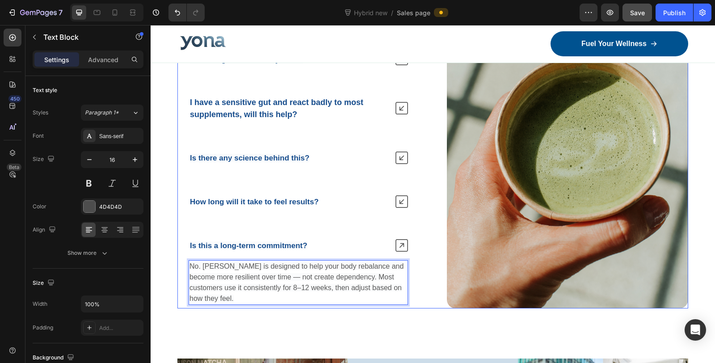
click at [440, 265] on div "Will this actually work for me? I’ve tried everything! How long does delivery t…" at bounding box center [432, 156] width 511 height 304
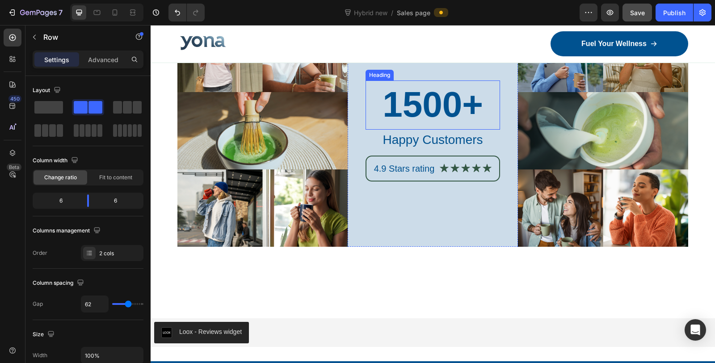
click at [401, 108] on h2 "1500+" at bounding box center [433, 104] width 135 height 48
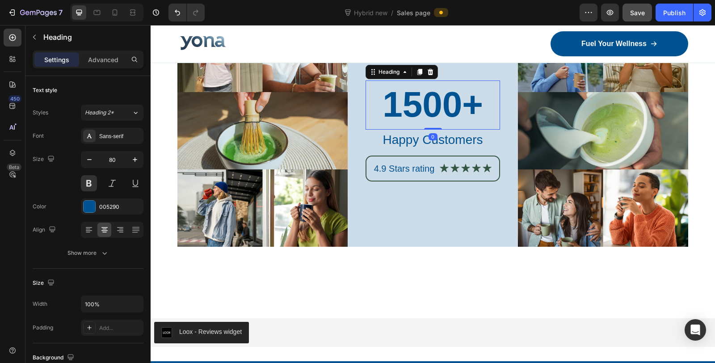
click at [401, 108] on h2 "1500+" at bounding box center [433, 104] width 135 height 48
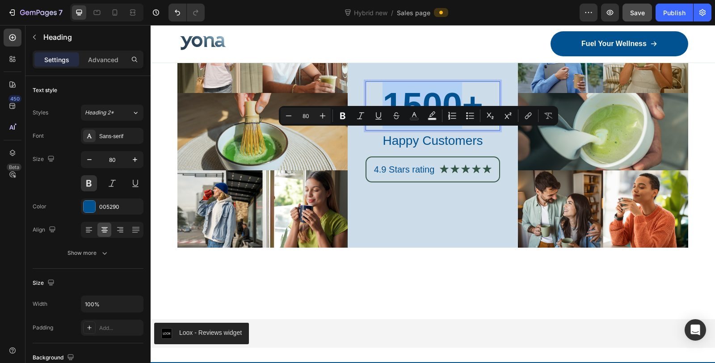
scroll to position [5896, 0]
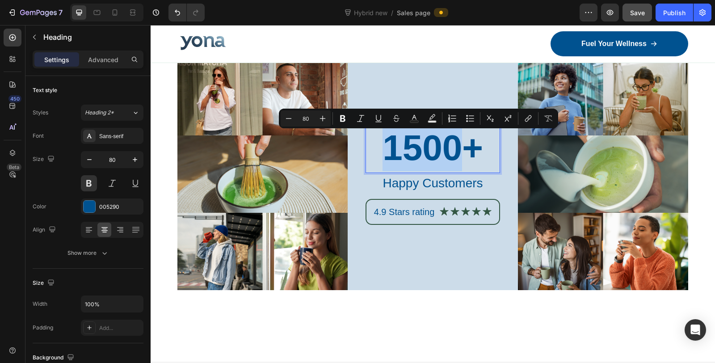
click at [415, 147] on p "1500+" at bounding box center [433, 148] width 133 height 46
click at [417, 158] on p "1500+" at bounding box center [433, 148] width 133 height 46
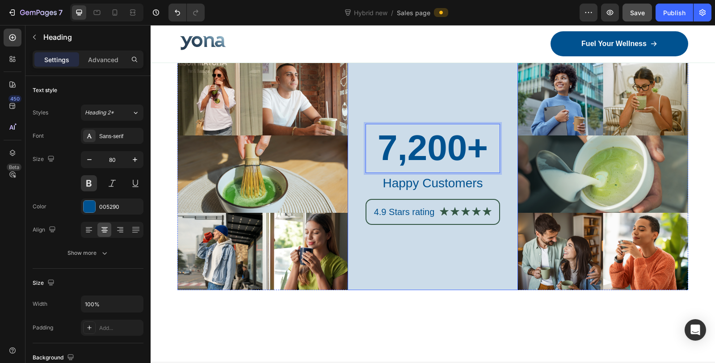
click at [442, 251] on div "7,200+ Heading 0 Happy Customers Text Block 4.9 Stars rating Text Block Icon Ic…" at bounding box center [433, 174] width 170 height 232
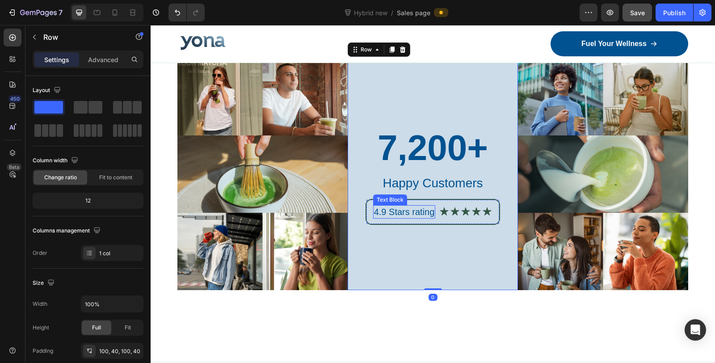
click at [384, 214] on p "4.9 Stars rating" at bounding box center [404, 212] width 61 height 12
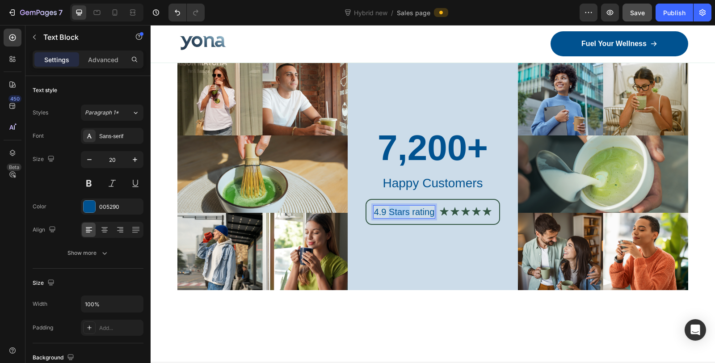
click at [384, 215] on p "4.9 Stars rating" at bounding box center [404, 212] width 61 height 12
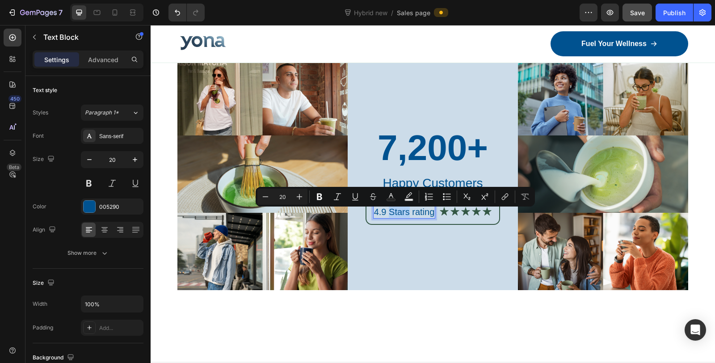
click at [379, 218] on p "4.9 Stars rating" at bounding box center [404, 212] width 61 height 12
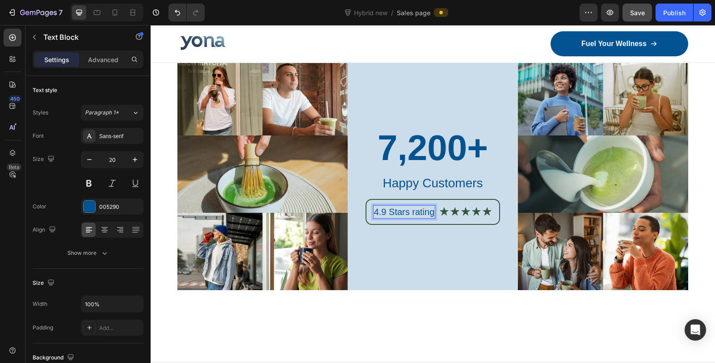
click at [382, 217] on p "4.9 Stars rating" at bounding box center [404, 212] width 61 height 12
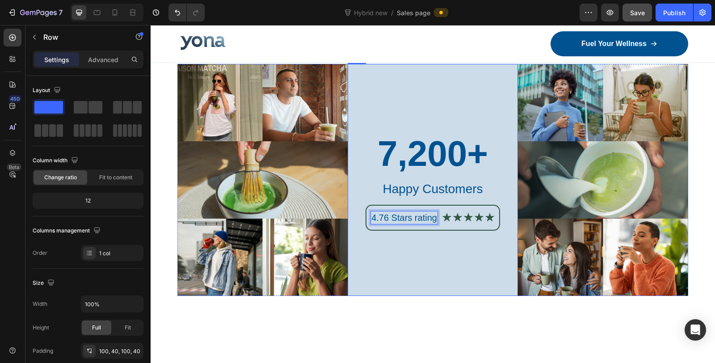
click at [431, 270] on div "7,200+ Heading Happy Customers Text Block 4.76 Stars rating Text Block 0 Icon I…" at bounding box center [433, 180] width 170 height 232
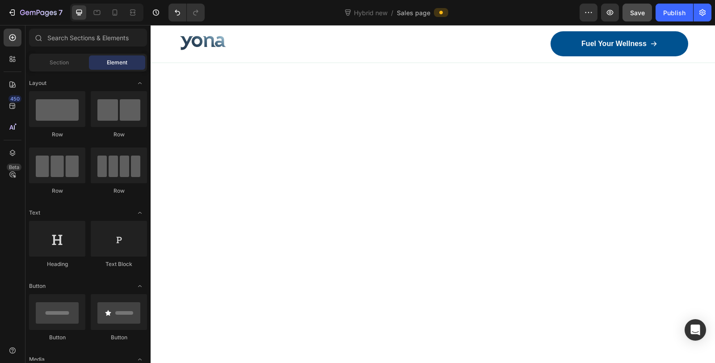
scroll to position [0, 0]
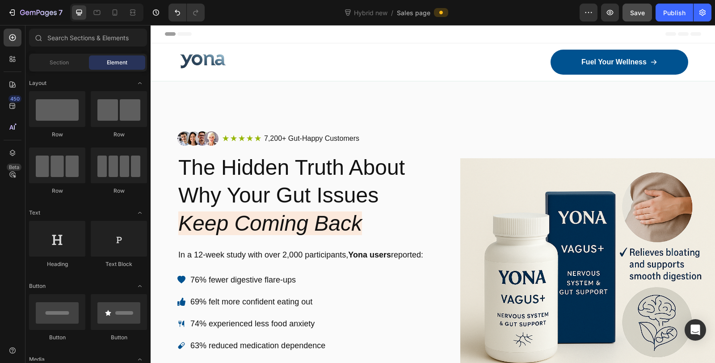
click at [642, 7] on button "Save" at bounding box center [638, 13] width 30 height 18
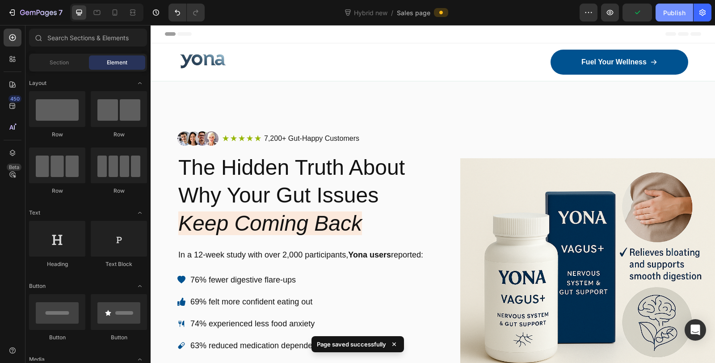
click at [670, 14] on div "Publish" at bounding box center [674, 12] width 22 height 9
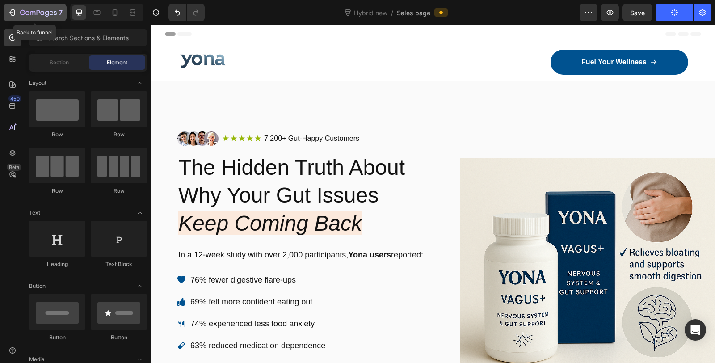
click at [33, 7] on button "7" at bounding box center [35, 13] width 63 height 18
